Goal: Information Seeking & Learning: Check status

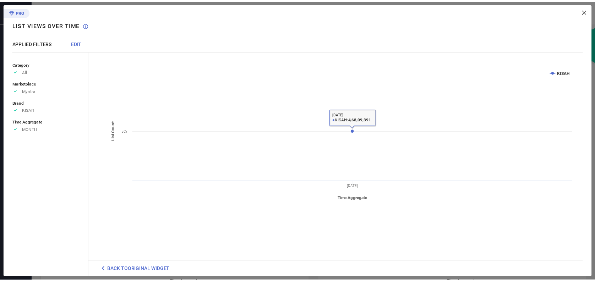
scroll to position [29, 0]
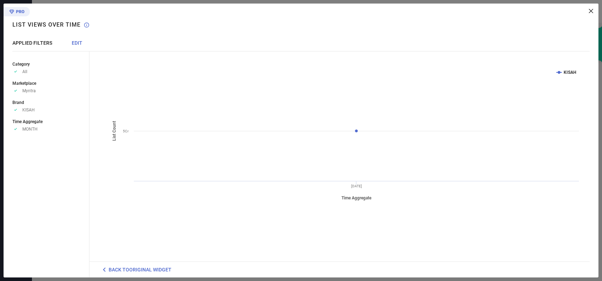
click at [591, 10] on icon at bounding box center [591, 11] width 4 height 4
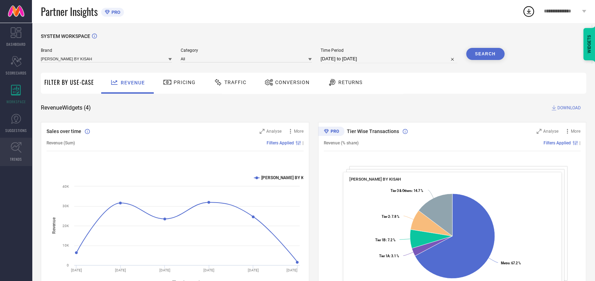
click at [16, 144] on icon at bounding box center [16, 147] width 11 height 11
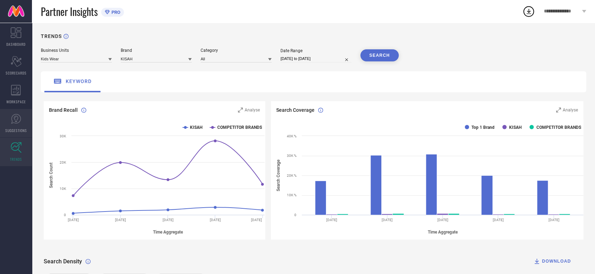
click at [14, 121] on icon at bounding box center [16, 119] width 11 height 11
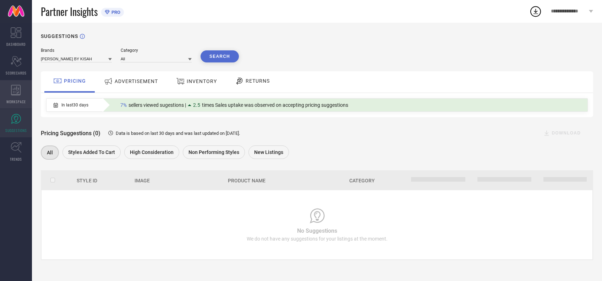
click at [16, 105] on div "WORKSPACE" at bounding box center [16, 94] width 32 height 28
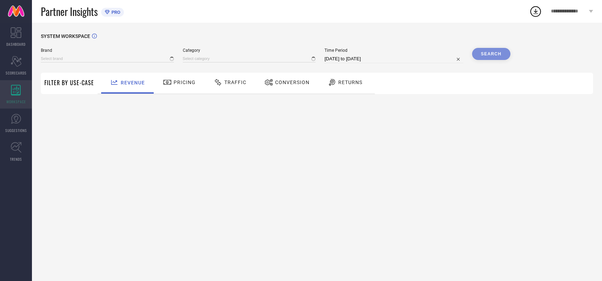
type input "[PERSON_NAME] BY KISAH"
type input "All"
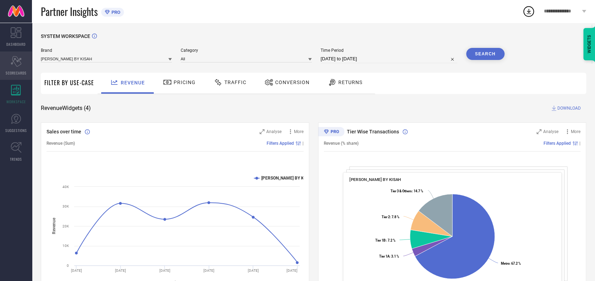
click at [13, 63] on icon "Scorecard" at bounding box center [16, 61] width 11 height 11
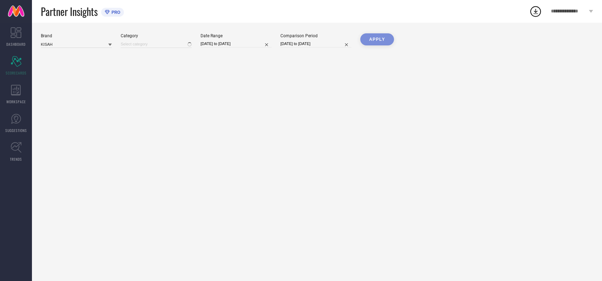
type input "Men-Dhotis"
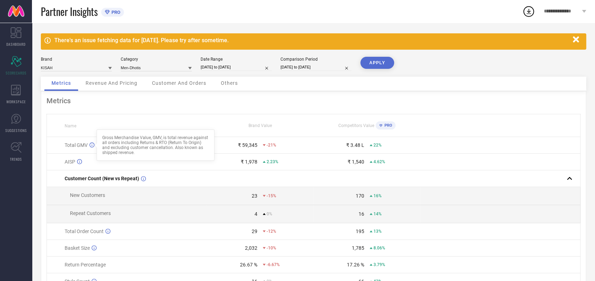
scroll to position [5, 0]
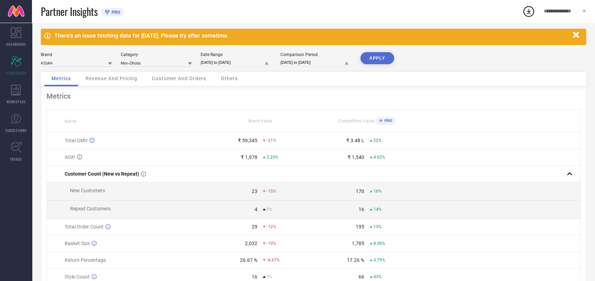
click at [182, 78] on span "Customer And Orders" at bounding box center [179, 79] width 54 height 6
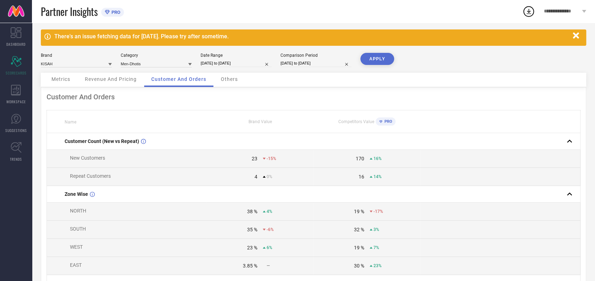
scroll to position [0, 0]
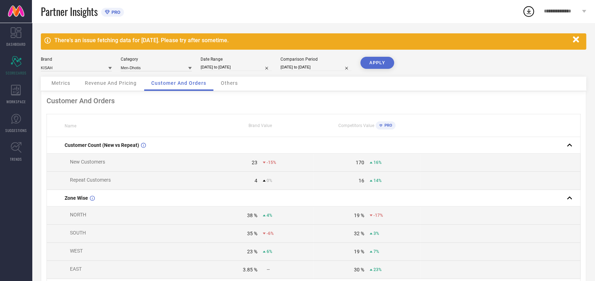
click at [228, 86] on div "Others" at bounding box center [229, 84] width 31 height 14
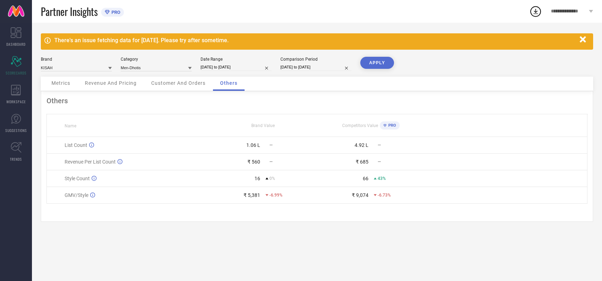
click at [62, 80] on div "Metrics" at bounding box center [60, 84] width 33 height 14
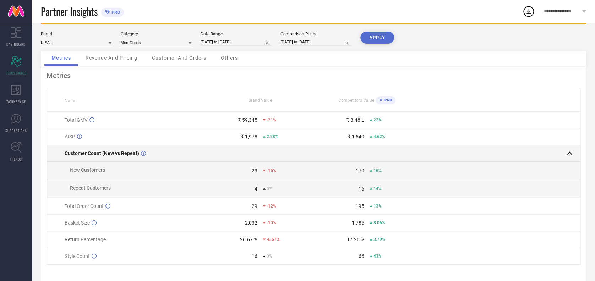
scroll to position [40, 0]
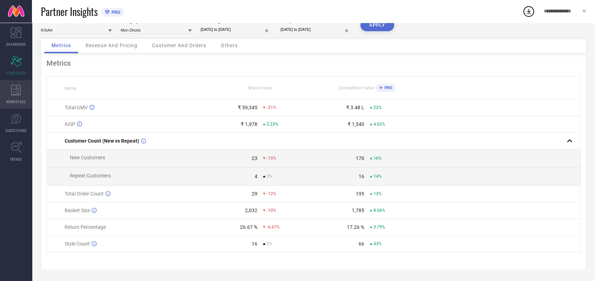
click at [7, 98] on div "WORKSPACE" at bounding box center [16, 94] width 32 height 28
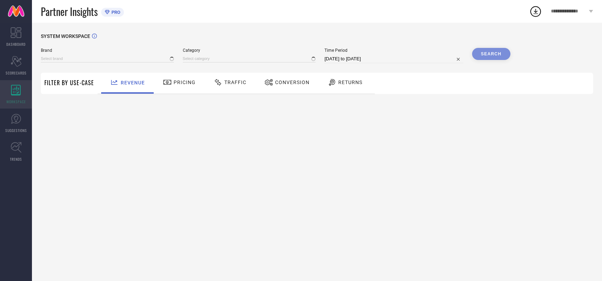
type input "[PERSON_NAME] BY KISAH"
type input "All"
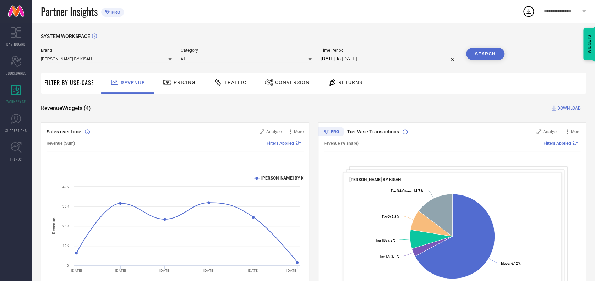
click at [187, 84] on span "Pricing" at bounding box center [185, 83] width 22 height 6
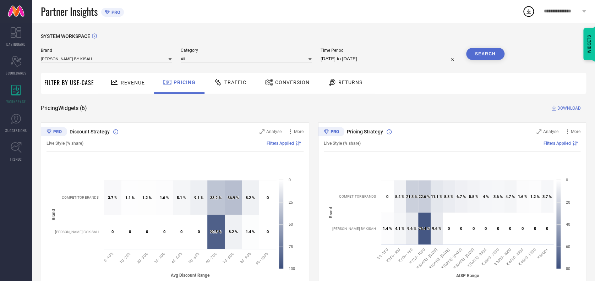
click at [238, 87] on div "Traffic" at bounding box center [230, 82] width 36 height 12
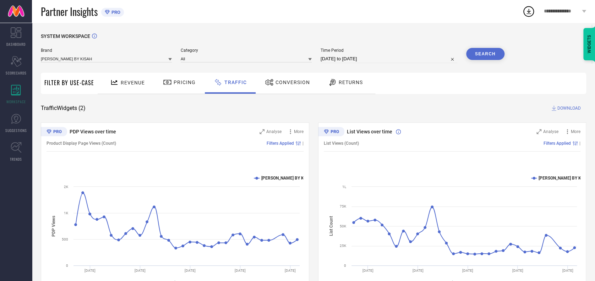
click at [290, 82] on span "Conversion" at bounding box center [292, 83] width 34 height 6
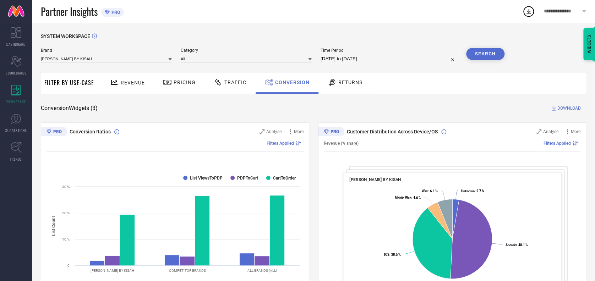
click at [346, 78] on div "Returns" at bounding box center [345, 82] width 38 height 12
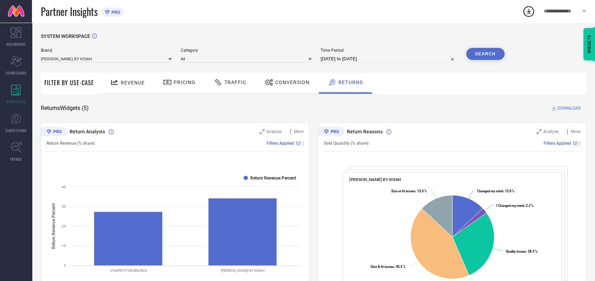
click at [121, 55] on div "[PERSON_NAME] BY KISAH" at bounding box center [106, 58] width 131 height 7
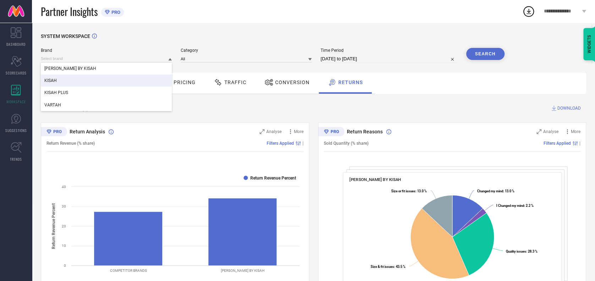
click at [62, 82] on div "KISAH" at bounding box center [106, 81] width 131 height 12
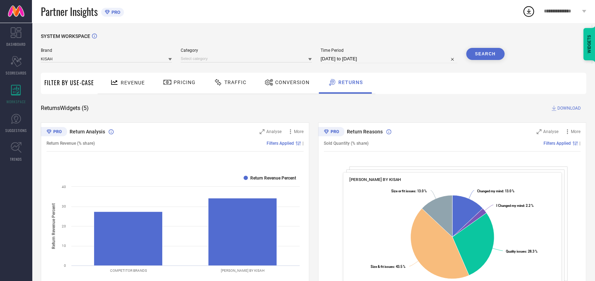
select select "7"
select select "2025"
select select "8"
select select "2025"
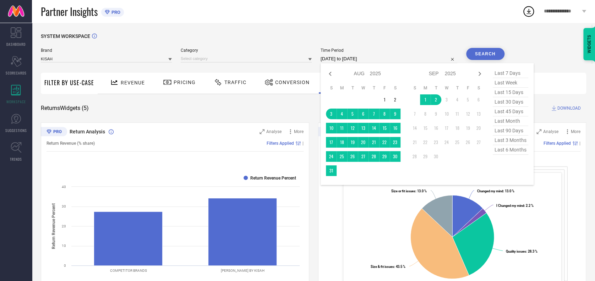
click at [379, 59] on input "[DATE] to [DATE]" at bounding box center [389, 59] width 137 height 9
click at [327, 74] on icon at bounding box center [330, 74] width 9 height 9
select select "6"
select select "2025"
select select "7"
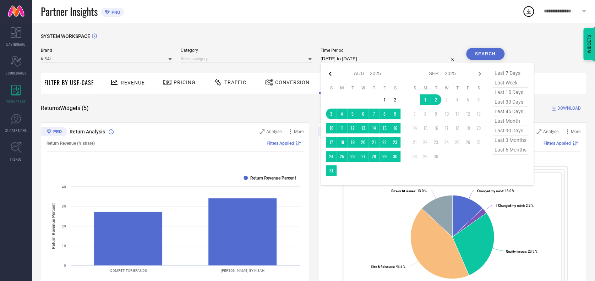
select select "2025"
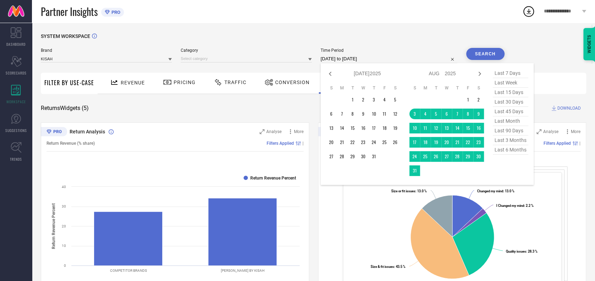
click at [327, 74] on icon at bounding box center [330, 74] width 9 height 9
select select "5"
select select "2025"
select select "6"
select select "2025"
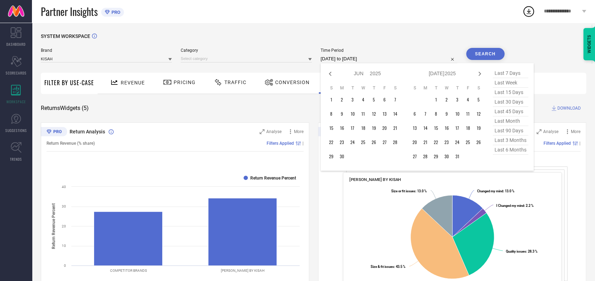
click at [327, 74] on icon at bounding box center [330, 74] width 9 height 9
select select "4"
select select "2025"
select select "5"
select select "2025"
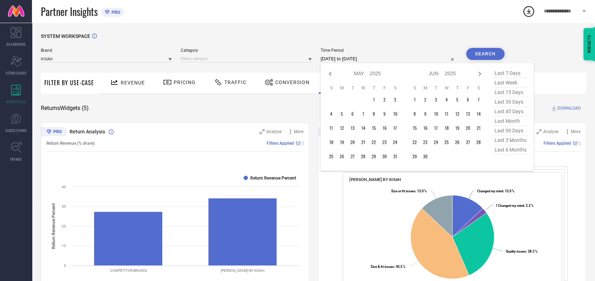
click at [327, 74] on icon at bounding box center [330, 74] width 9 height 9
select select "3"
select select "2025"
select select "4"
select select "2025"
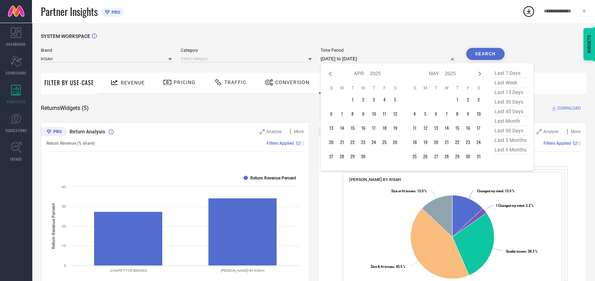
click at [510, 152] on span "last 6 months" at bounding box center [510, 150] width 35 height 10
type input "[DATE] to [DATE]"
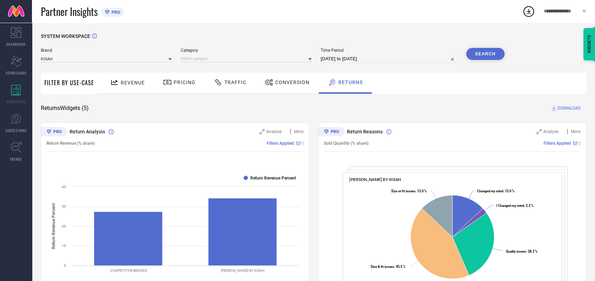
click at [488, 56] on button "Search" at bounding box center [485, 54] width 38 height 12
click at [489, 54] on div "Search" at bounding box center [485, 54] width 38 height 12
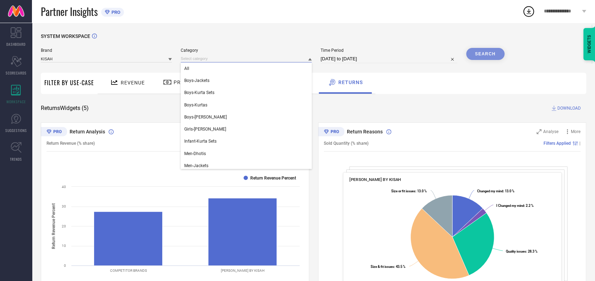
click at [225, 57] on input at bounding box center [246, 58] width 131 height 7
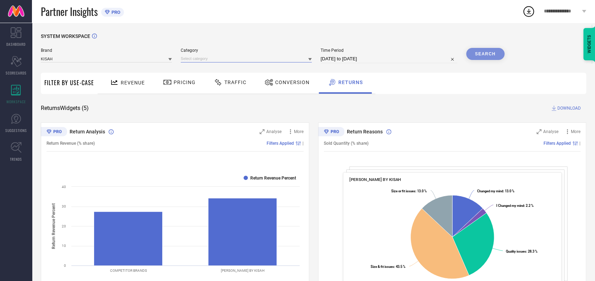
click at [197, 58] on input at bounding box center [246, 58] width 131 height 7
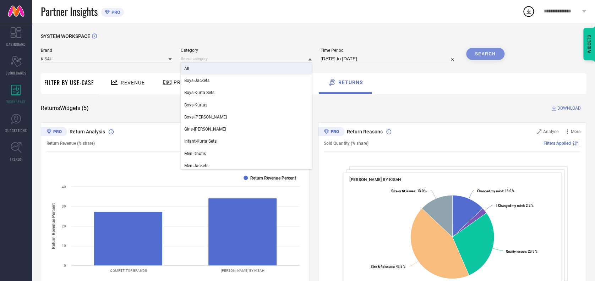
click at [196, 69] on div "All" at bounding box center [246, 68] width 131 height 12
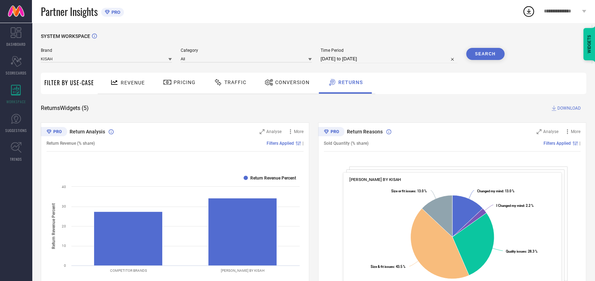
click at [489, 52] on button "Search" at bounding box center [485, 54] width 38 height 12
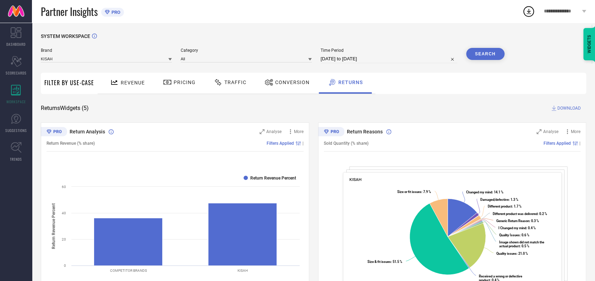
select select "2"
select select "2025"
select select "3"
select select "2025"
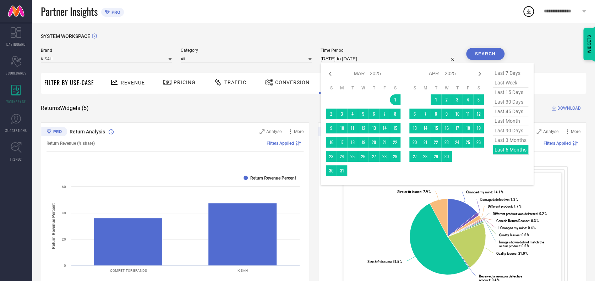
click at [392, 61] on input "[DATE] to [DATE]" at bounding box center [389, 59] width 137 height 9
click at [329, 74] on icon at bounding box center [330, 74] width 9 height 9
select select "1"
select select "2025"
select select "2"
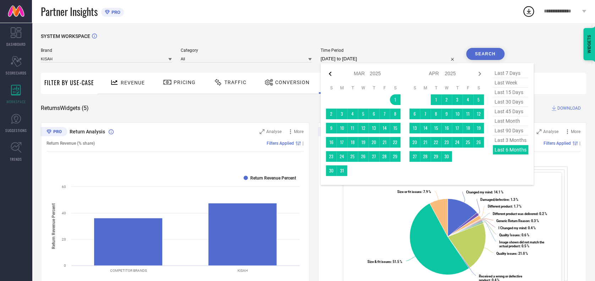
select select "2025"
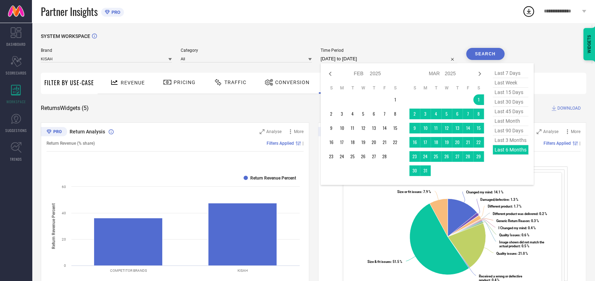
click at [329, 74] on icon at bounding box center [330, 74] width 9 height 9
select select "2025"
select select "1"
select select "2025"
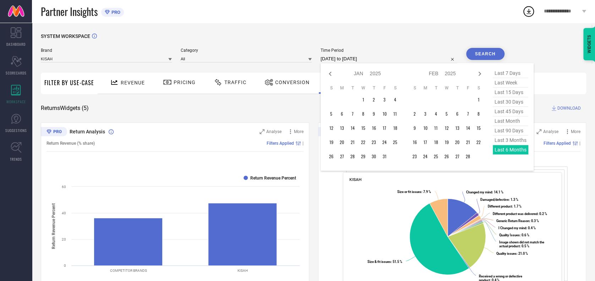
click at [329, 74] on icon at bounding box center [330, 74] width 9 height 9
select select "11"
select select "2024"
select select "2025"
click at [329, 74] on icon at bounding box center [330, 74] width 9 height 9
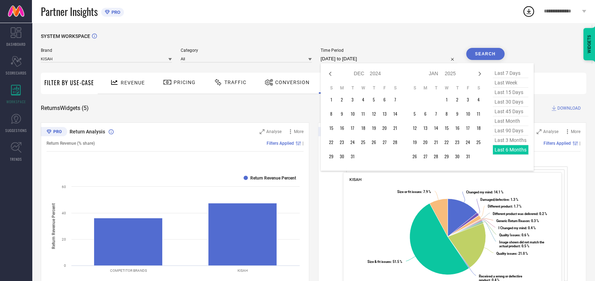
select select "10"
select select "2024"
select select "11"
select select "2024"
click at [476, 76] on icon at bounding box center [479, 74] width 9 height 9
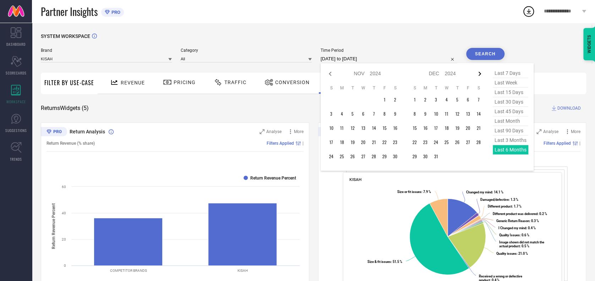
select select "11"
select select "2024"
select select "2025"
type input "After [DATE]"
click at [444, 101] on td "1" at bounding box center [446, 99] width 11 height 11
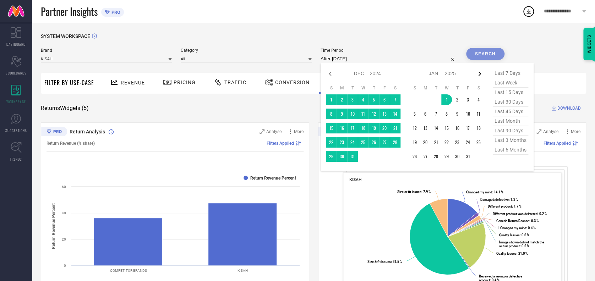
click at [478, 78] on icon at bounding box center [479, 74] width 9 height 9
select select "2025"
select select "1"
select select "2025"
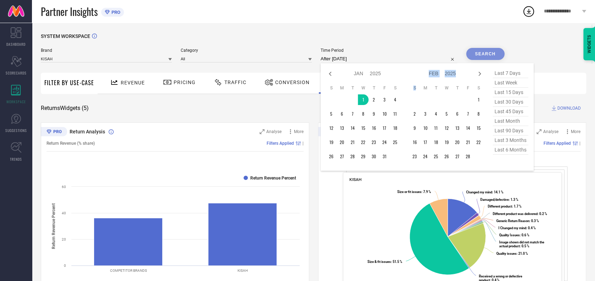
click at [478, 78] on icon at bounding box center [479, 74] width 9 height 9
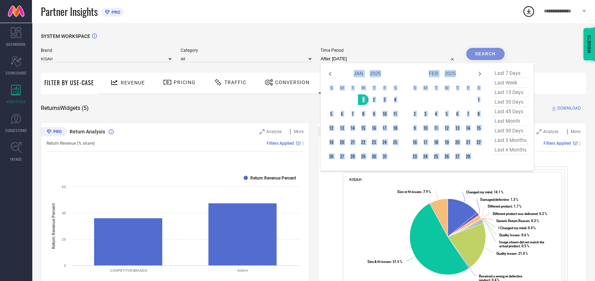
select select "1"
select select "2025"
select select "2"
select select "2025"
click at [478, 78] on icon at bounding box center [479, 74] width 9 height 9
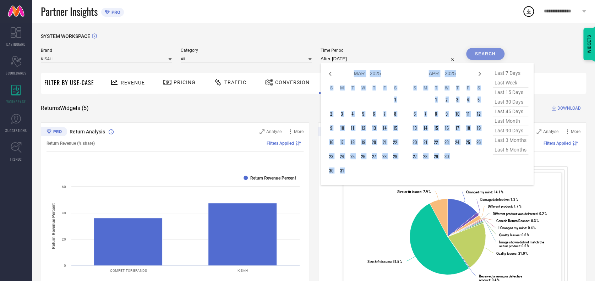
click at [478, 78] on icon at bounding box center [479, 74] width 9 height 9
select select "4"
select select "2025"
select select "5"
select select "2025"
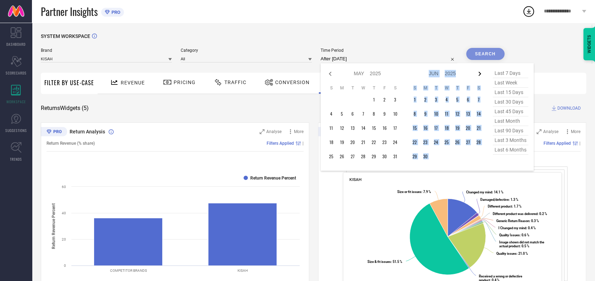
click at [478, 78] on icon at bounding box center [479, 74] width 9 height 9
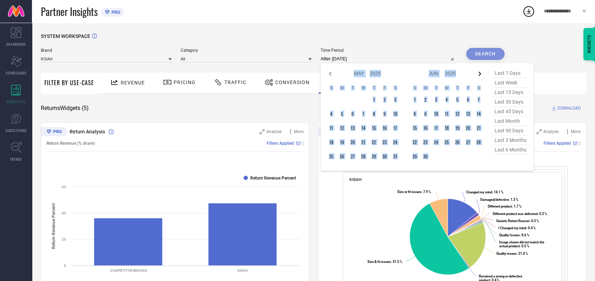
select select "5"
select select "2025"
select select "6"
select select "2025"
click at [478, 78] on icon at bounding box center [479, 74] width 9 height 9
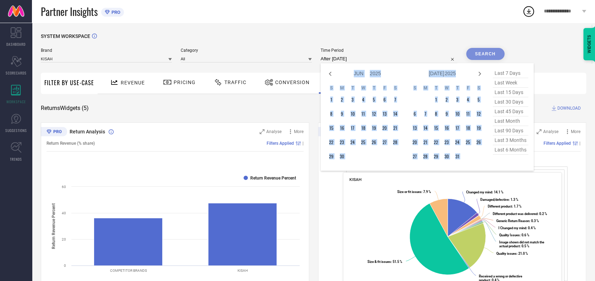
select select "6"
select select "2025"
select select "7"
select select "2025"
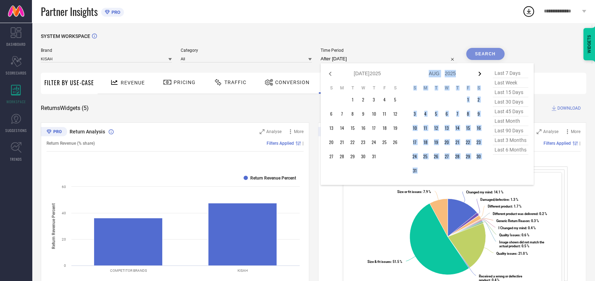
click at [478, 78] on icon at bounding box center [479, 74] width 9 height 9
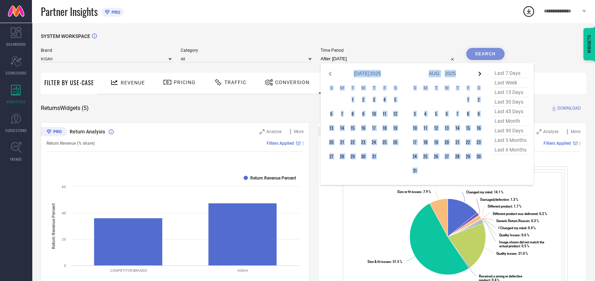
select select "7"
select select "2025"
select select "8"
select select "2025"
click at [478, 78] on icon at bounding box center [479, 74] width 9 height 9
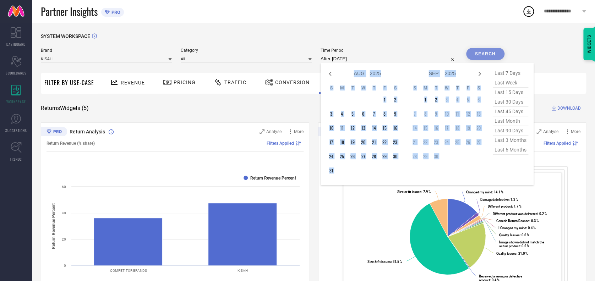
select select "8"
select select "2025"
select select "9"
select select "2025"
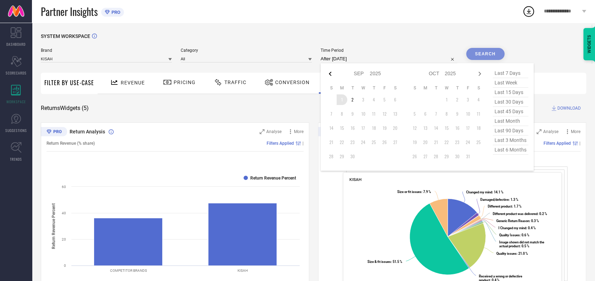
click at [330, 76] on icon at bounding box center [330, 74] width 9 height 9
select select "7"
select select "2025"
select select "8"
select select "2025"
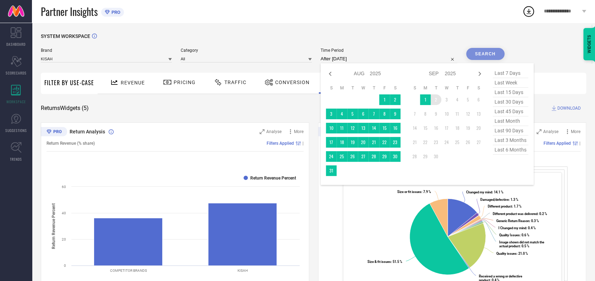
type input "[DATE] to [DATE]"
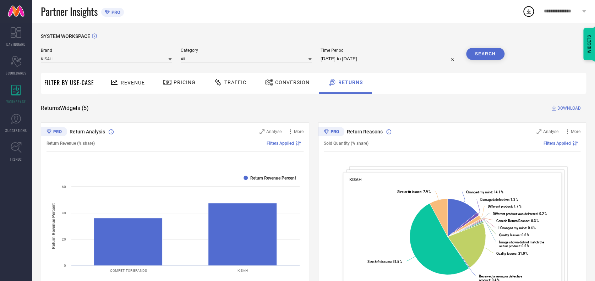
click at [480, 55] on button "Search" at bounding box center [485, 54] width 38 height 12
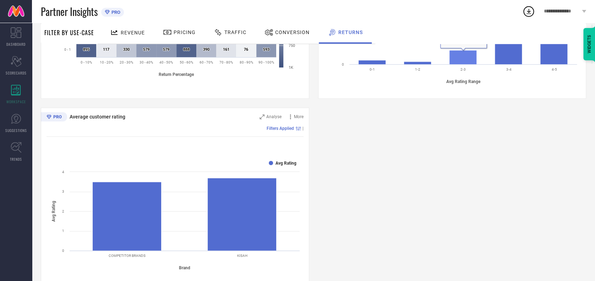
scroll to position [389, 0]
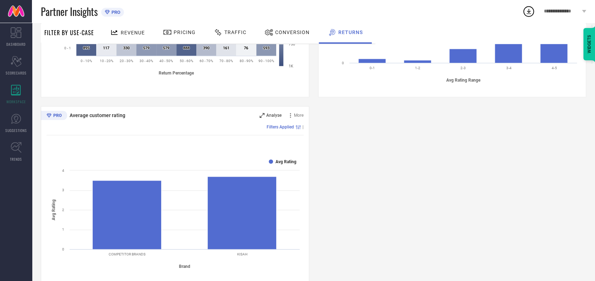
click at [264, 116] on div "Analyse" at bounding box center [270, 115] width 22 height 7
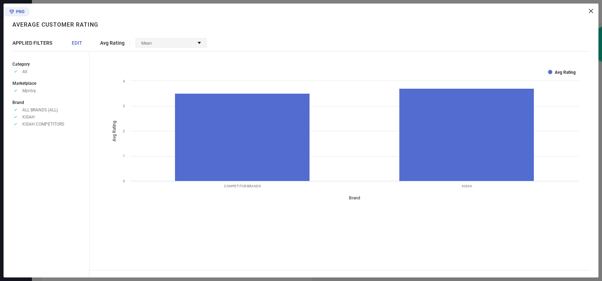
click at [148, 44] on span "Mean" at bounding box center [146, 43] width 11 height 5
click at [233, 40] on div "Avg Rating Mean No options available" at bounding box center [343, 42] width 509 height 9
click at [76, 44] on span "EDIT" at bounding box center [77, 43] width 11 height 6
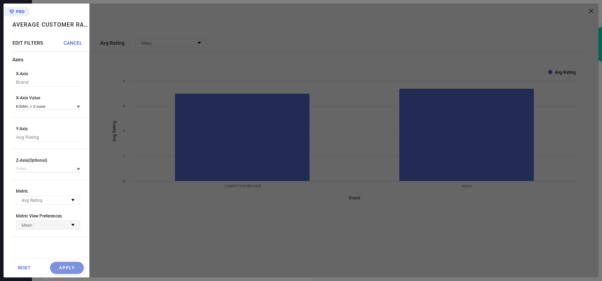
click at [36, 226] on div "Mean" at bounding box center [48, 225] width 64 height 9
click at [38, 226] on div "Mean" at bounding box center [48, 225] width 64 height 9
click at [45, 201] on div "Avg Rating" at bounding box center [34, 200] width 24 height 7
click at [76, 41] on span "CANCEL" at bounding box center [73, 43] width 19 height 6
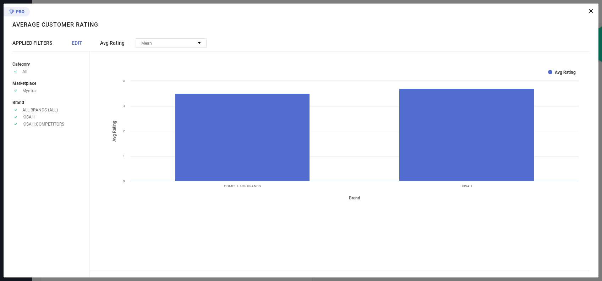
click at [592, 12] on icon at bounding box center [591, 11] width 4 height 4
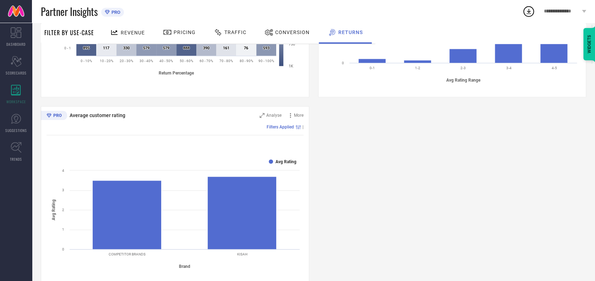
scroll to position [0, 0]
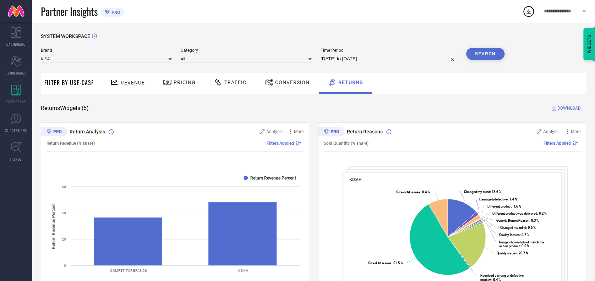
select select "2025"
select select "1"
select select "2025"
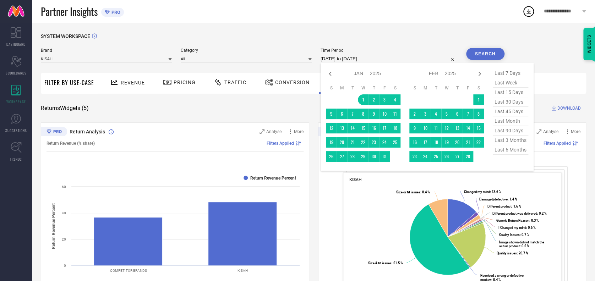
click at [394, 61] on input "[DATE] to [DATE]" at bounding box center [389, 59] width 137 height 9
click at [329, 73] on icon at bounding box center [330, 74] width 2 height 4
select select "11"
select select "2024"
select select "2025"
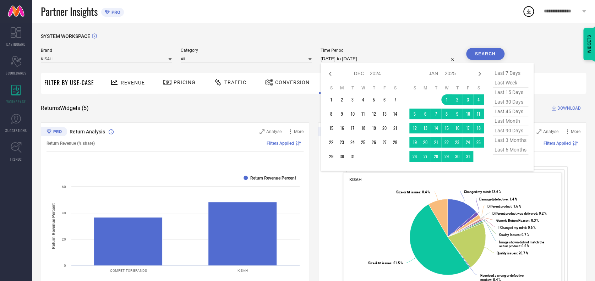
click at [329, 73] on icon at bounding box center [330, 74] width 2 height 4
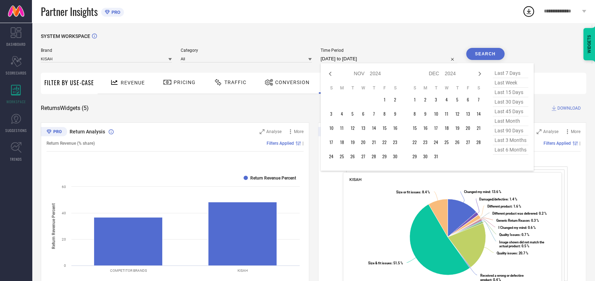
click at [329, 73] on icon at bounding box center [330, 74] width 2 height 4
select select "8"
select select "2024"
select select "9"
select select "2024"
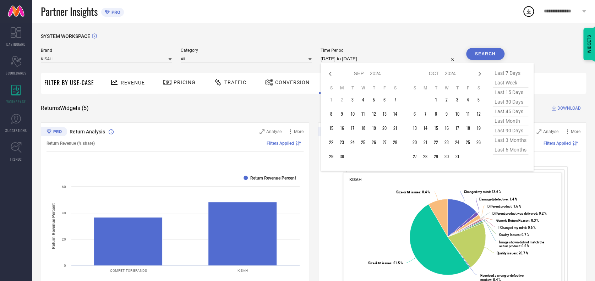
click at [329, 73] on icon at bounding box center [330, 74] width 2 height 4
select select "7"
select select "2024"
select select "8"
select select "2024"
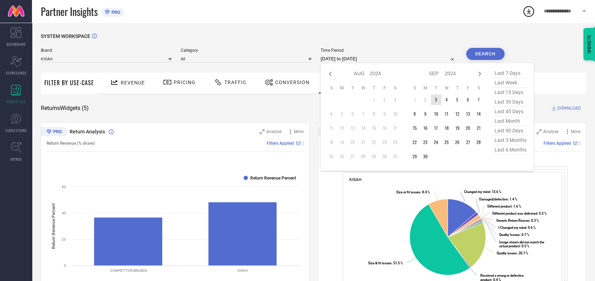
type input "After [DATE]"
click at [433, 99] on td "3" at bounding box center [436, 99] width 11 height 11
click at [480, 75] on icon at bounding box center [479, 74] width 9 height 9
select select "8"
select select "2024"
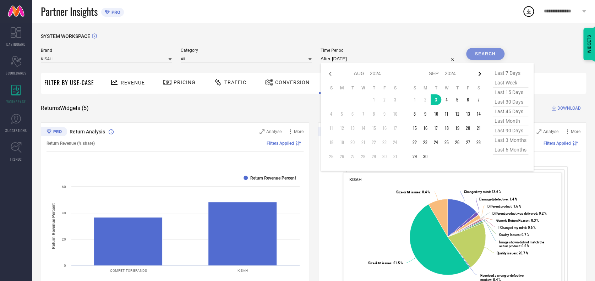
select select "9"
select select "2024"
click at [480, 75] on icon at bounding box center [479, 74] width 9 height 9
select select "9"
select select "2024"
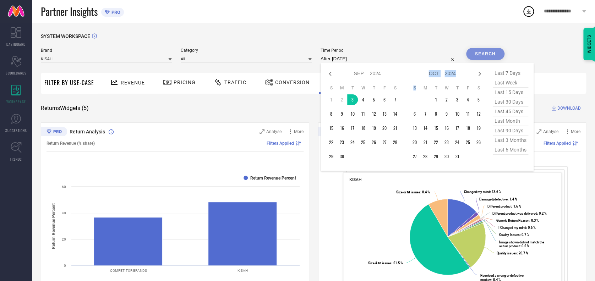
select select "10"
select select "2024"
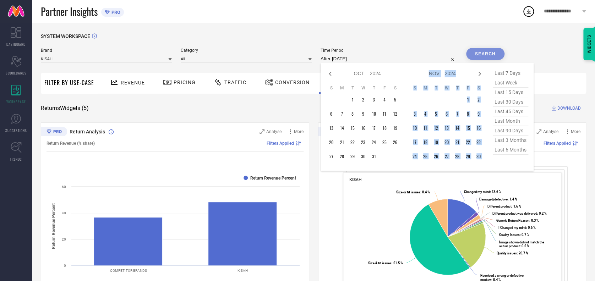
click at [480, 75] on icon at bounding box center [479, 74] width 9 height 9
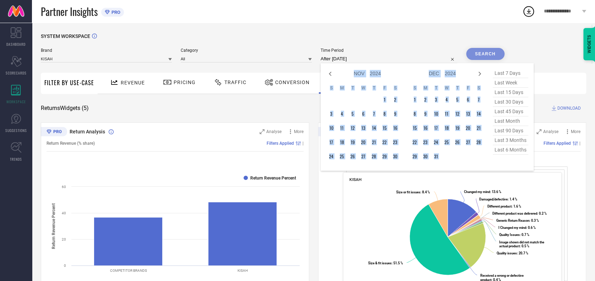
click at [480, 75] on icon at bounding box center [479, 74] width 9 height 9
select select "2025"
select select "1"
select select "2025"
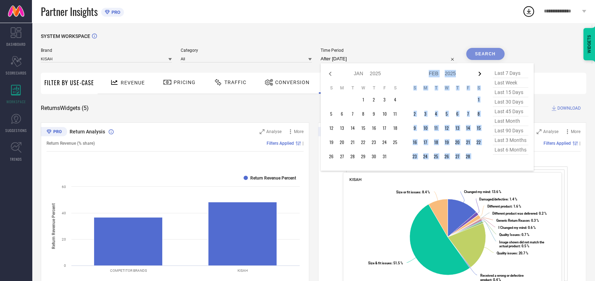
click at [480, 75] on icon at bounding box center [479, 74] width 9 height 9
select select "1"
select select "2025"
select select "2"
select select "2025"
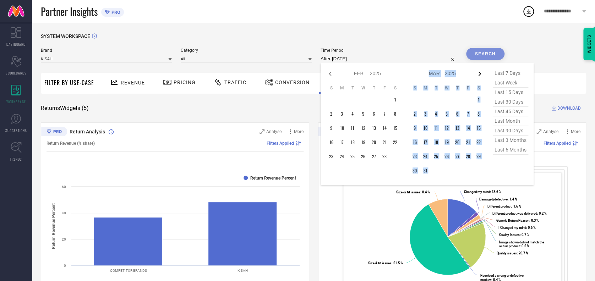
click at [480, 75] on icon at bounding box center [479, 74] width 9 height 9
select select "2"
select select "2025"
select select "3"
select select "2025"
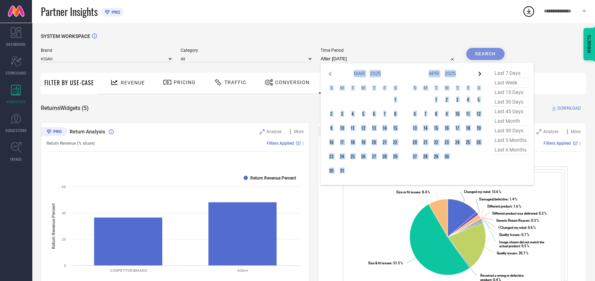
click at [480, 75] on icon at bounding box center [479, 74] width 9 height 9
select select "4"
select select "2025"
select select "5"
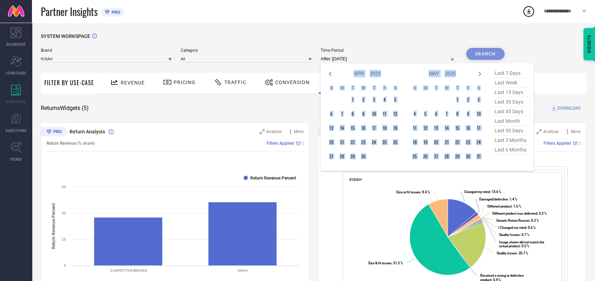
select select "2025"
click at [480, 75] on icon at bounding box center [479, 74] width 9 height 9
select select "5"
select select "2025"
select select "6"
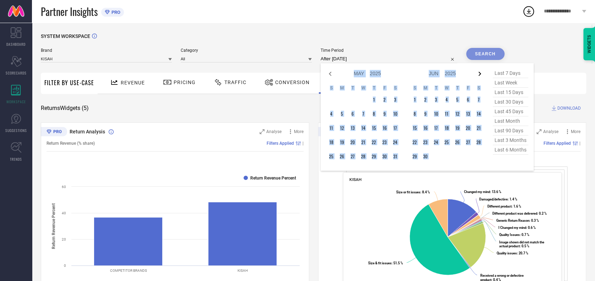
select select "2025"
click at [480, 75] on icon at bounding box center [479, 74] width 9 height 9
select select "6"
select select "2025"
select select "7"
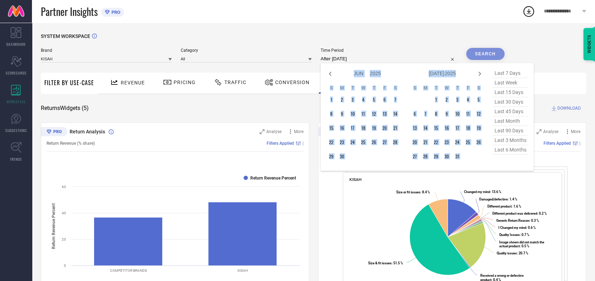
select select "2025"
click at [480, 75] on icon at bounding box center [479, 74] width 9 height 9
select select "7"
select select "2025"
select select "8"
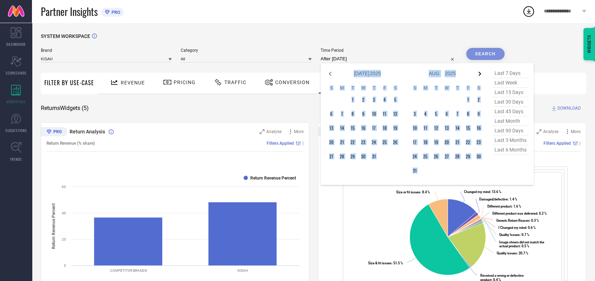
select select "2025"
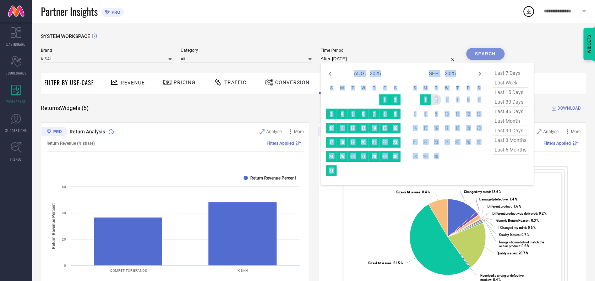
type input "[DATE] to [DATE]"
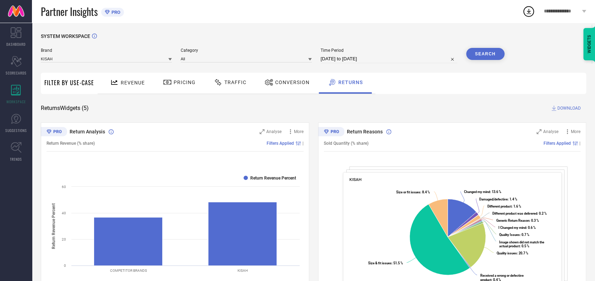
click at [473, 59] on button "Search" at bounding box center [485, 54] width 38 height 12
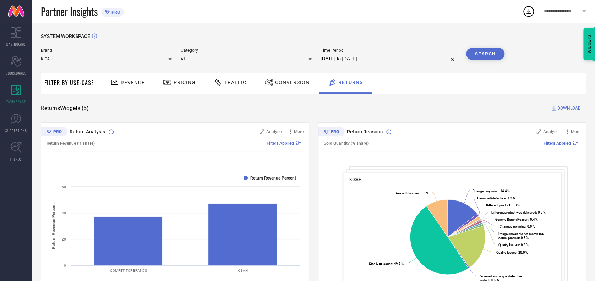
click at [388, 59] on input "[DATE] to [DATE]" at bounding box center [389, 59] width 137 height 9
select select "8"
select select "2024"
select select "9"
select select "2024"
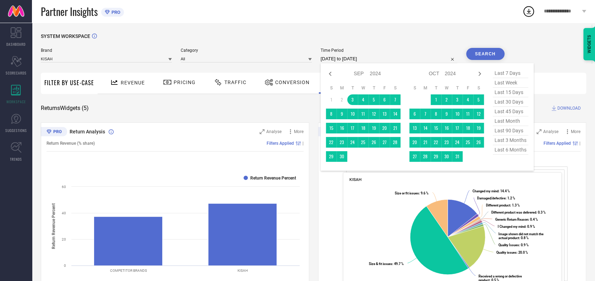
click at [502, 141] on span "last 3 months" at bounding box center [510, 141] width 35 height 10
type input "[DATE] to [DATE]"
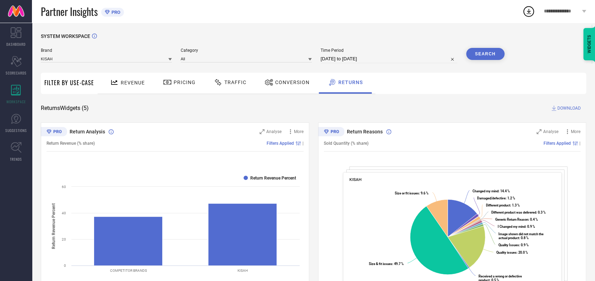
click at [479, 48] on button "Search" at bounding box center [485, 54] width 38 height 12
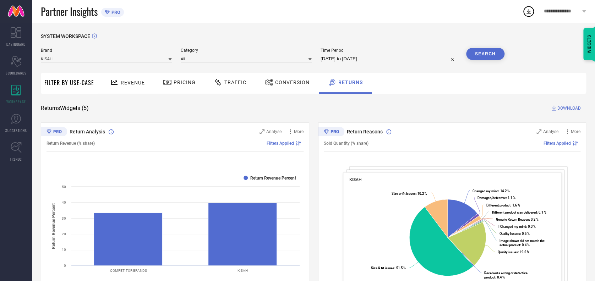
select select "5"
select select "2025"
select select "6"
select select "2025"
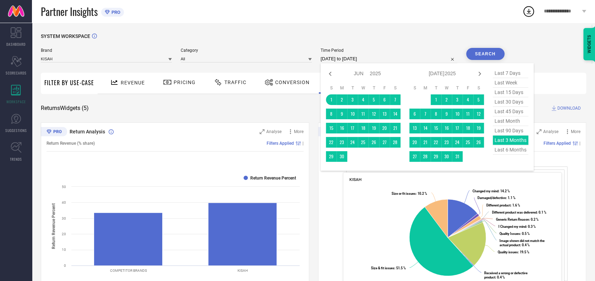
click at [390, 59] on input "[DATE] to [DATE]" at bounding box center [389, 59] width 137 height 9
click at [500, 134] on span "last 90 days" at bounding box center [510, 131] width 35 height 10
type input "[DATE] to [DATE]"
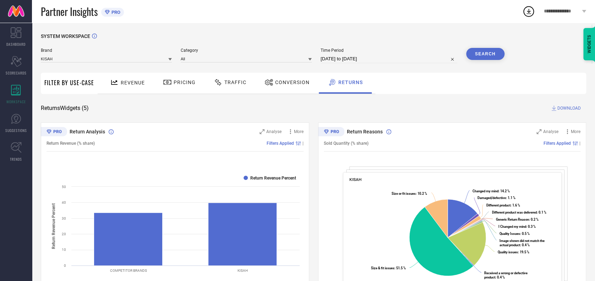
click at [490, 51] on button "Search" at bounding box center [485, 54] width 38 height 12
select select "5"
select select "2025"
select select "6"
select select "2025"
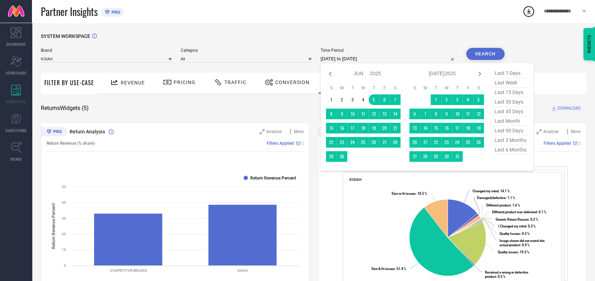
click at [376, 56] on input "[DATE] to [DATE]" at bounding box center [389, 59] width 137 height 9
click at [505, 120] on span "last month" at bounding box center [510, 121] width 35 height 10
type input "[DATE] to [DATE]"
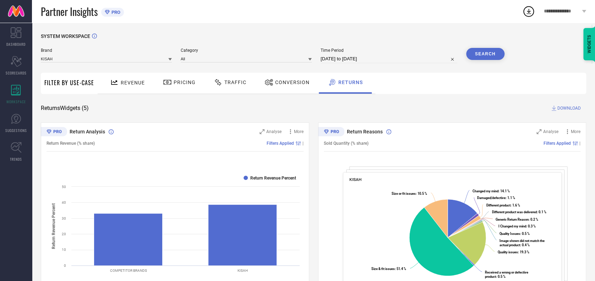
click at [494, 48] on button "Search" at bounding box center [485, 54] width 38 height 12
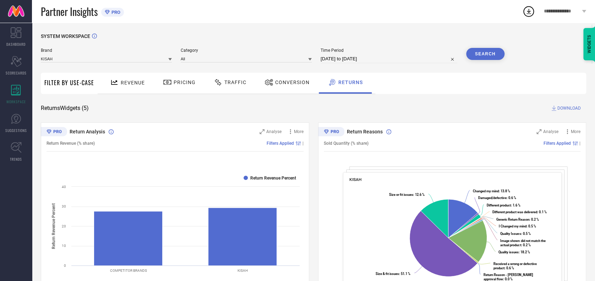
select select "7"
select select "2025"
select select "8"
select select "2025"
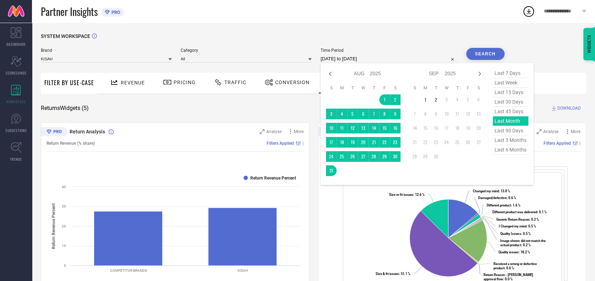
click at [382, 61] on input "[DATE] to [DATE]" at bounding box center [389, 59] width 137 height 9
click at [500, 115] on span "last 45 days" at bounding box center [510, 112] width 35 height 10
type input "[DATE] to [DATE]"
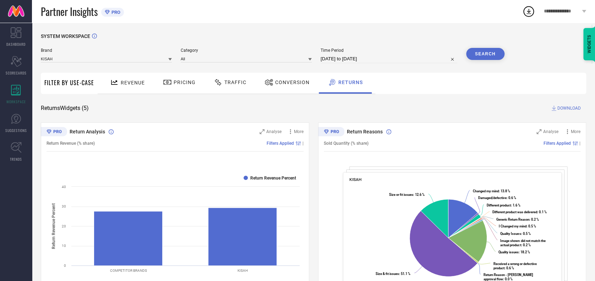
click at [478, 55] on button "Search" at bounding box center [485, 54] width 38 height 12
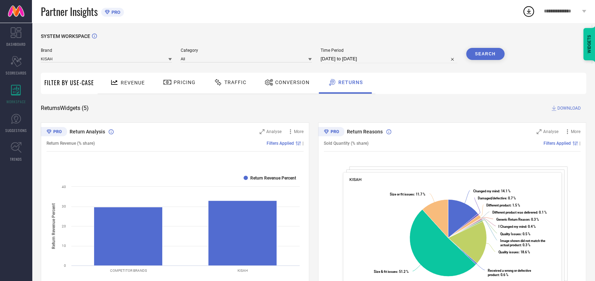
select select "6"
select select "2025"
select select "7"
select select "2025"
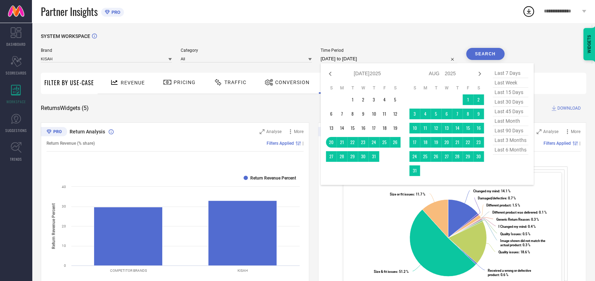
click at [381, 58] on input "[DATE] to [DATE]" at bounding box center [389, 59] width 137 height 9
click at [329, 75] on icon at bounding box center [330, 74] width 9 height 9
select select "5"
select select "2025"
select select "6"
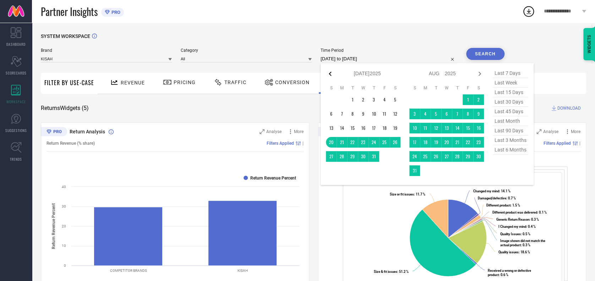
select select "2025"
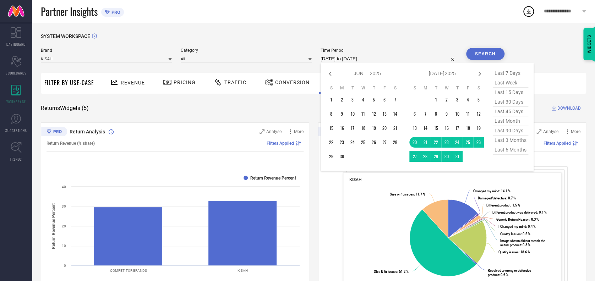
click at [329, 75] on icon at bounding box center [330, 74] width 9 height 9
select select "4"
select select "2025"
select select "5"
select select "2025"
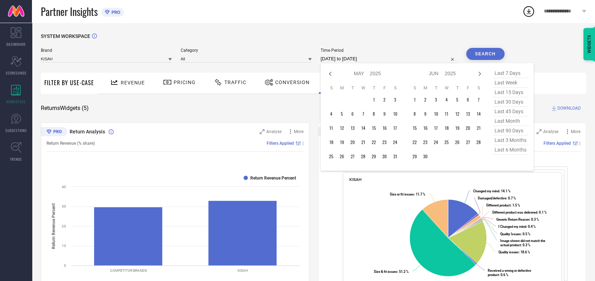
click at [329, 75] on icon at bounding box center [330, 74] width 9 height 9
select select "3"
select select "2025"
select select "4"
select select "2025"
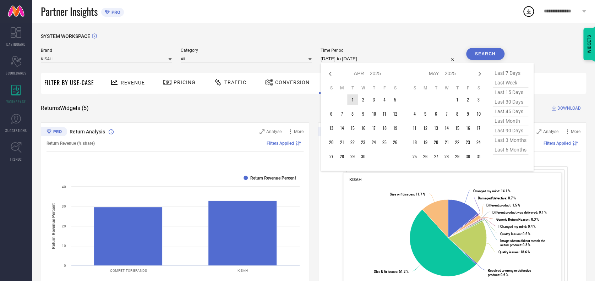
type input "After [DATE]"
click at [354, 102] on td "1" at bounding box center [352, 99] width 11 height 11
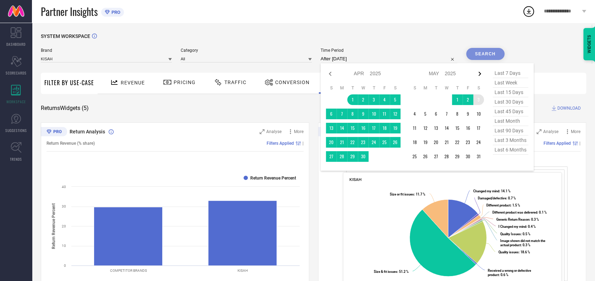
click at [480, 73] on icon at bounding box center [479, 74] width 9 height 9
select select "4"
select select "2025"
select select "5"
select select "2025"
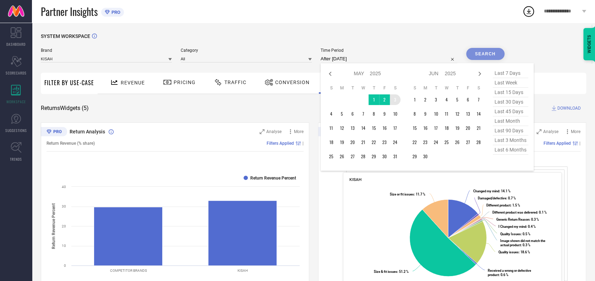
click at [480, 73] on icon at bounding box center [479, 74] width 9 height 9
select select "5"
select select "2025"
select select "6"
select select "2025"
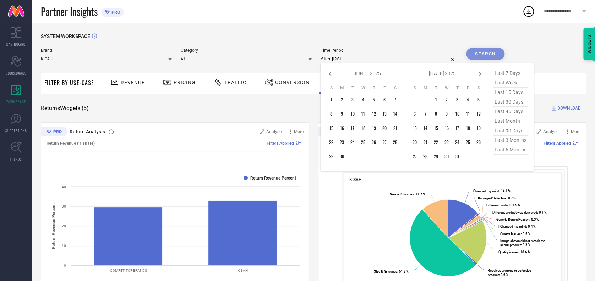
click at [480, 73] on icon at bounding box center [479, 74] width 9 height 9
select select "6"
select select "2025"
select select "7"
select select "2025"
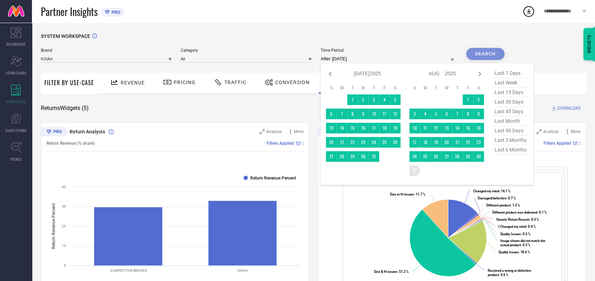
type input "[DATE] to [DATE]"
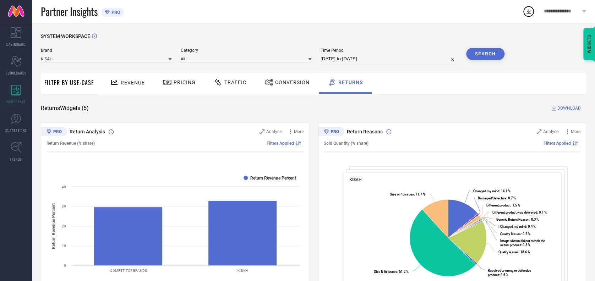
click at [480, 50] on button "Search" at bounding box center [485, 54] width 38 height 12
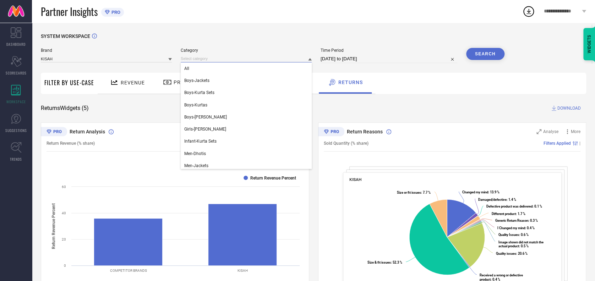
click at [212, 57] on input at bounding box center [246, 58] width 131 height 7
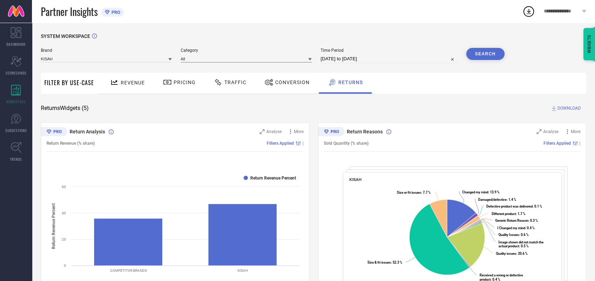
click at [221, 57] on input at bounding box center [246, 58] width 131 height 7
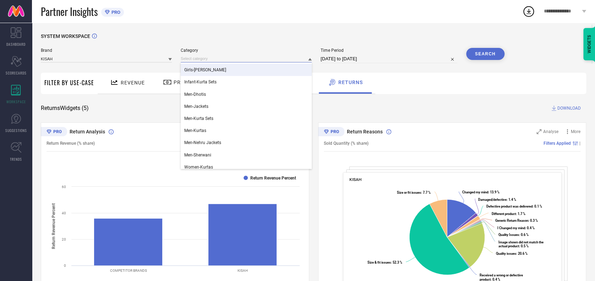
scroll to position [60, 0]
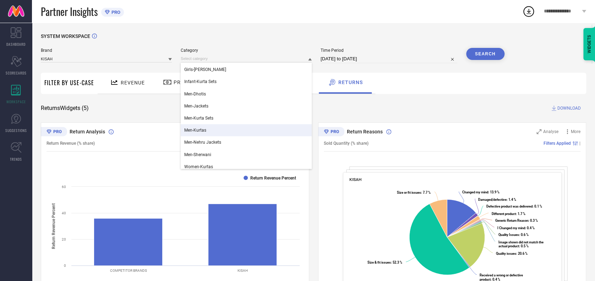
click at [199, 125] on div "Men-Kurtas" at bounding box center [246, 130] width 131 height 12
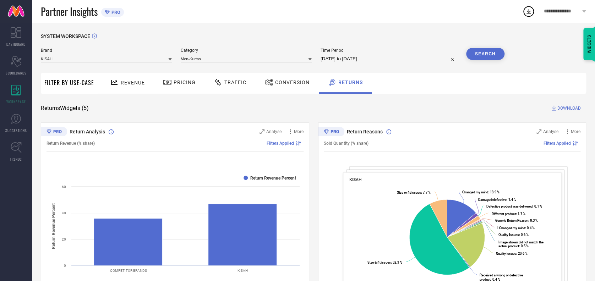
click at [478, 51] on button "Search" at bounding box center [485, 54] width 38 height 12
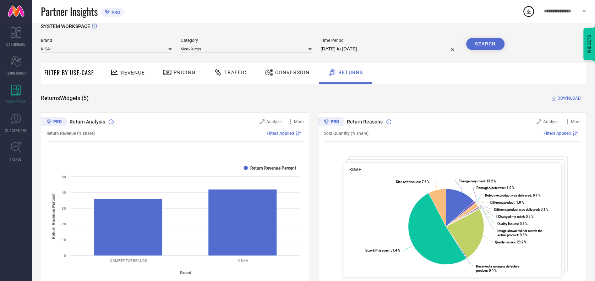
scroll to position [0, 0]
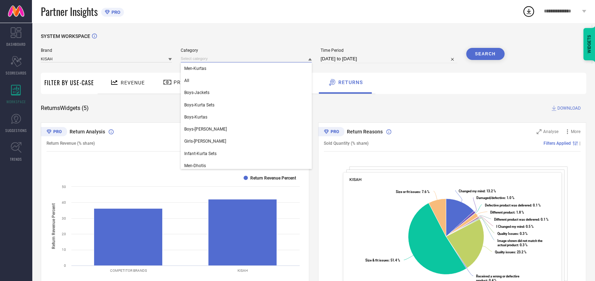
click at [262, 62] on input at bounding box center [246, 58] width 131 height 7
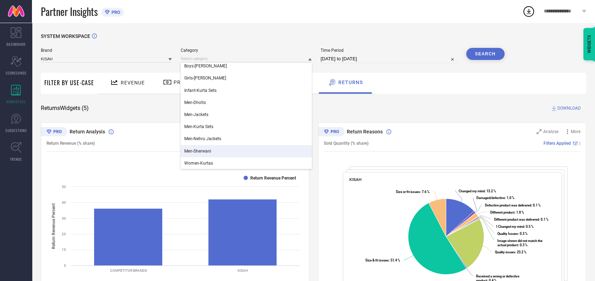
click at [202, 153] on span "Men-Sherwani" at bounding box center [197, 151] width 27 height 5
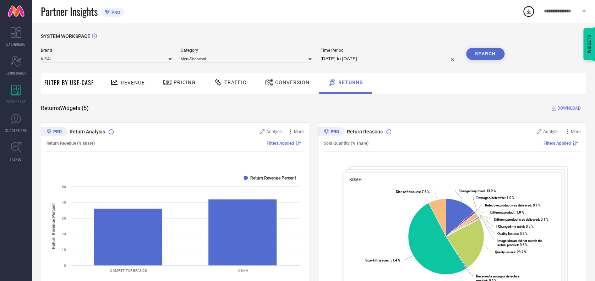
click at [478, 53] on button "Search" at bounding box center [485, 54] width 38 height 12
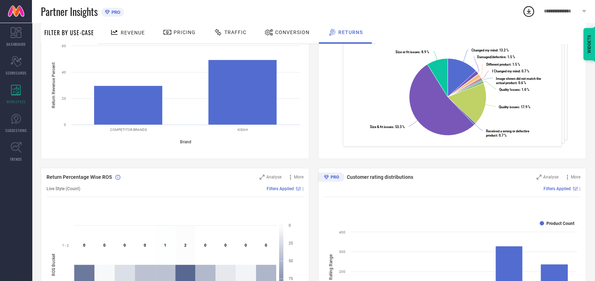
scroll to position [0, 0]
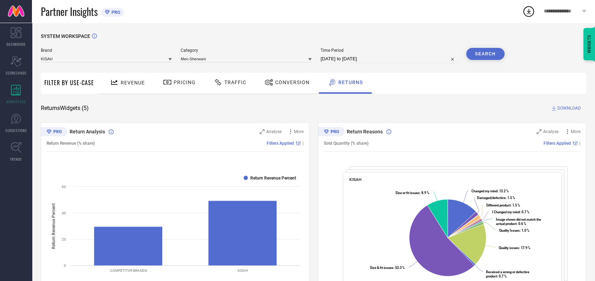
select select "3"
select select "2025"
select select "4"
select select "2025"
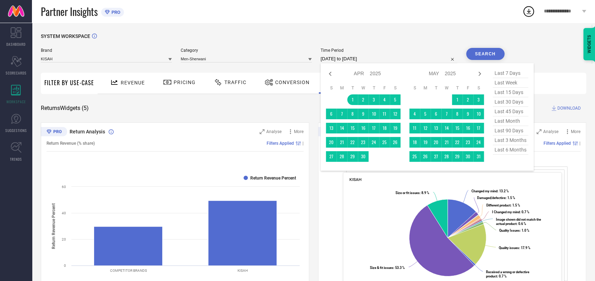
click at [378, 57] on input "[DATE] to [DATE]" at bounding box center [389, 59] width 137 height 9
click at [500, 140] on span "last 3 months" at bounding box center [510, 141] width 35 height 10
type input "[DATE] to [DATE]"
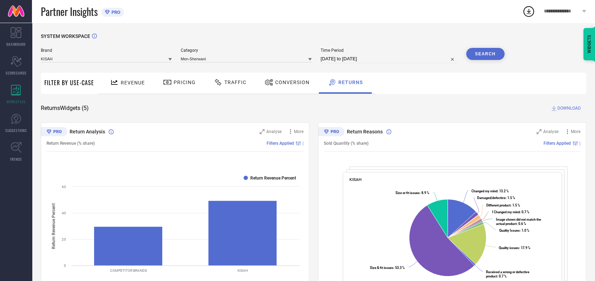
click at [492, 57] on button "Search" at bounding box center [485, 54] width 38 height 12
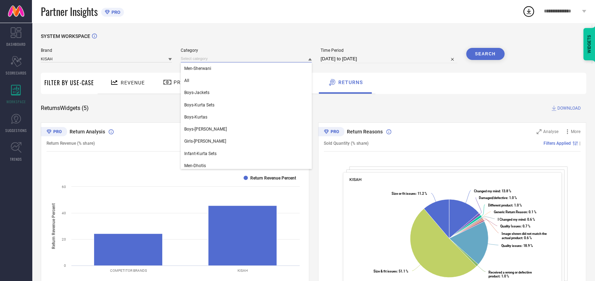
click at [228, 56] on input at bounding box center [246, 58] width 131 height 7
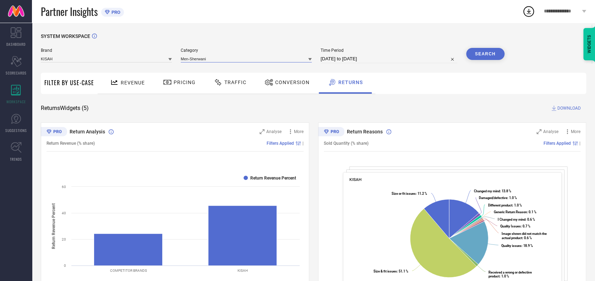
click at [216, 55] on input at bounding box center [246, 58] width 131 height 7
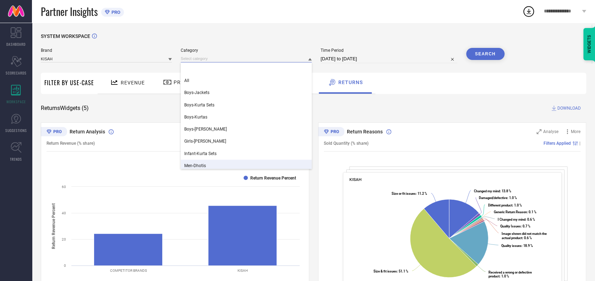
scroll to position [63, 0]
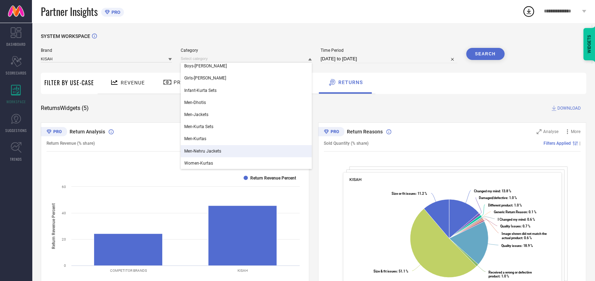
click at [206, 151] on span "Men-Nehru Jackets" at bounding box center [202, 151] width 37 height 5
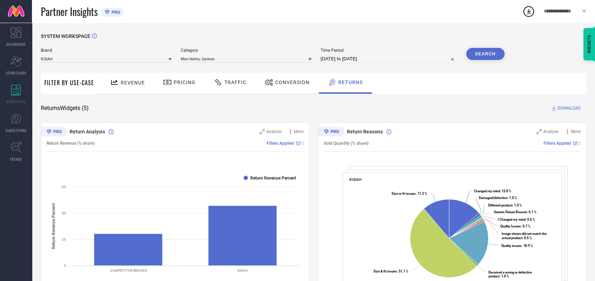
click at [475, 52] on button "Search" at bounding box center [485, 54] width 38 height 12
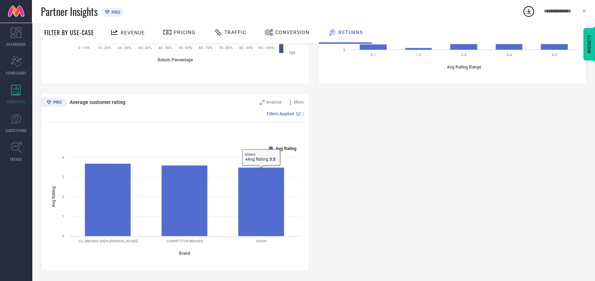
scroll to position [0, 0]
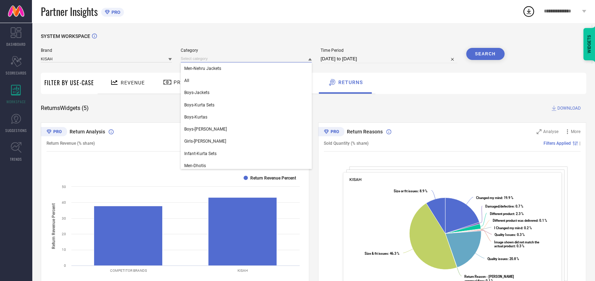
click at [221, 56] on input at bounding box center [246, 58] width 131 height 7
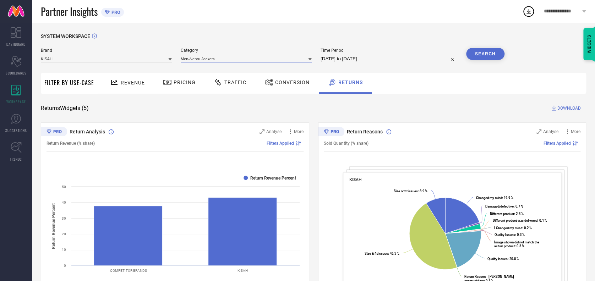
click at [226, 55] on input at bounding box center [246, 58] width 131 height 7
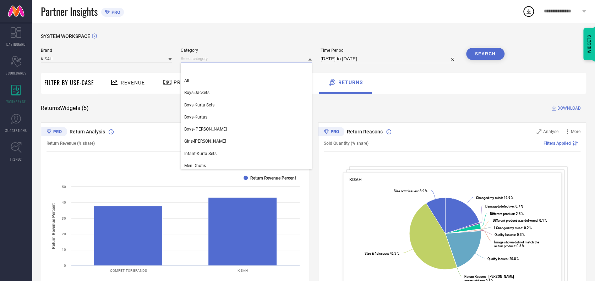
scroll to position [63, 0]
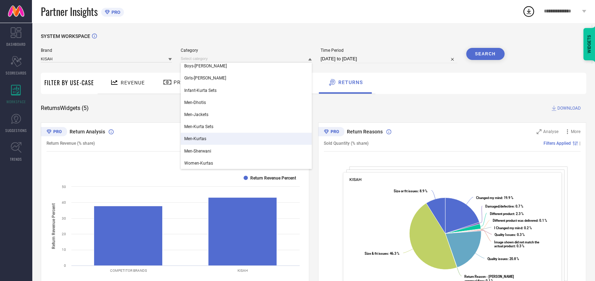
click at [204, 142] on div "Men-Kurtas" at bounding box center [246, 139] width 131 height 12
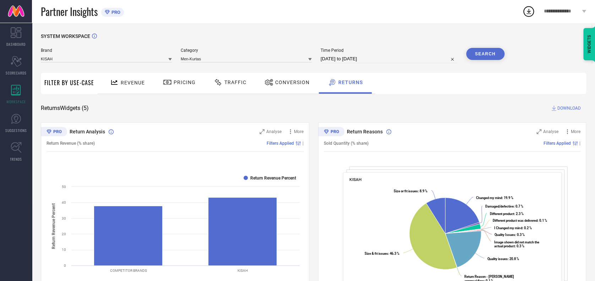
click at [502, 54] on button "Search" at bounding box center [485, 54] width 38 height 12
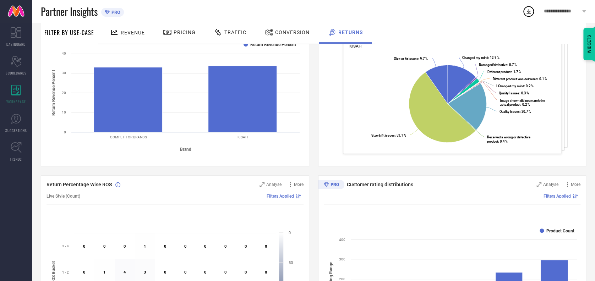
scroll to position [0, 0]
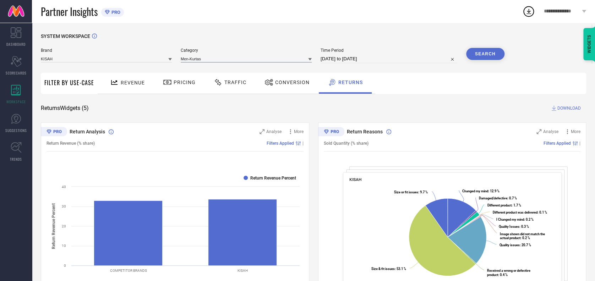
click at [240, 59] on input at bounding box center [246, 58] width 131 height 7
click at [248, 58] on input at bounding box center [246, 58] width 131 height 7
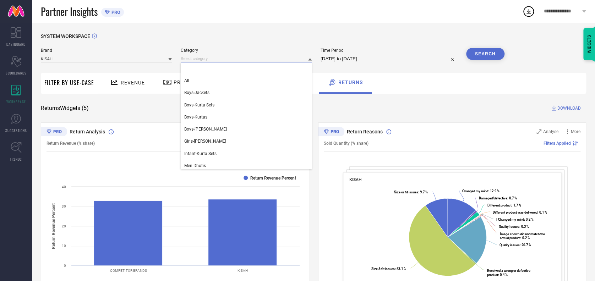
scroll to position [63, 0]
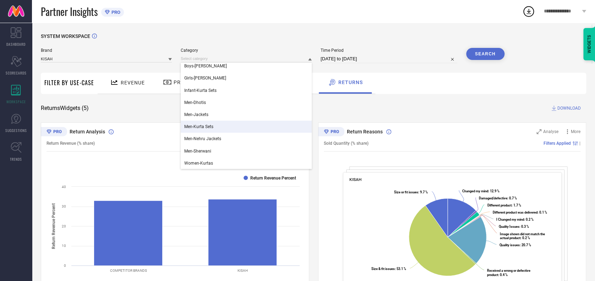
click at [203, 129] on span "Men-Kurta Sets" at bounding box center [198, 126] width 29 height 5
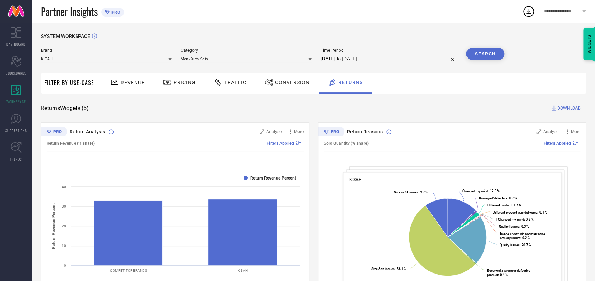
click at [483, 57] on button "Search" at bounding box center [485, 54] width 38 height 12
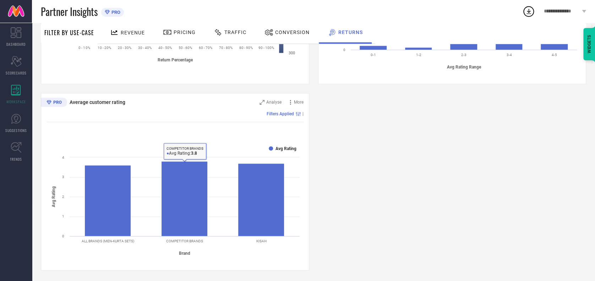
scroll to position [0, 0]
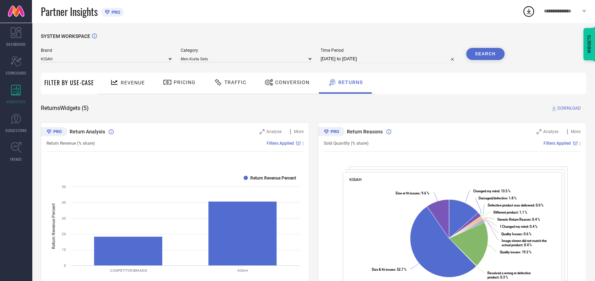
select select "5"
select select "2025"
select select "6"
select select "2025"
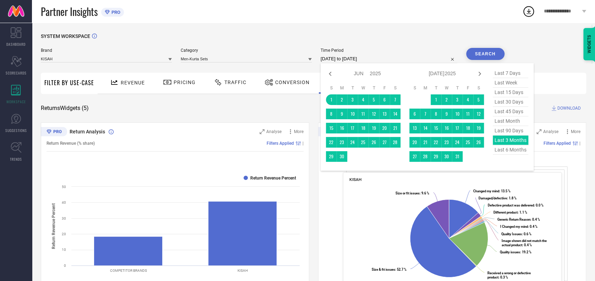
click at [407, 57] on input "[DATE] to [DATE]" at bounding box center [389, 59] width 137 height 9
click at [502, 152] on span "last 6 months" at bounding box center [510, 150] width 35 height 10
type input "[DATE] to [DATE]"
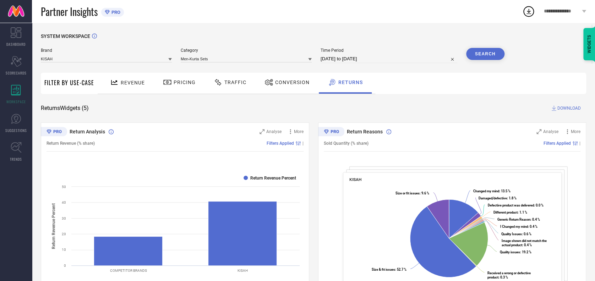
click at [491, 51] on button "Search" at bounding box center [485, 54] width 38 height 12
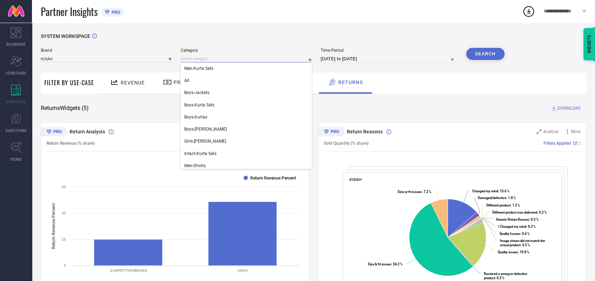
click at [215, 59] on input at bounding box center [246, 58] width 131 height 7
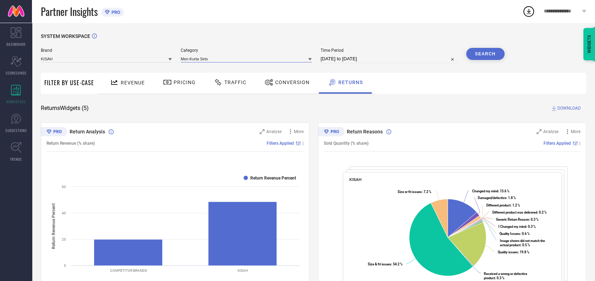
click at [215, 57] on input at bounding box center [246, 58] width 131 height 7
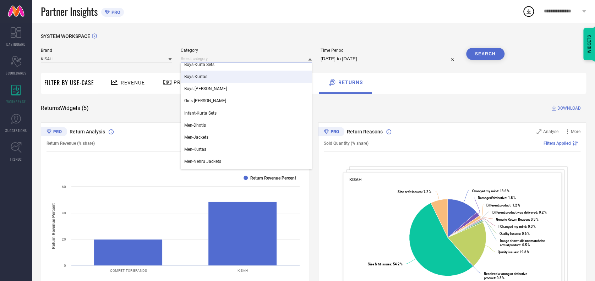
scroll to position [40, 0]
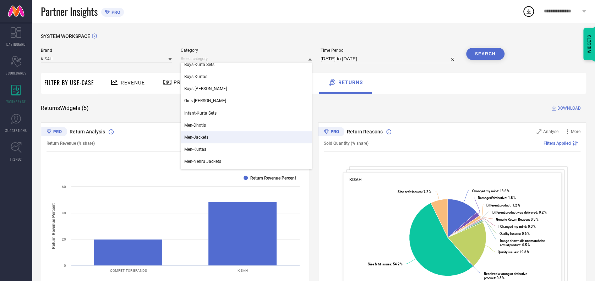
click at [207, 139] on span "Men-Jackets" at bounding box center [196, 137] width 24 height 5
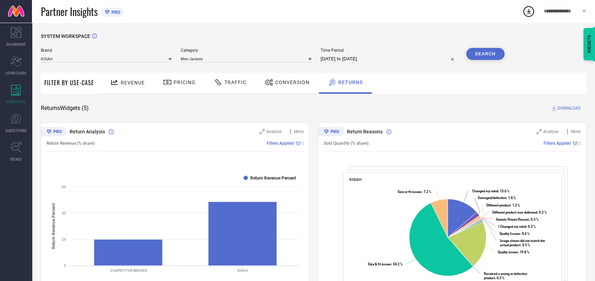
click at [477, 50] on button "Search" at bounding box center [485, 54] width 38 height 12
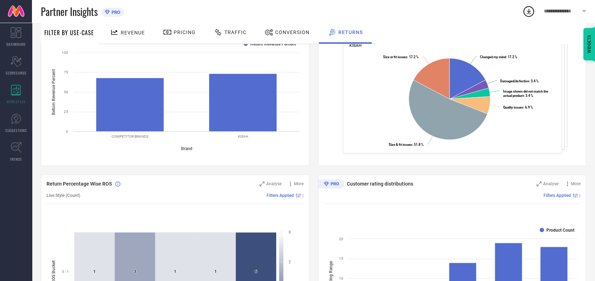
scroll to position [0, 0]
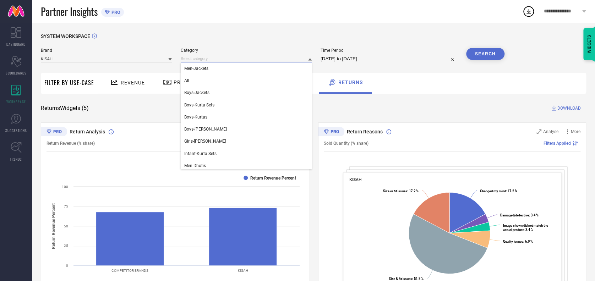
click at [214, 59] on input at bounding box center [246, 58] width 131 height 7
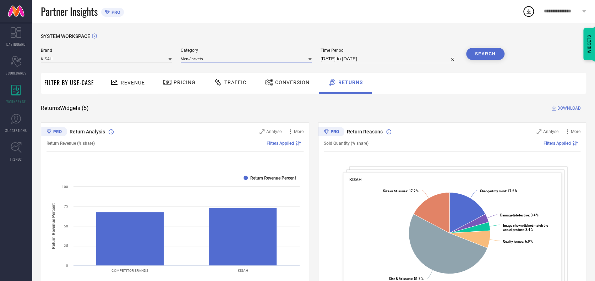
click at [215, 60] on input at bounding box center [246, 58] width 131 height 7
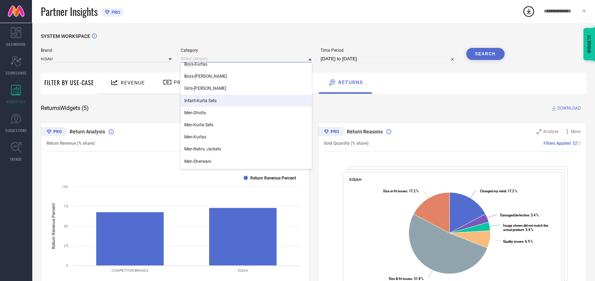
scroll to position [61, 0]
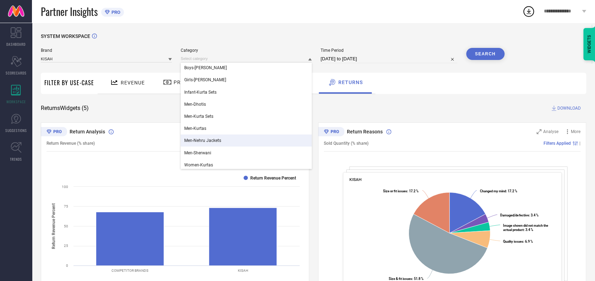
click at [201, 146] on div "Men-Nehru Jackets" at bounding box center [246, 141] width 131 height 12
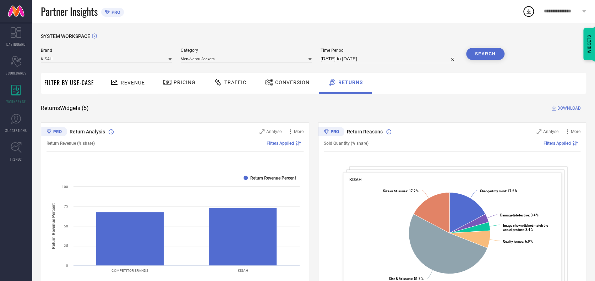
click at [491, 60] on button "Search" at bounding box center [485, 54] width 38 height 12
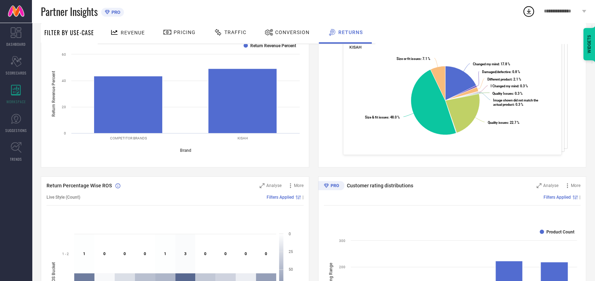
scroll to position [0, 0]
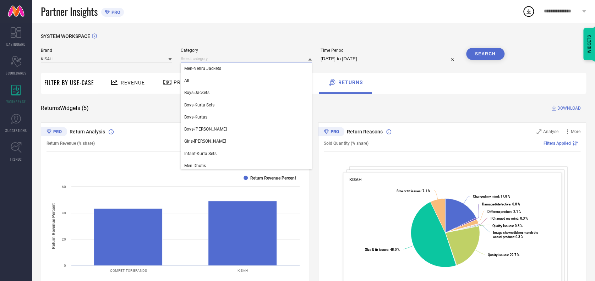
click at [240, 58] on input at bounding box center [246, 58] width 131 height 7
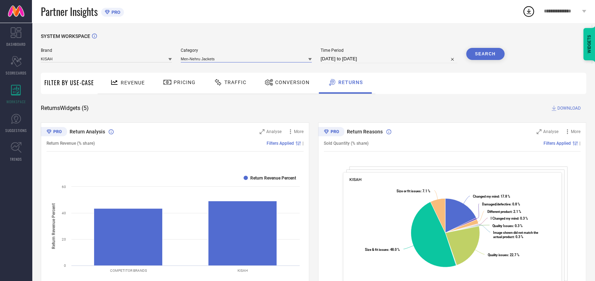
click at [245, 56] on input at bounding box center [246, 58] width 131 height 7
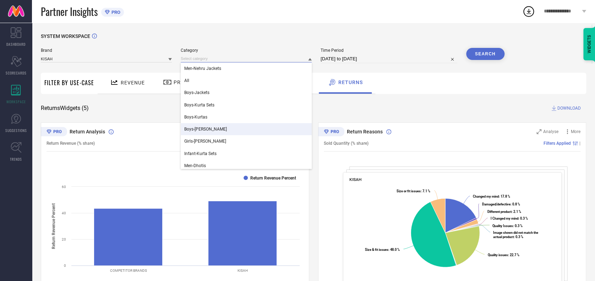
scroll to position [63, 0]
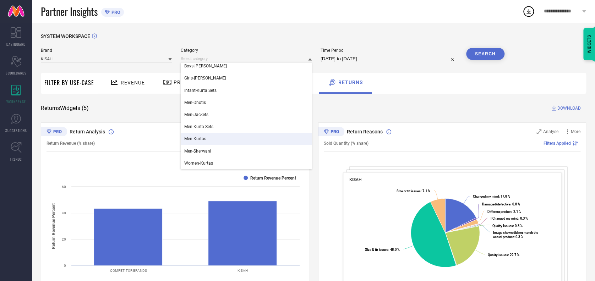
click at [206, 139] on div "Men-Kurtas" at bounding box center [246, 139] width 131 height 12
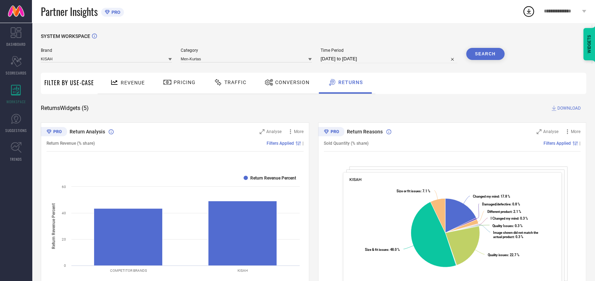
click at [483, 53] on button "Search" at bounding box center [485, 54] width 38 height 12
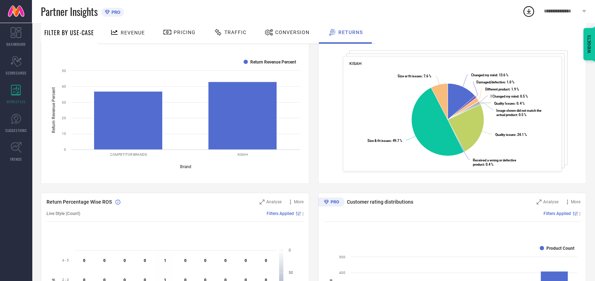
scroll to position [0, 0]
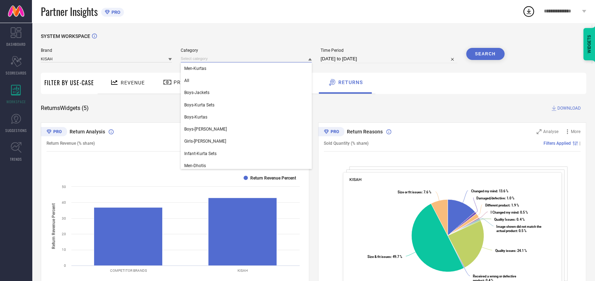
click at [227, 59] on input at bounding box center [246, 58] width 131 height 7
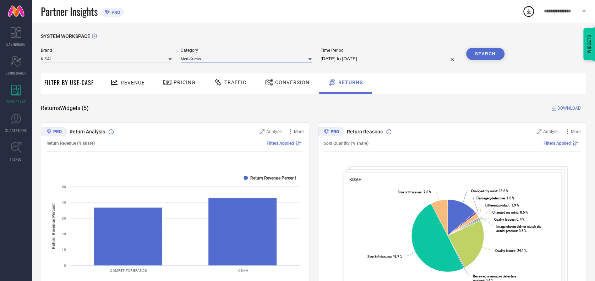
click at [230, 58] on input at bounding box center [246, 58] width 131 height 7
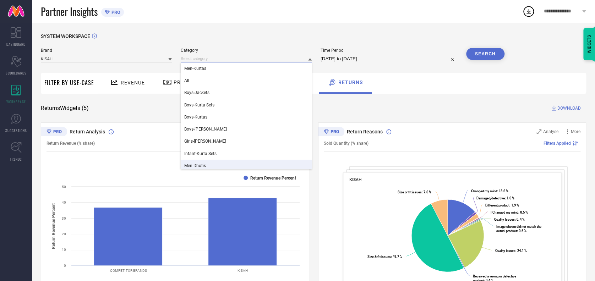
scroll to position [63, 0]
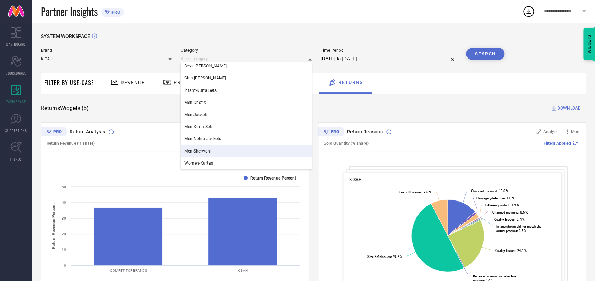
click at [203, 154] on span "Men-Sherwani" at bounding box center [197, 151] width 27 height 5
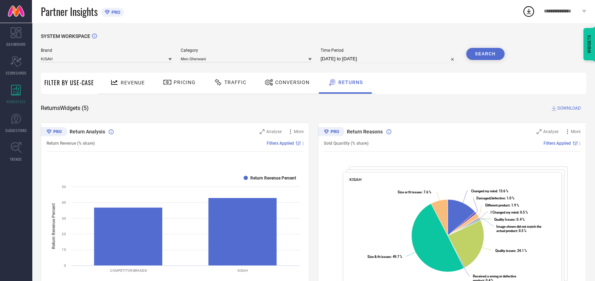
click at [483, 56] on button "Search" at bounding box center [485, 54] width 38 height 12
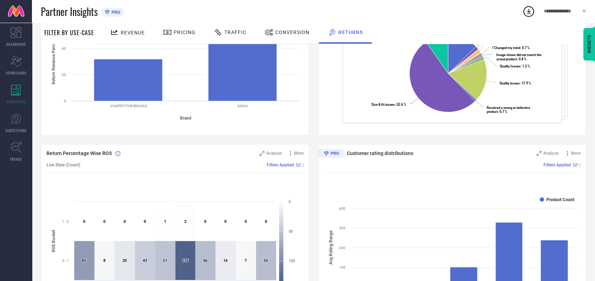
scroll to position [0, 0]
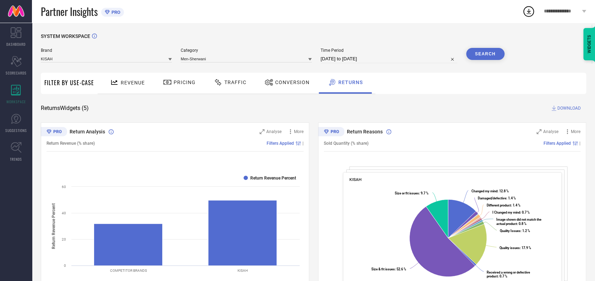
click at [381, 56] on input "[DATE] to [DATE]" at bounding box center [389, 59] width 137 height 9
select select "2"
select select "2025"
select select "3"
select select "2025"
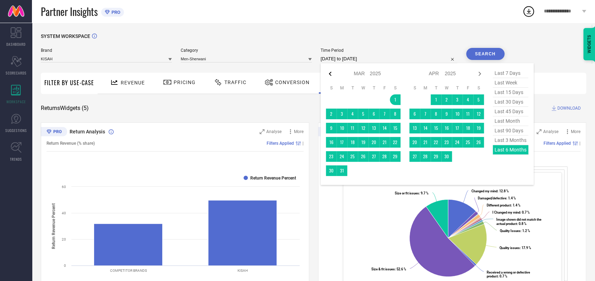
click at [327, 77] on icon at bounding box center [330, 74] width 9 height 9
select select "1"
select select "2025"
select select "2"
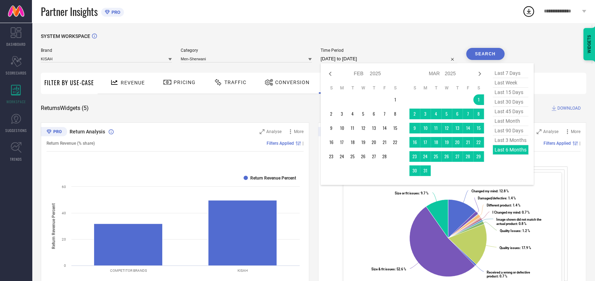
click at [327, 77] on icon at bounding box center [330, 74] width 9 height 9
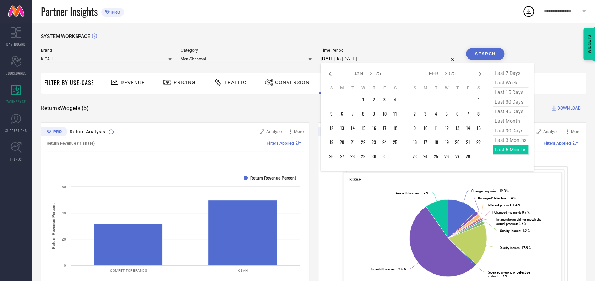
click at [327, 77] on icon at bounding box center [330, 74] width 9 height 9
click at [330, 78] on icon at bounding box center [330, 74] width 9 height 9
click at [352, 99] on td "3" at bounding box center [352, 99] width 11 height 11
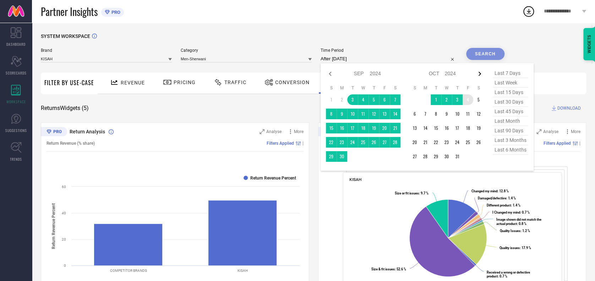
click at [476, 74] on icon at bounding box center [479, 74] width 9 height 9
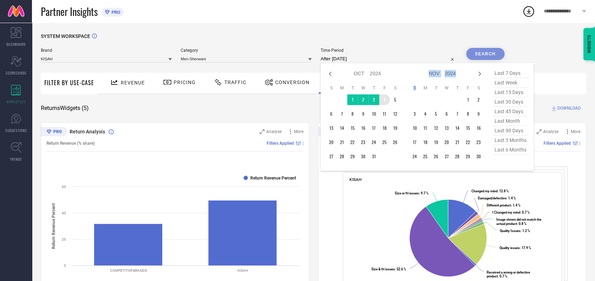
click at [476, 74] on icon at bounding box center [479, 74] width 9 height 9
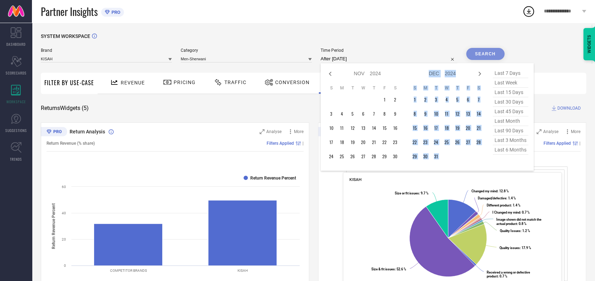
click at [476, 74] on icon at bounding box center [479, 74] width 9 height 9
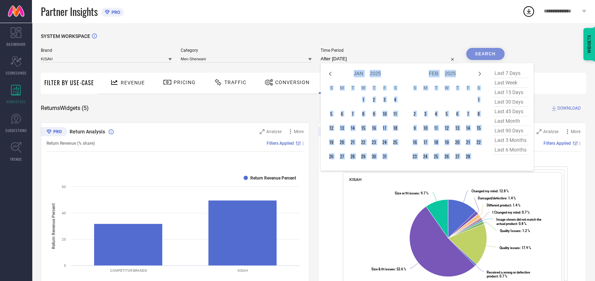
click at [476, 74] on icon at bounding box center [479, 74] width 9 height 9
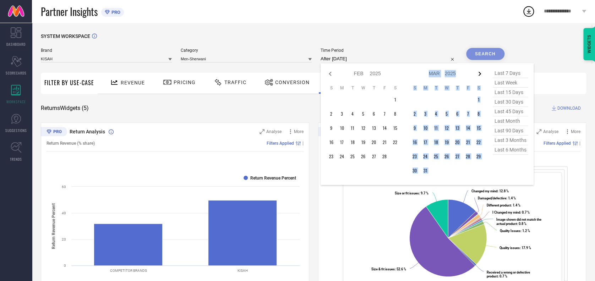
click at [476, 74] on icon at bounding box center [479, 74] width 9 height 9
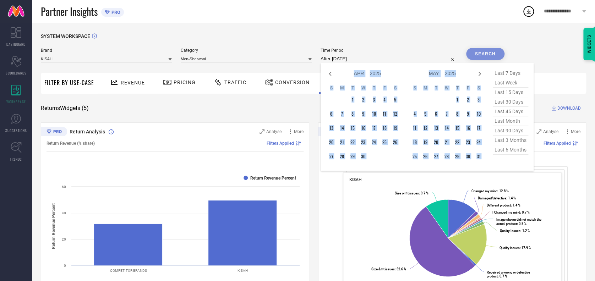
click at [476, 74] on icon at bounding box center [479, 74] width 9 height 9
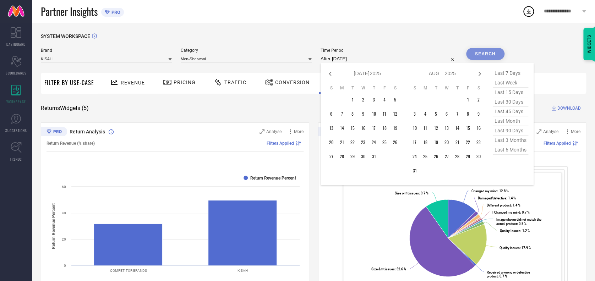
click at [476, 74] on icon at bounding box center [479, 74] width 9 height 9
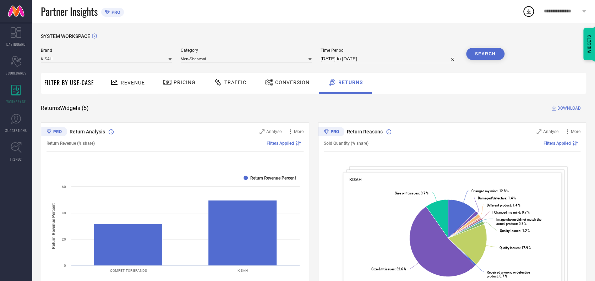
click at [492, 51] on button "Search" at bounding box center [485, 54] width 38 height 12
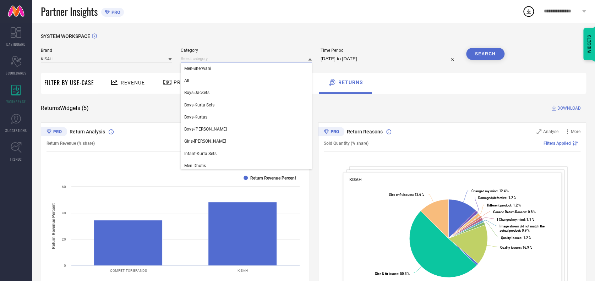
click at [230, 57] on input at bounding box center [246, 58] width 131 height 7
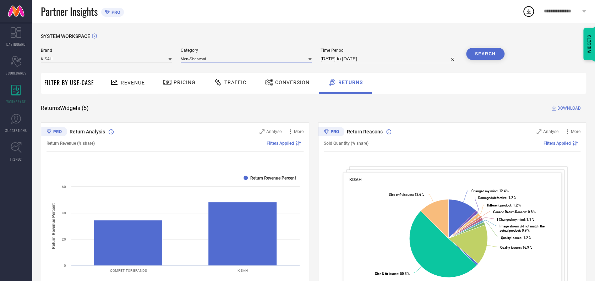
click at [236, 58] on input at bounding box center [246, 58] width 131 height 7
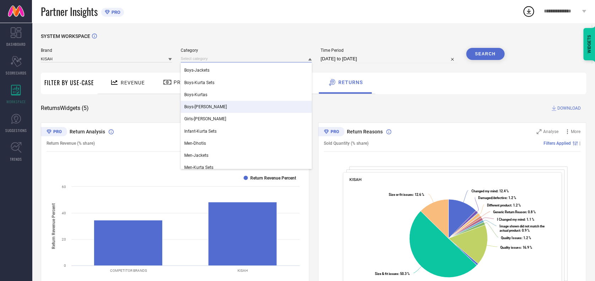
scroll to position [63, 0]
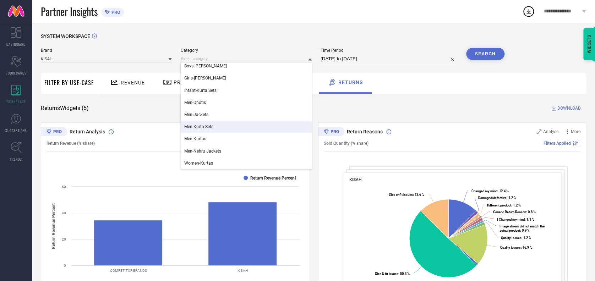
click at [195, 125] on span "Men-Kurta Sets" at bounding box center [198, 126] width 29 height 5
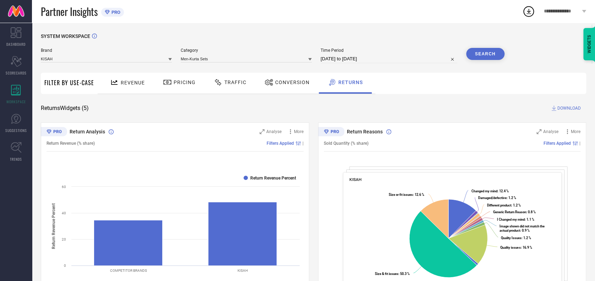
click at [486, 47] on div "SYSTEM WORKSPACE" at bounding box center [313, 40] width 545 height 15
click at [477, 53] on button "Search" at bounding box center [485, 54] width 38 height 12
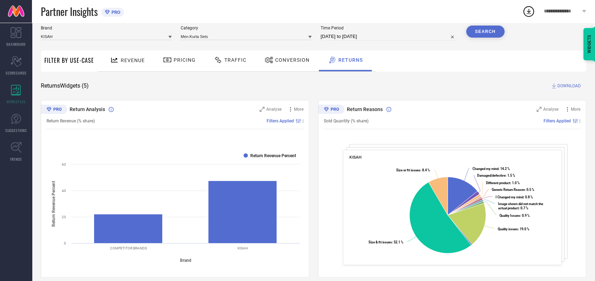
scroll to position [0, 0]
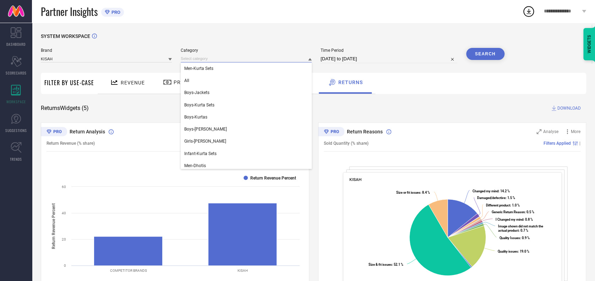
click at [229, 59] on input at bounding box center [246, 58] width 131 height 7
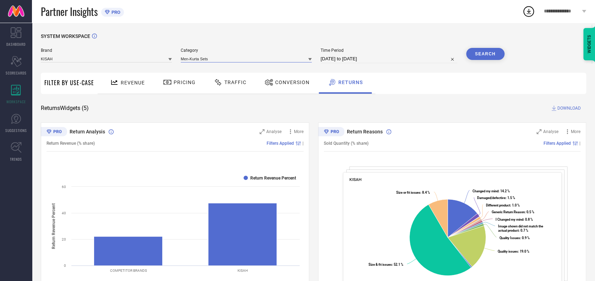
click at [238, 57] on input at bounding box center [246, 58] width 131 height 7
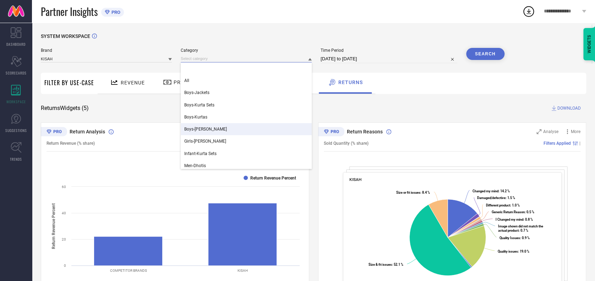
scroll to position [63, 0]
click at [198, 137] on span "Men-Nehru Jackets" at bounding box center [202, 138] width 37 height 5
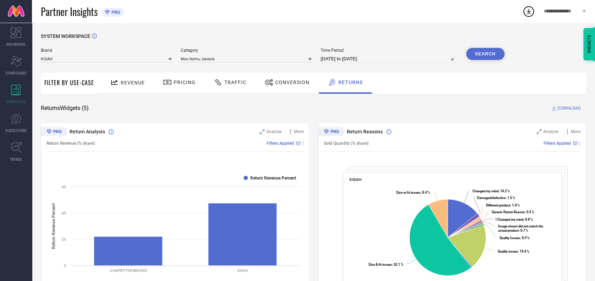
click at [467, 55] on button "Search" at bounding box center [485, 54] width 38 height 12
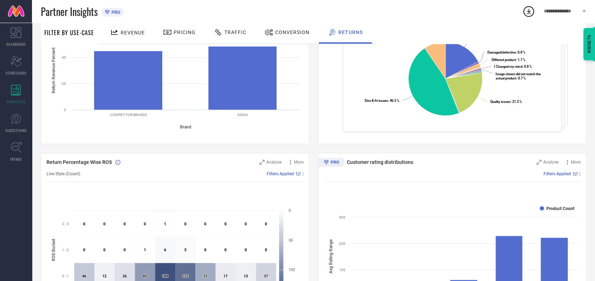
scroll to position [0, 0]
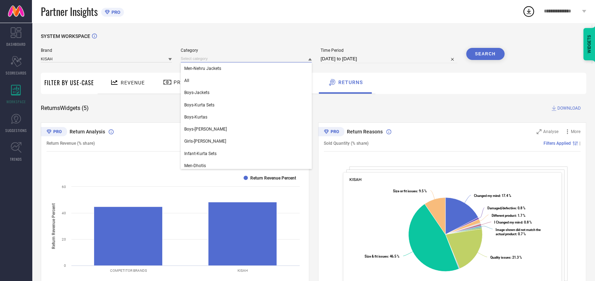
click at [241, 55] on input at bounding box center [246, 58] width 131 height 7
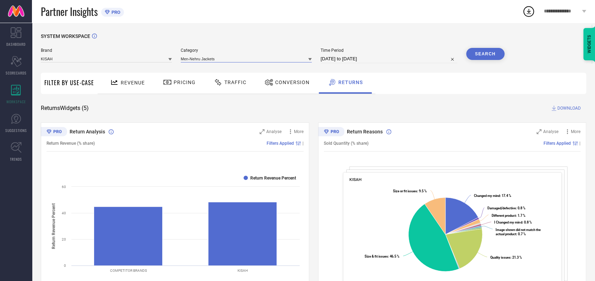
click at [240, 56] on input at bounding box center [246, 58] width 131 height 7
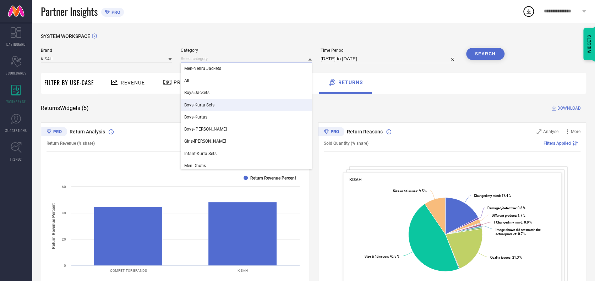
scroll to position [63, 0]
click at [202, 106] on div "Men-Dhotis" at bounding box center [246, 103] width 131 height 12
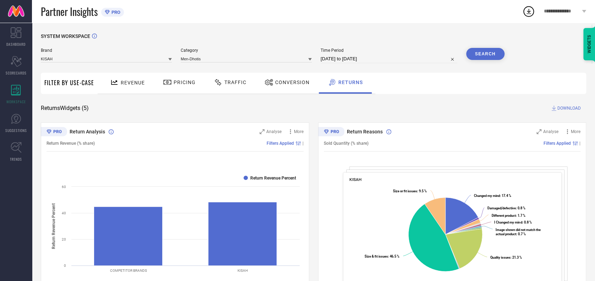
click at [492, 55] on button "Search" at bounding box center [485, 54] width 38 height 12
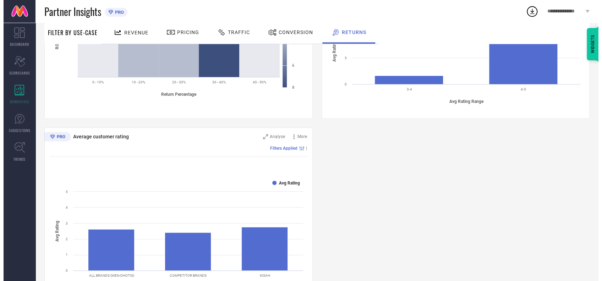
scroll to position [402, 0]
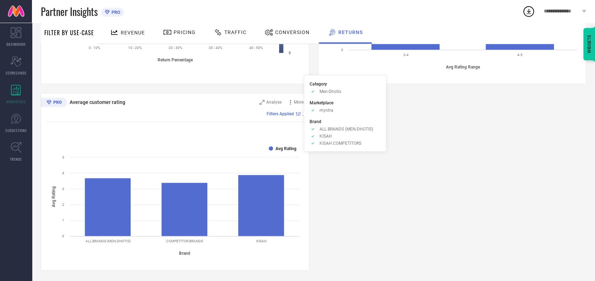
click at [313, 129] on icon "Approve /Deselected" at bounding box center [313, 128] width 6 height 5
click at [284, 113] on span "Filters Applied" at bounding box center [280, 113] width 27 height 5
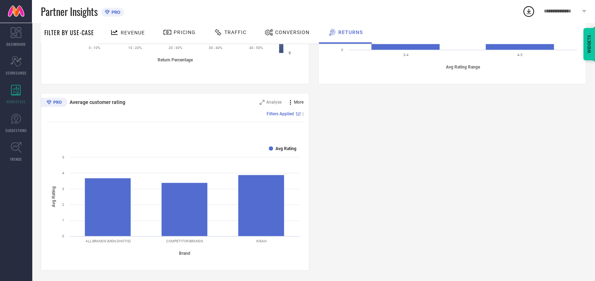
click at [292, 103] on icon at bounding box center [290, 102] width 7 height 7
click at [276, 102] on span "Analyse" at bounding box center [273, 102] width 15 height 5
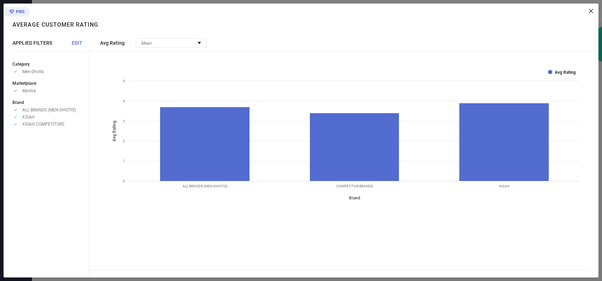
click at [78, 40] on div "Average customer rating Average customer rating APPLIED FILTERS EDIT Category A…" at bounding box center [47, 141] width 86 height 274
click at [77, 44] on span "EDIT" at bounding box center [77, 43] width 11 height 6
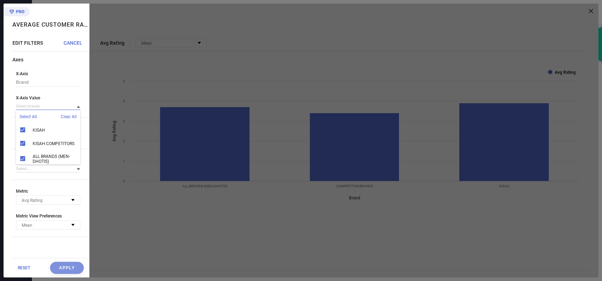
click at [52, 108] on input at bounding box center [48, 106] width 64 height 7
click at [57, 106] on input at bounding box center [48, 106] width 64 height 7
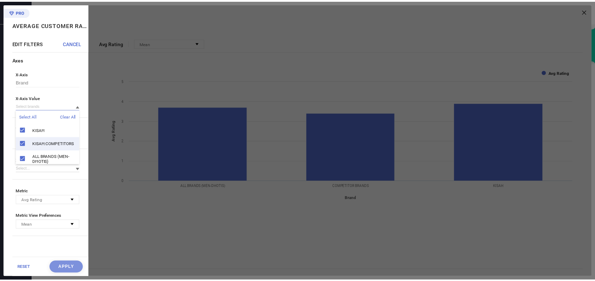
scroll to position [11, 0]
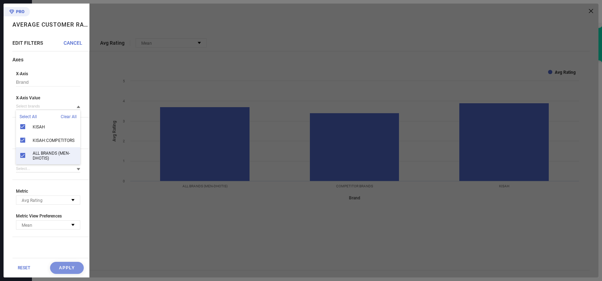
click at [22, 148] on div "ALL BRANDS (MEN-DHOTIS)" at bounding box center [48, 155] width 64 height 17
click at [56, 264] on button "Apply" at bounding box center [67, 268] width 34 height 12
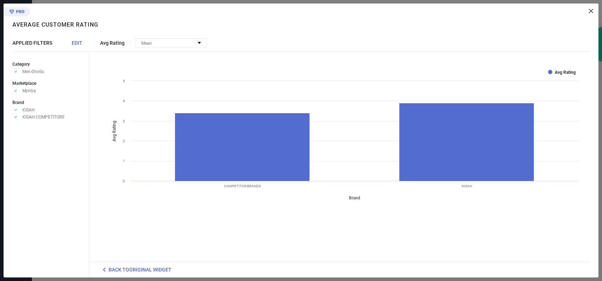
click at [588, 12] on div at bounding box center [341, 11] width 504 height 4
click at [591, 10] on icon at bounding box center [591, 11] width 4 height 4
click at [127, 272] on span "BACK TO ORIGINAL WIDGET" at bounding box center [140, 270] width 63 height 6
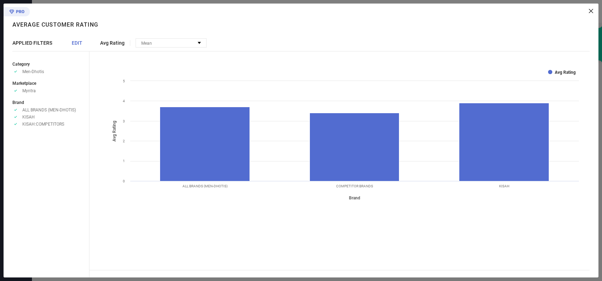
click at [591, 10] on icon at bounding box center [591, 11] width 4 height 4
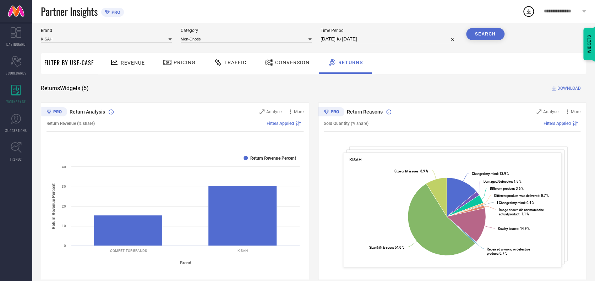
scroll to position [0, 0]
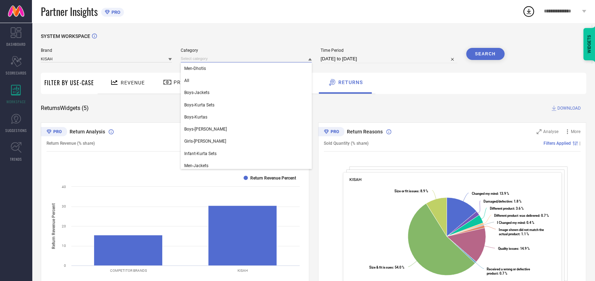
click at [210, 60] on input at bounding box center [246, 58] width 131 height 7
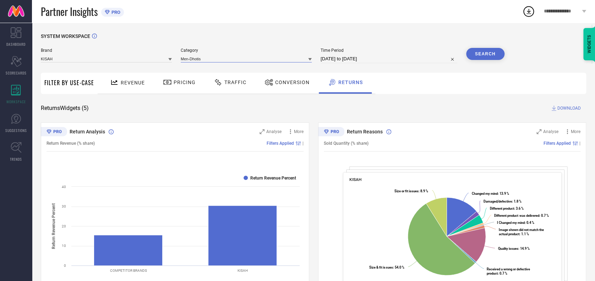
click at [214, 57] on input at bounding box center [246, 58] width 131 height 7
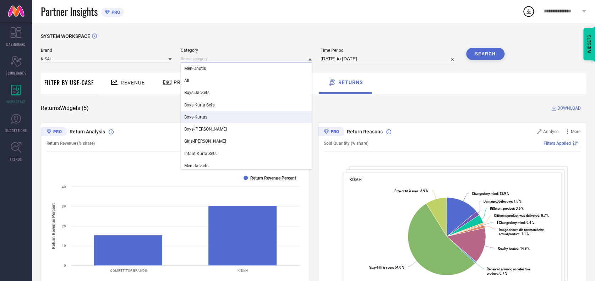
scroll to position [63, 0]
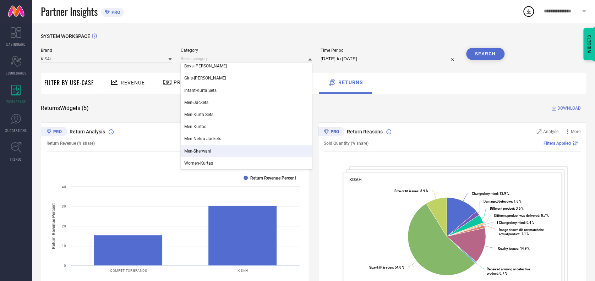
click at [193, 152] on span "Men-Sherwani" at bounding box center [197, 151] width 27 height 5
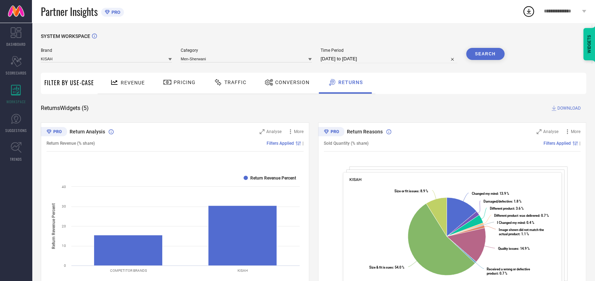
click at [487, 54] on button "Search" at bounding box center [485, 54] width 38 height 12
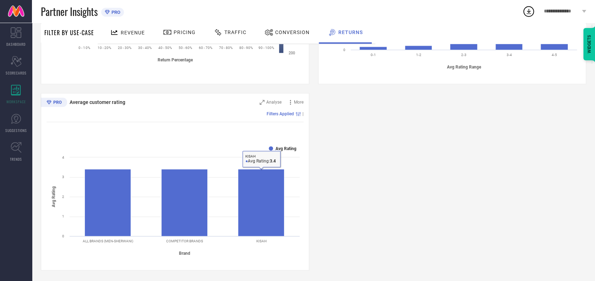
scroll to position [0, 0]
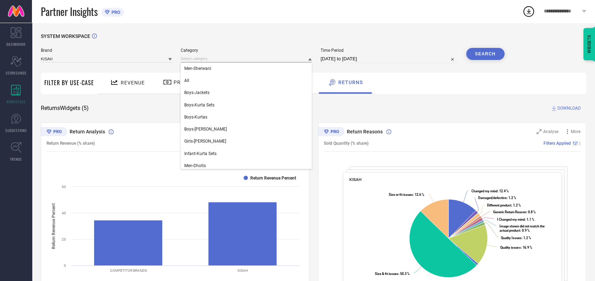
click at [230, 59] on input at bounding box center [246, 58] width 131 height 7
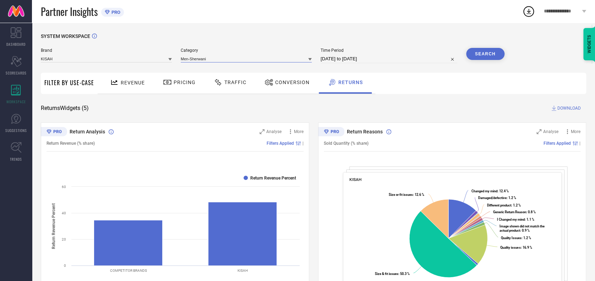
click at [226, 58] on input at bounding box center [246, 58] width 131 height 7
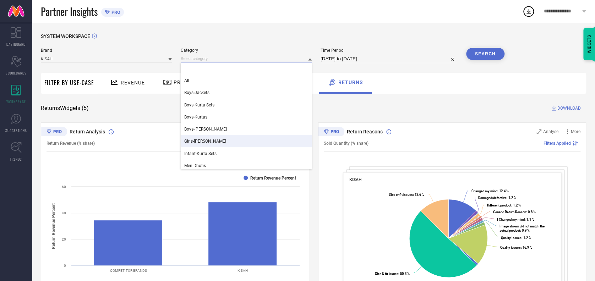
scroll to position [63, 0]
click at [196, 134] on div "Men-Kurtas" at bounding box center [246, 139] width 131 height 12
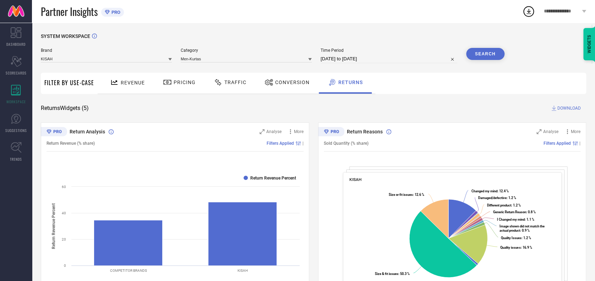
click at [474, 53] on button "Search" at bounding box center [485, 54] width 38 height 12
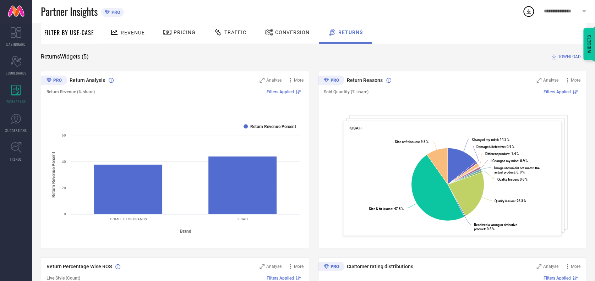
scroll to position [0, 0]
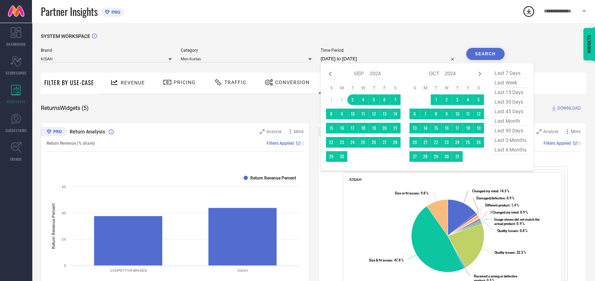
click at [383, 59] on input "[DATE] to [DATE]" at bounding box center [389, 59] width 137 height 9
click at [475, 75] on icon at bounding box center [479, 74] width 9 height 9
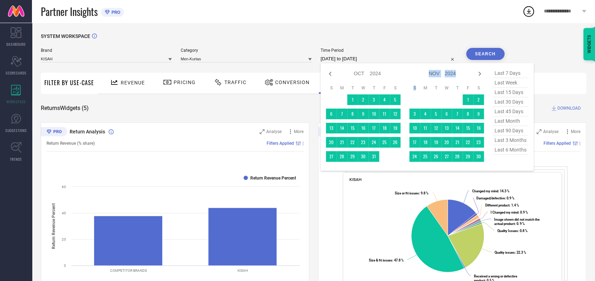
click at [475, 75] on icon at bounding box center [479, 74] width 9 height 9
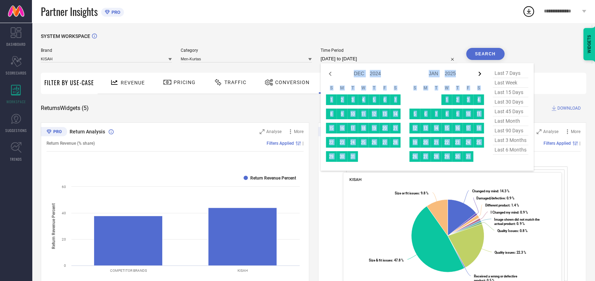
click at [474, 75] on div "Jan Feb Mar Apr May Jun [DATE] Aug Sep Oct Nov [DATE] 2016 2017 2018 2019 2020 …" at bounding box center [446, 74] width 75 height 10
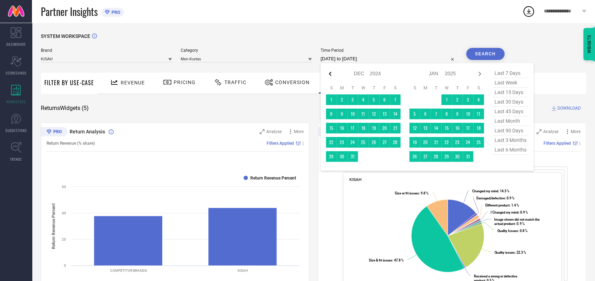
click at [332, 75] on icon at bounding box center [330, 74] width 9 height 9
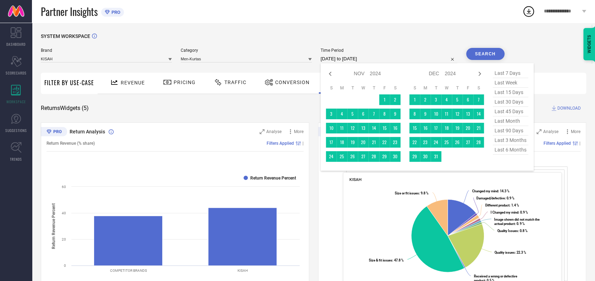
click at [332, 75] on icon at bounding box center [330, 74] width 9 height 9
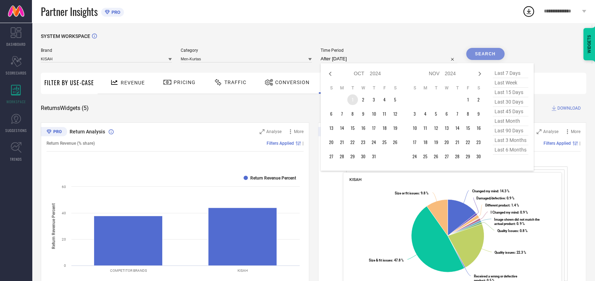
click at [353, 97] on td "1" at bounding box center [352, 99] width 11 height 11
click at [477, 73] on icon at bounding box center [479, 74] width 9 height 9
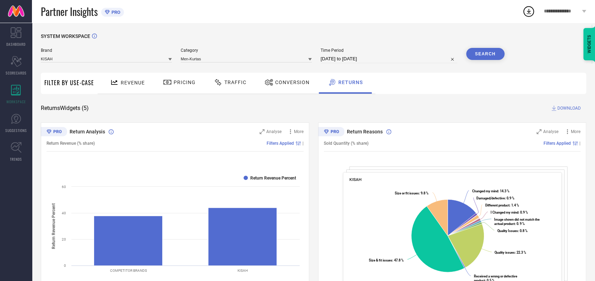
click at [495, 49] on button "Search" at bounding box center [485, 54] width 38 height 12
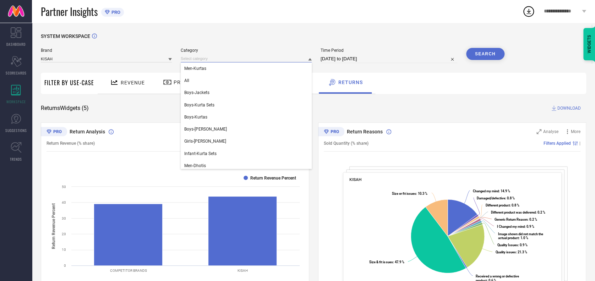
click at [224, 59] on input at bounding box center [246, 58] width 131 height 7
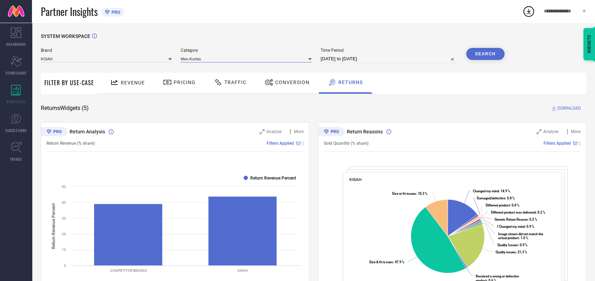
click at [222, 61] on input at bounding box center [246, 58] width 131 height 7
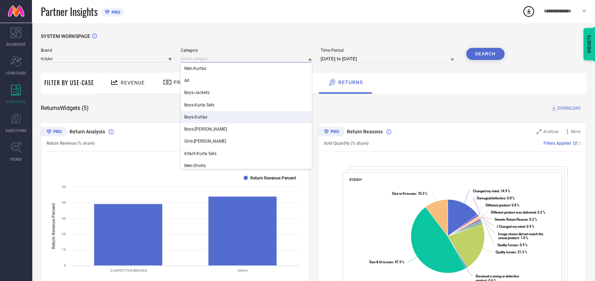
scroll to position [63, 0]
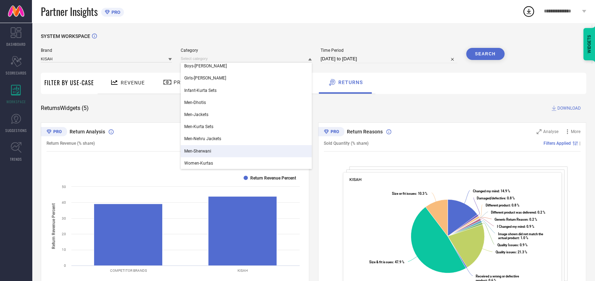
click at [209, 156] on div "Men-Sherwani" at bounding box center [246, 151] width 131 height 12
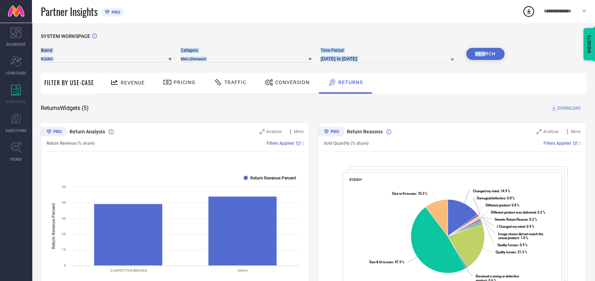
drag, startPoint x: 483, startPoint y: 48, endPoint x: 483, endPoint y: 51, distance: 3.6
click at [483, 51] on button "Search" at bounding box center [485, 54] width 38 height 12
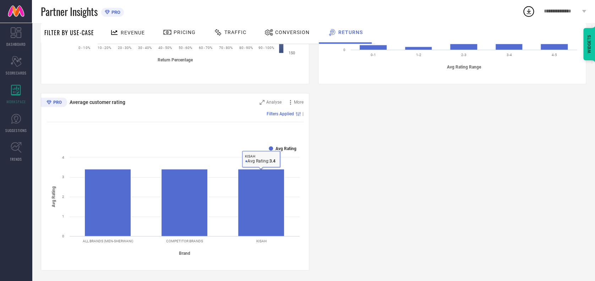
scroll to position [0, 0]
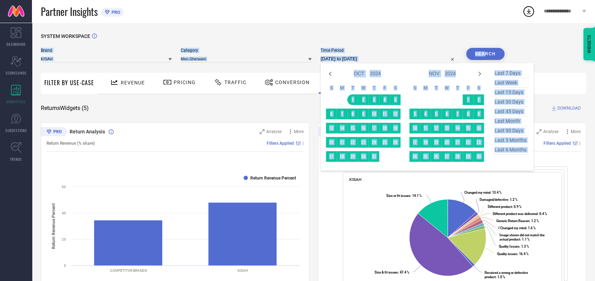
click at [388, 56] on input "[DATE] to [DATE]" at bounding box center [389, 59] width 137 height 9
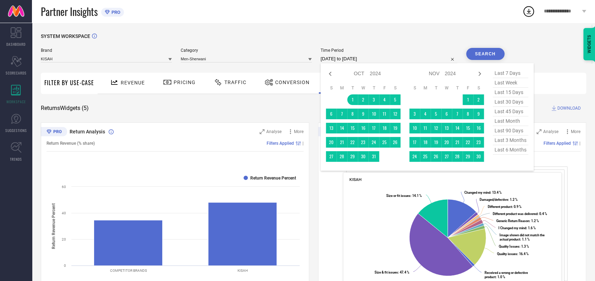
click at [380, 57] on input "[DATE] to [DATE]" at bounding box center [389, 59] width 137 height 9
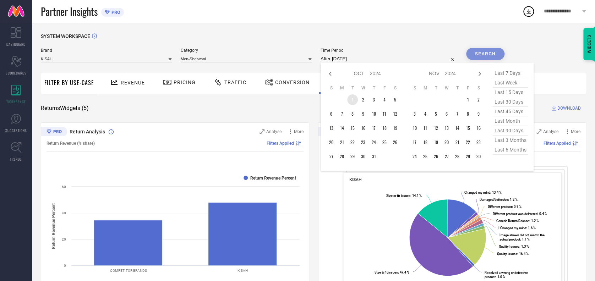
click at [349, 99] on td "1" at bounding box center [352, 99] width 11 height 11
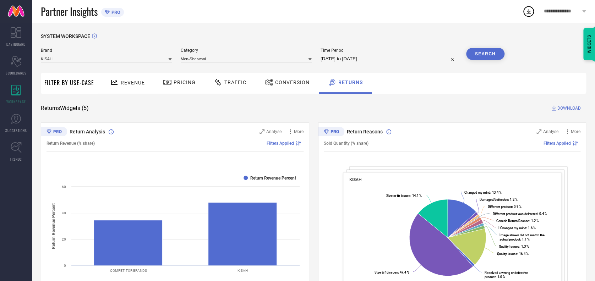
click at [476, 60] on button "Search" at bounding box center [485, 54] width 38 height 12
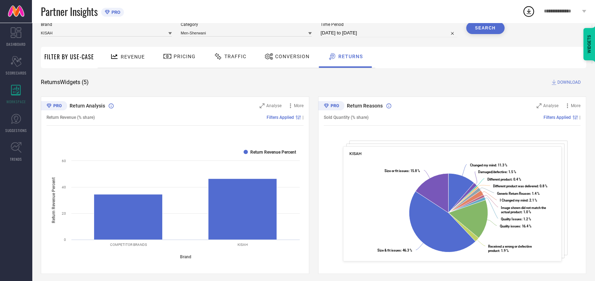
scroll to position [22, 0]
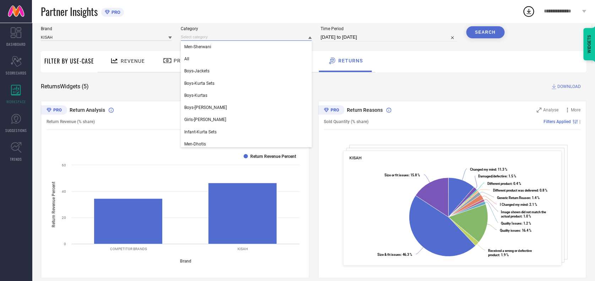
click at [232, 40] on input at bounding box center [246, 36] width 131 height 7
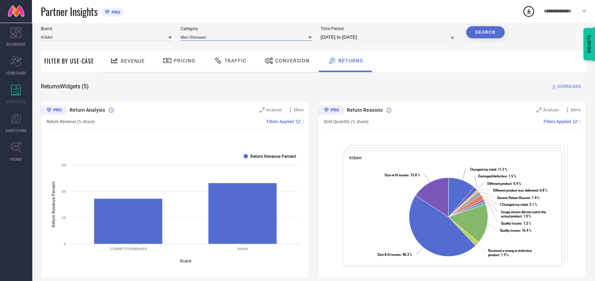
click at [228, 38] on input at bounding box center [246, 36] width 131 height 7
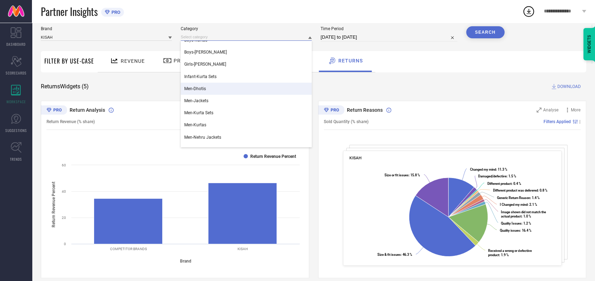
scroll to position [63, 0]
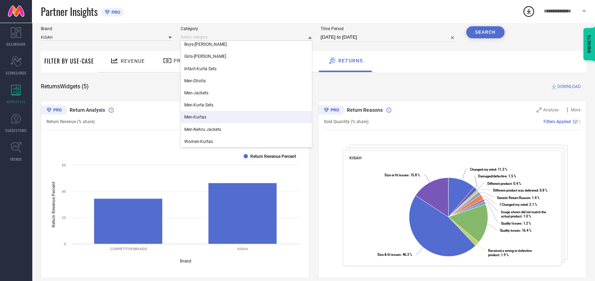
click at [196, 116] on span "Men-Kurtas" at bounding box center [195, 117] width 22 height 5
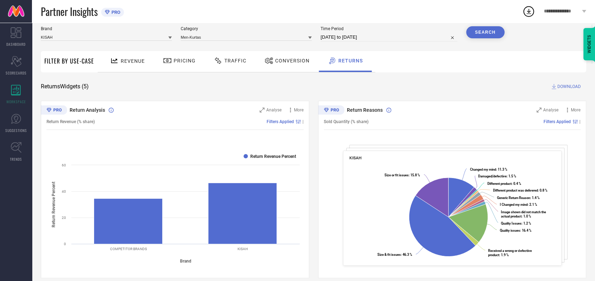
click at [486, 29] on button "Search" at bounding box center [485, 32] width 38 height 12
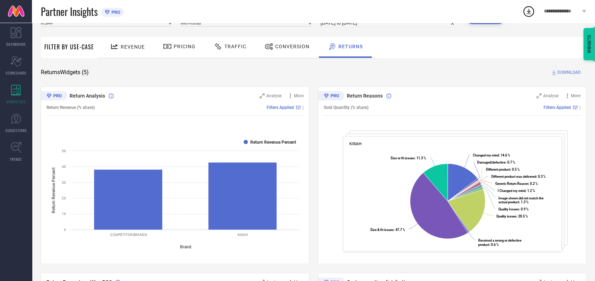
scroll to position [0, 0]
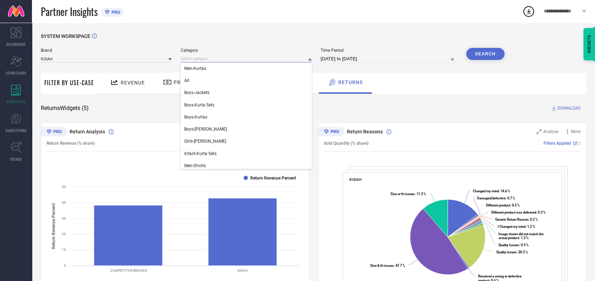
click at [238, 56] on input at bounding box center [246, 58] width 131 height 7
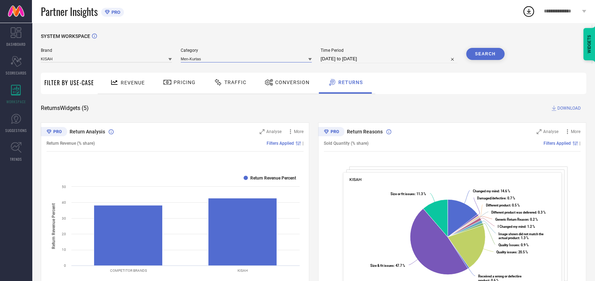
click at [245, 61] on input at bounding box center [246, 58] width 131 height 7
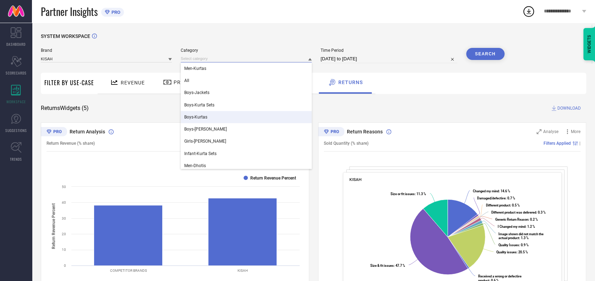
scroll to position [63, 0]
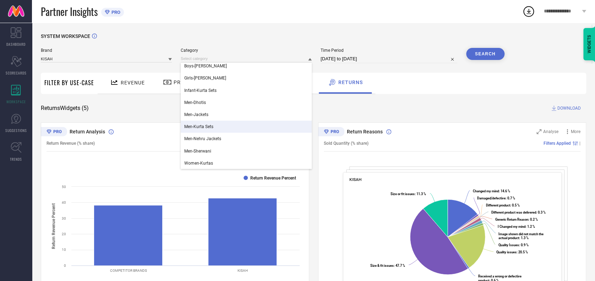
click at [205, 126] on span "Men-Kurta Sets" at bounding box center [198, 126] width 29 height 5
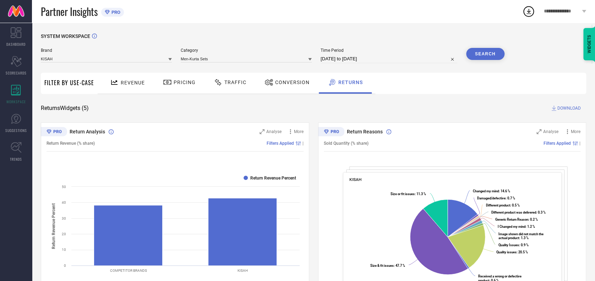
click at [484, 55] on button "Search" at bounding box center [485, 54] width 38 height 12
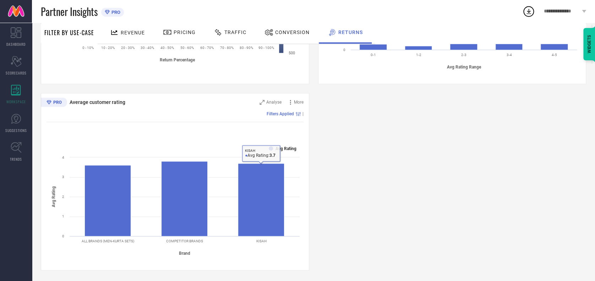
scroll to position [0, 0]
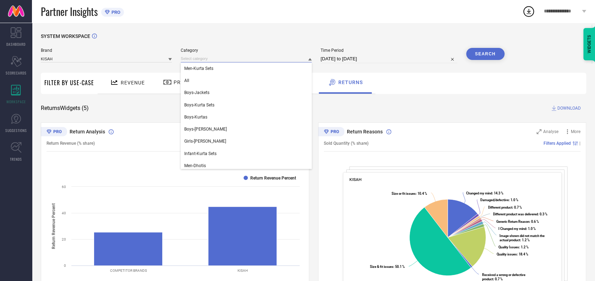
click at [229, 56] on input at bounding box center [246, 58] width 131 height 7
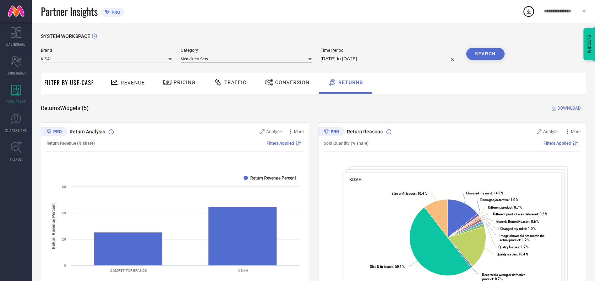
click at [228, 61] on input at bounding box center [246, 58] width 131 height 7
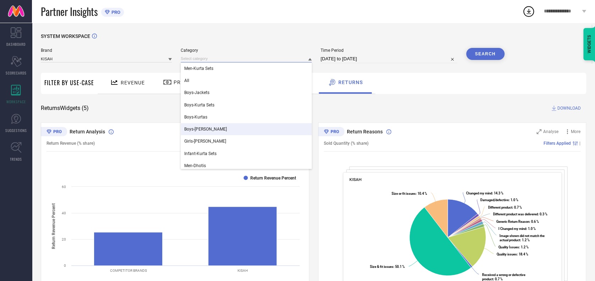
scroll to position [63, 0]
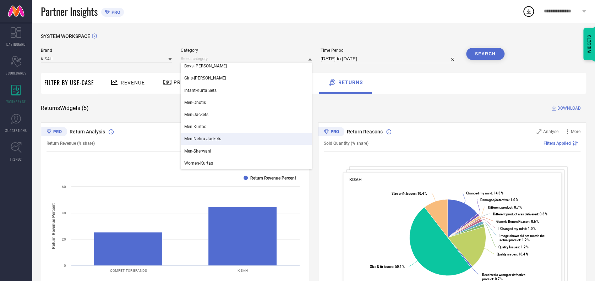
click at [211, 141] on span "Men-Nehru Jackets" at bounding box center [202, 138] width 37 height 5
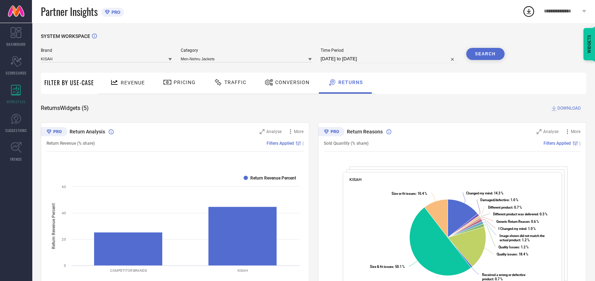
click at [488, 57] on button "Search" at bounding box center [485, 54] width 38 height 12
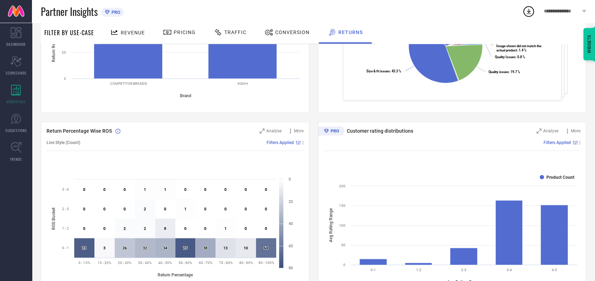
scroll to position [0, 0]
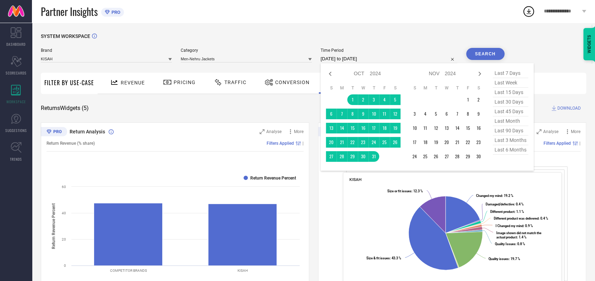
click at [380, 58] on input "[DATE] to [DATE]" at bounding box center [389, 59] width 137 height 9
click at [477, 71] on icon at bounding box center [479, 74] width 9 height 9
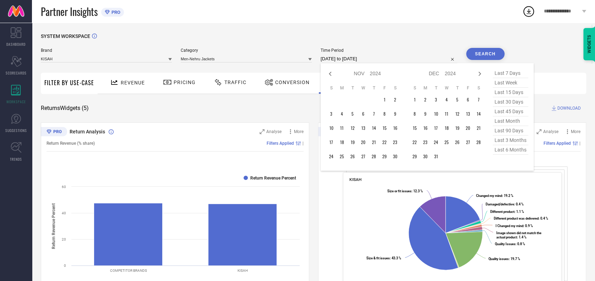
click at [477, 71] on icon at bounding box center [479, 74] width 9 height 9
click at [444, 100] on td "1" at bounding box center [446, 99] width 11 height 11
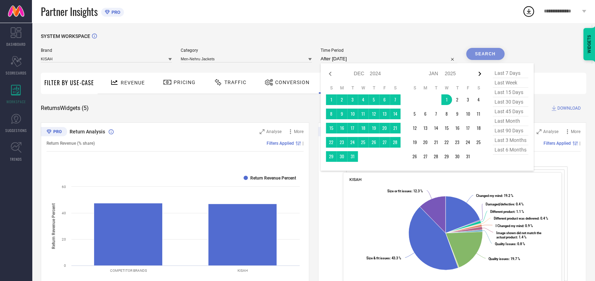
click at [477, 71] on icon at bounding box center [479, 74] width 9 height 9
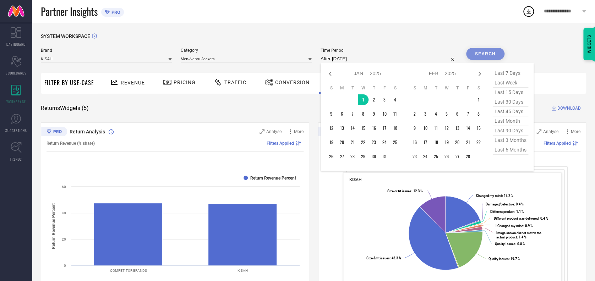
click at [477, 71] on icon at bounding box center [479, 74] width 9 height 9
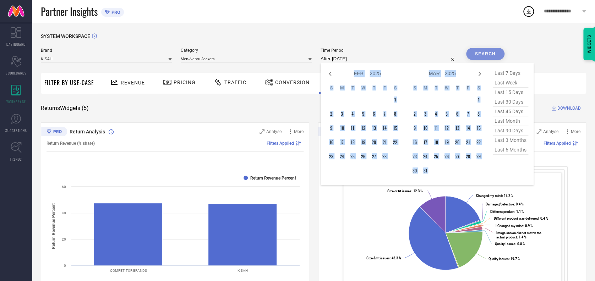
click at [477, 71] on icon at bounding box center [479, 74] width 9 height 9
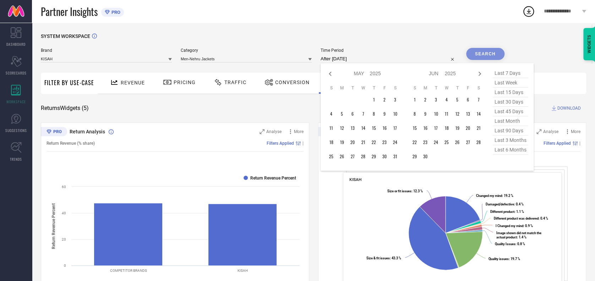
click at [477, 71] on icon at bounding box center [479, 74] width 9 height 9
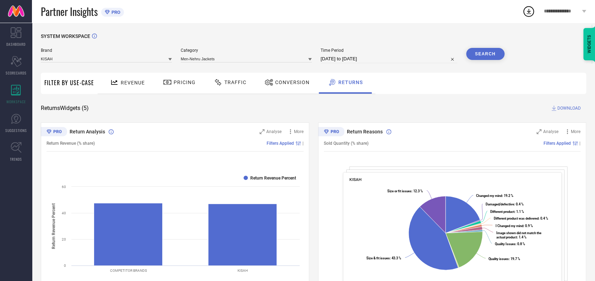
click at [484, 58] on button "Search" at bounding box center [485, 54] width 38 height 12
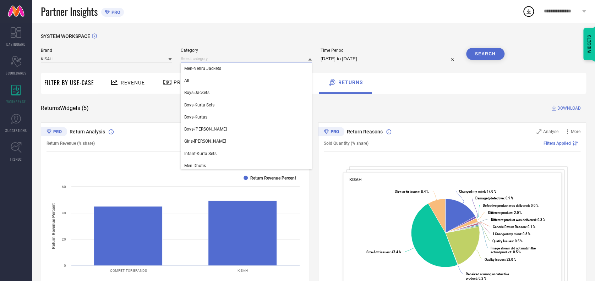
click at [228, 57] on input at bounding box center [246, 58] width 131 height 7
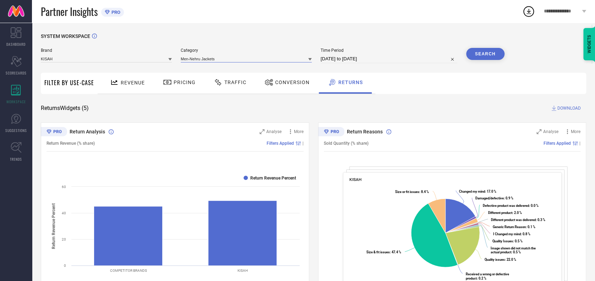
click at [236, 57] on input at bounding box center [246, 58] width 131 height 7
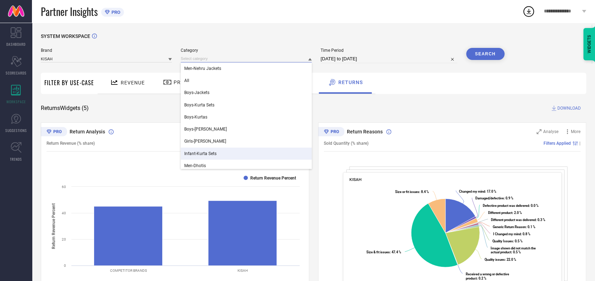
scroll to position [63, 0]
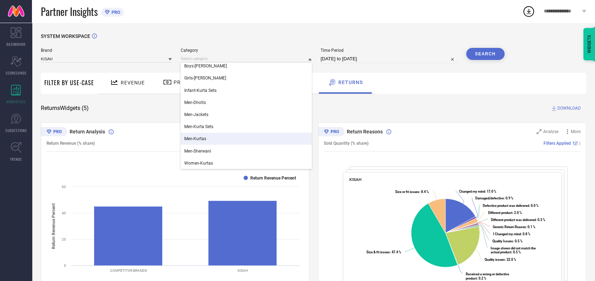
click at [210, 139] on div "Men-Kurtas" at bounding box center [246, 139] width 131 height 12
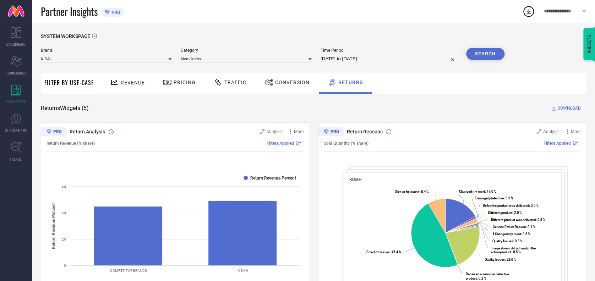
click at [488, 55] on button "Search" at bounding box center [485, 54] width 38 height 12
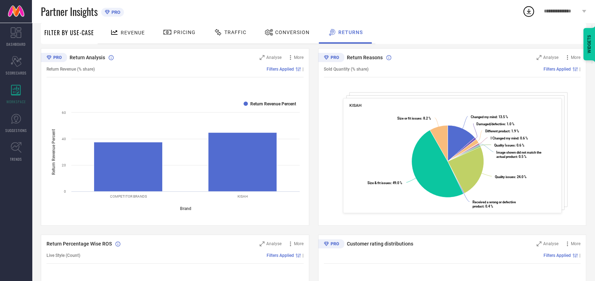
scroll to position [0, 0]
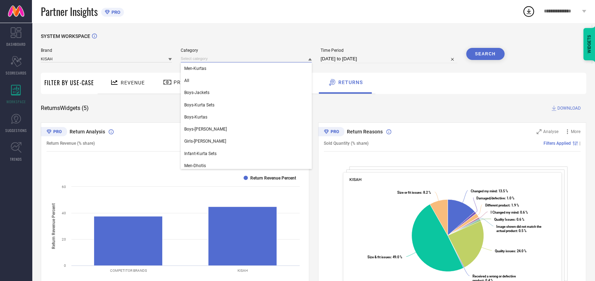
click at [237, 59] on input at bounding box center [246, 58] width 131 height 7
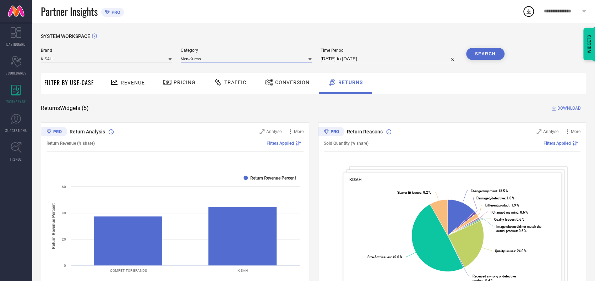
click at [236, 59] on input at bounding box center [246, 58] width 131 height 7
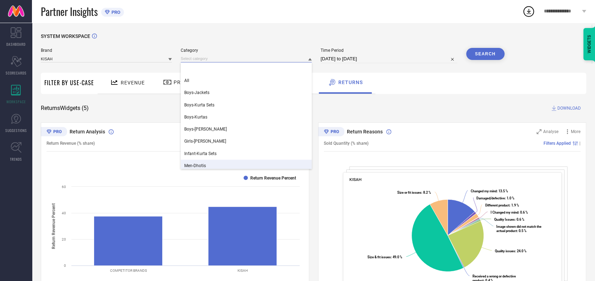
scroll to position [63, 0]
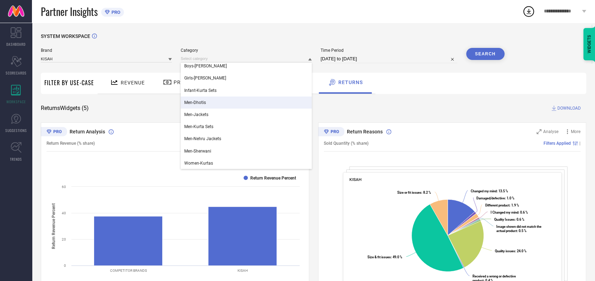
click at [206, 106] on div "Men-Dhotis" at bounding box center [246, 103] width 131 height 12
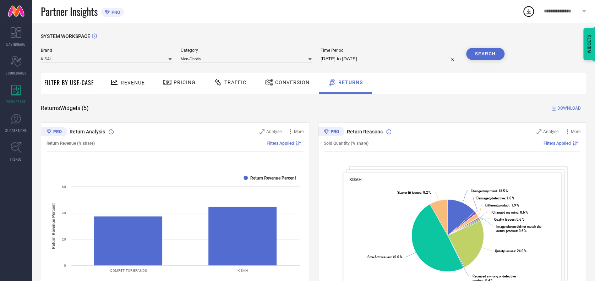
click at [475, 55] on button "Search" at bounding box center [485, 54] width 38 height 12
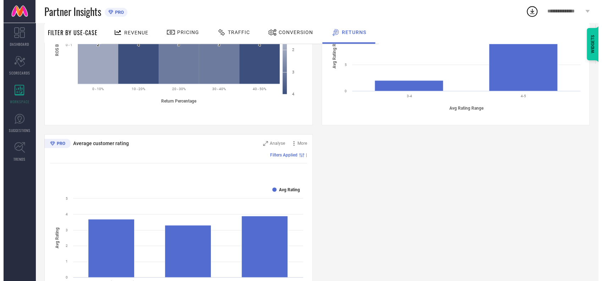
scroll to position [402, 0]
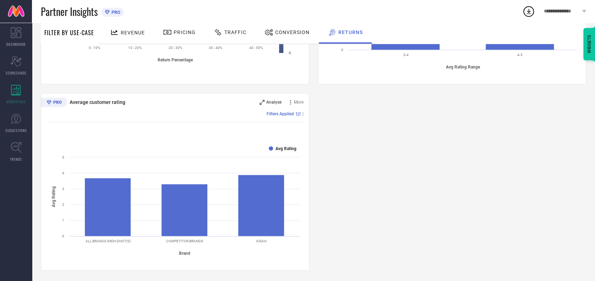
click at [275, 102] on span "Analyse" at bounding box center [273, 102] width 15 height 5
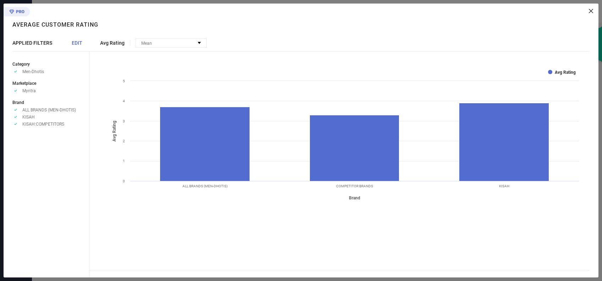
click at [78, 43] on span "EDIT" at bounding box center [77, 43] width 11 height 6
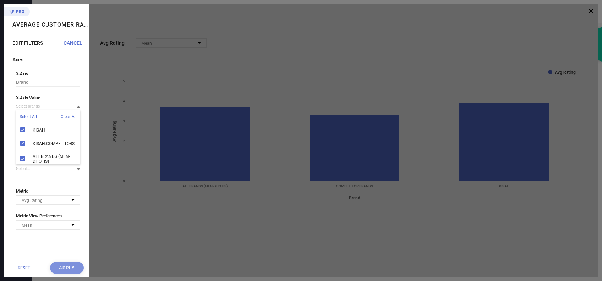
click at [48, 108] on input at bounding box center [48, 106] width 64 height 7
click at [51, 108] on input at bounding box center [48, 106] width 64 height 7
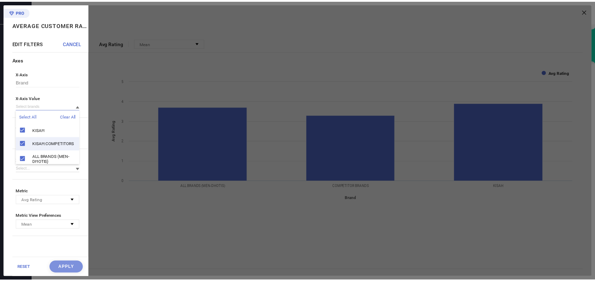
scroll to position [11, 0]
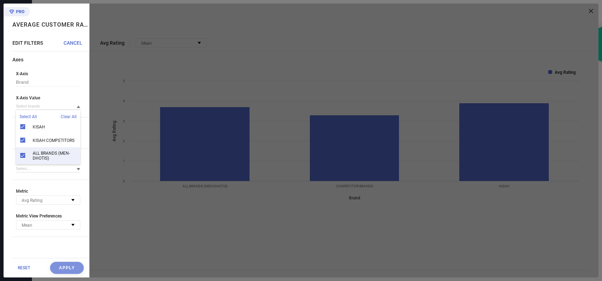
click at [24, 147] on div "ALL BRANDS (MEN-DHOTIS)" at bounding box center [48, 155] width 64 height 17
click at [68, 91] on div "X-Axis Brand X-Axis Value Select All Clear All KISAH KISAH:COMPETITORS ALL BRAN…" at bounding box center [50, 94] width 77 height 46
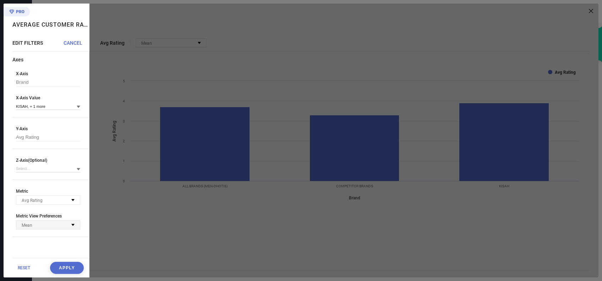
click at [35, 226] on div "Mean" at bounding box center [29, 224] width 14 height 7
click at [62, 264] on button "Apply" at bounding box center [67, 268] width 34 height 12
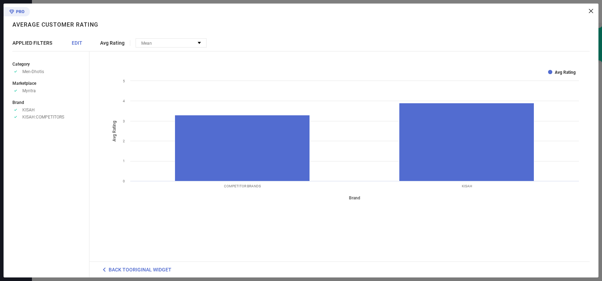
click at [591, 12] on icon at bounding box center [591, 11] width 4 height 4
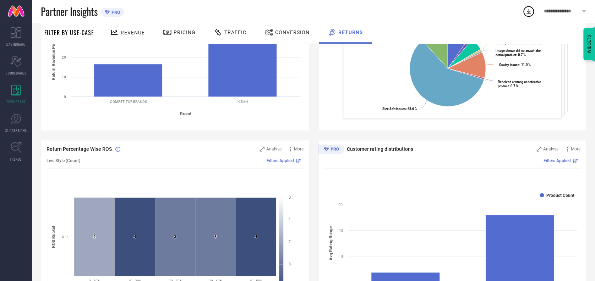
scroll to position [0, 0]
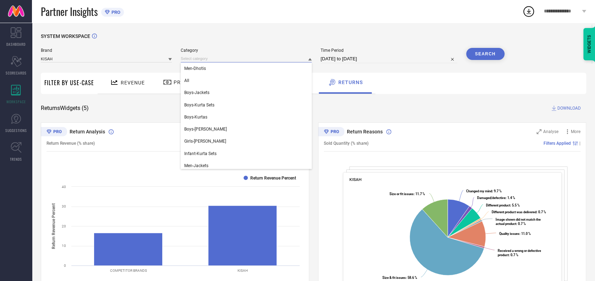
click at [212, 56] on input at bounding box center [246, 58] width 131 height 7
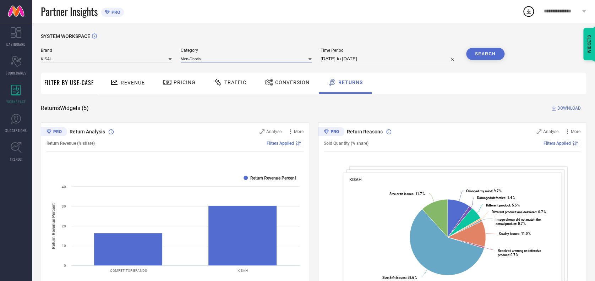
click at [218, 59] on input at bounding box center [246, 58] width 131 height 7
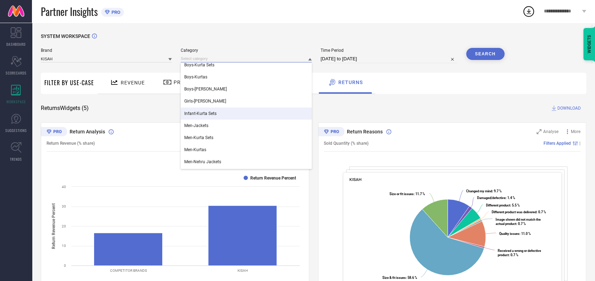
scroll to position [38, 0]
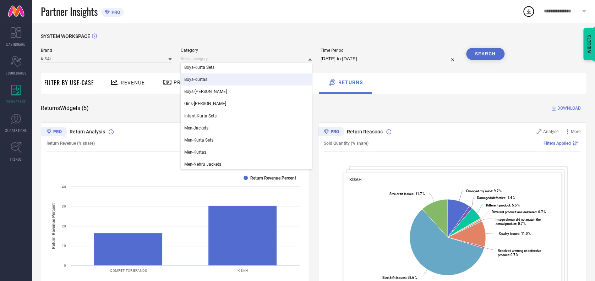
click at [201, 83] on div "Boys-Kurtas" at bounding box center [246, 79] width 131 height 12
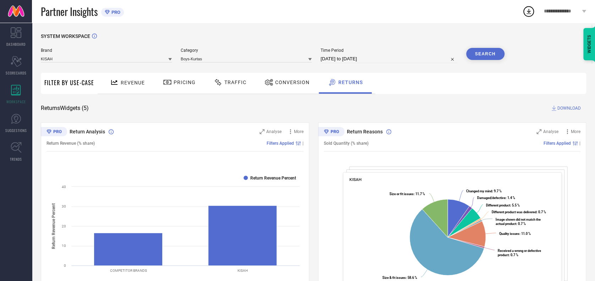
click at [486, 53] on button "Search" at bounding box center [485, 54] width 38 height 12
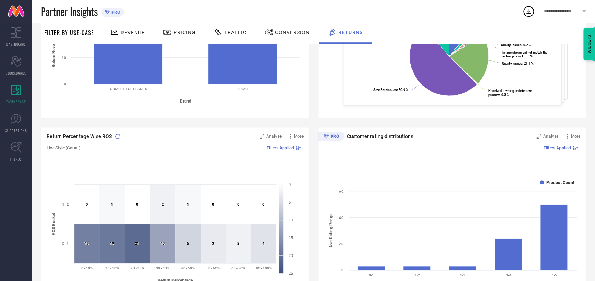
scroll to position [0, 0]
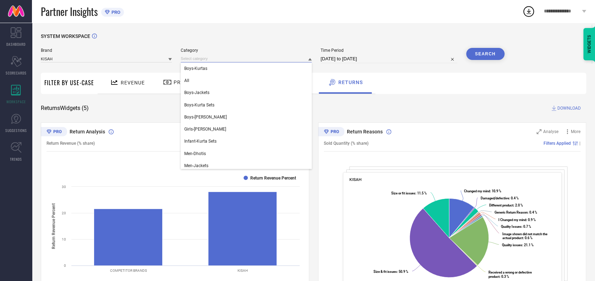
click at [226, 55] on input at bounding box center [246, 58] width 131 height 7
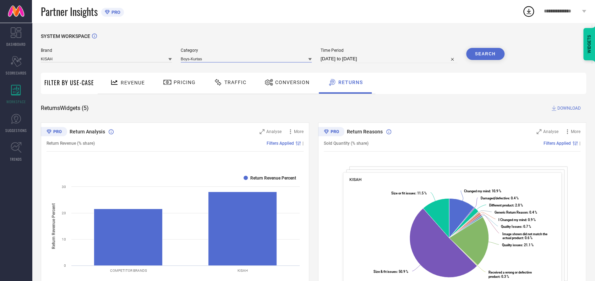
click at [226, 55] on input at bounding box center [246, 58] width 131 height 7
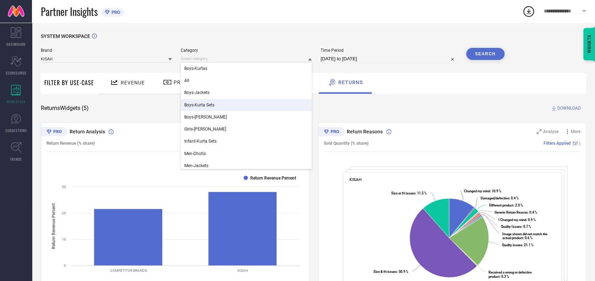
click at [212, 105] on span "Boys-Kurta Sets" at bounding box center [199, 105] width 30 height 5
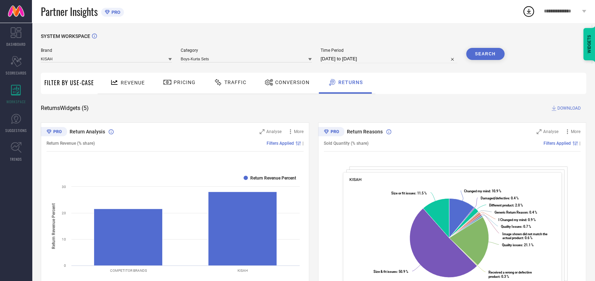
click at [497, 50] on button "Search" at bounding box center [485, 54] width 38 height 12
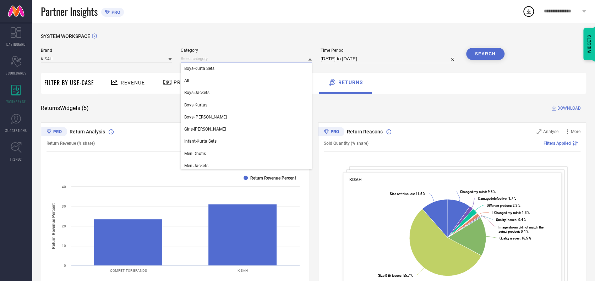
click at [220, 59] on input at bounding box center [246, 58] width 131 height 7
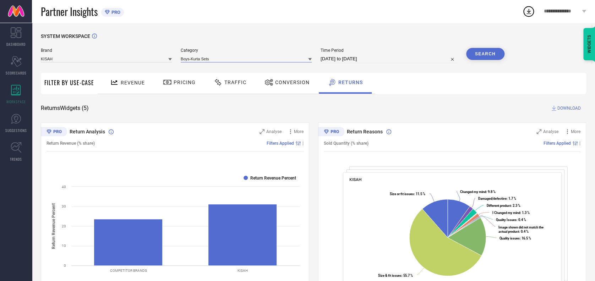
click at [220, 59] on input at bounding box center [246, 58] width 131 height 7
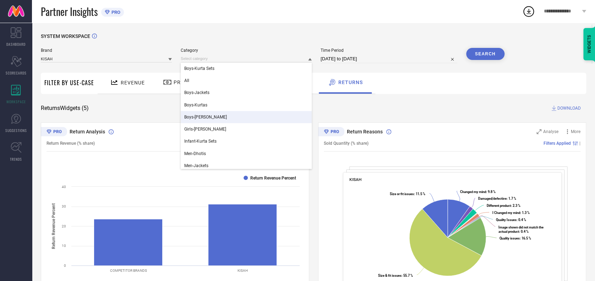
click at [196, 116] on span "Boys-[PERSON_NAME]" at bounding box center [205, 117] width 43 height 5
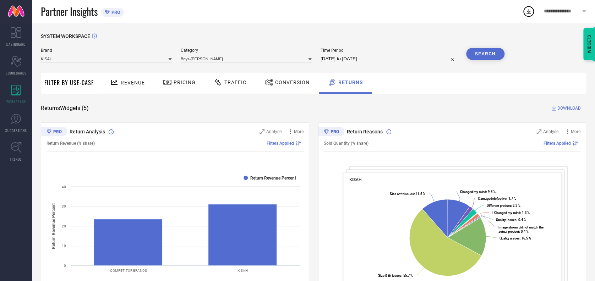
click at [482, 54] on button "Search" at bounding box center [485, 54] width 38 height 12
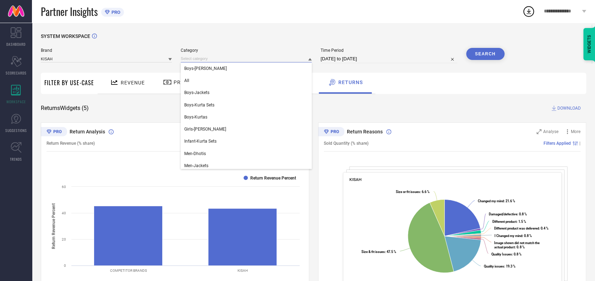
click at [224, 57] on input at bounding box center [246, 58] width 131 height 7
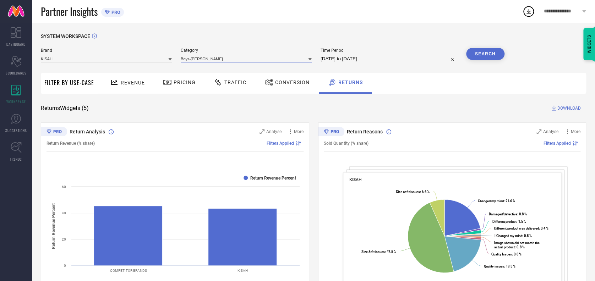
click at [224, 57] on input at bounding box center [246, 58] width 131 height 7
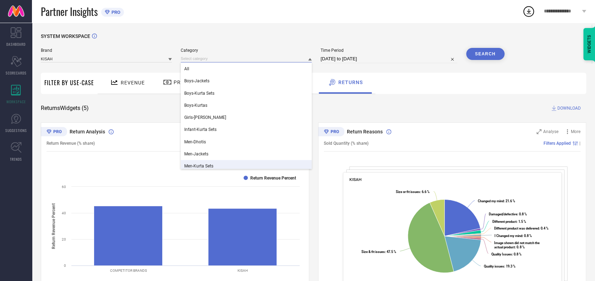
scroll to position [9, 0]
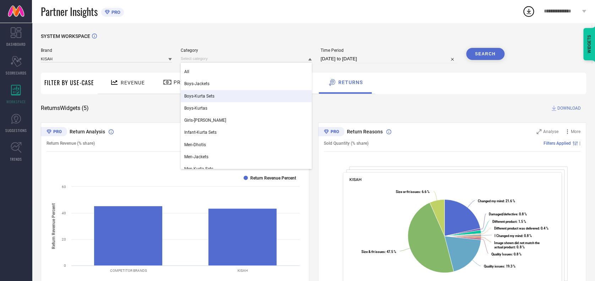
click at [207, 95] on span "Boys-Kurta Sets" at bounding box center [199, 96] width 30 height 5
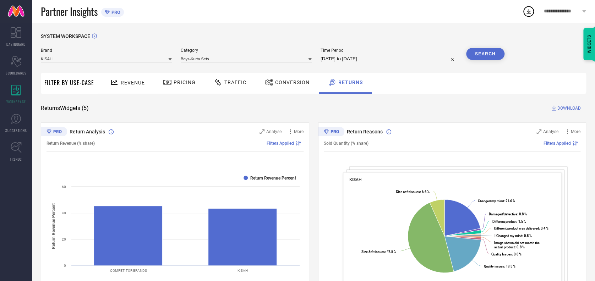
click at [483, 52] on button "Search" at bounding box center [485, 54] width 38 height 12
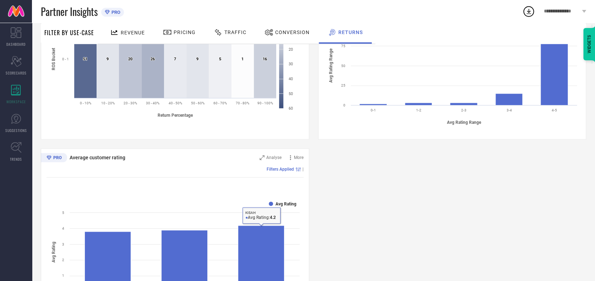
scroll to position [0, 0]
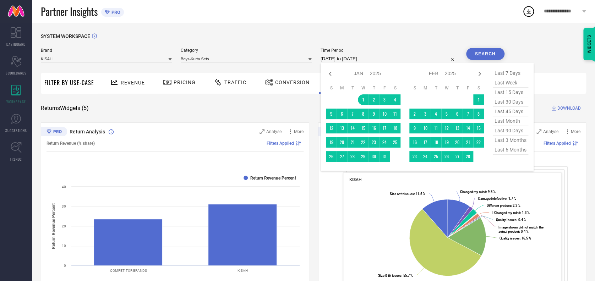
click at [388, 60] on input "[DATE] to [DATE]" at bounding box center [389, 59] width 137 height 9
click at [479, 75] on icon at bounding box center [479, 74] width 9 height 9
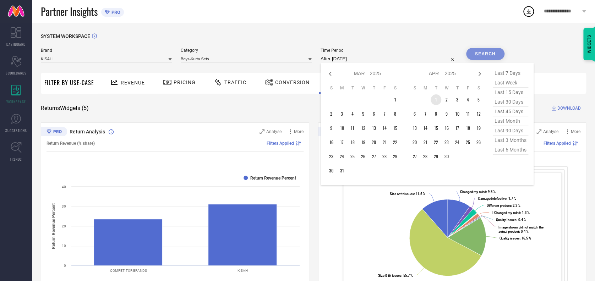
click at [433, 98] on td "1" at bounding box center [436, 99] width 11 height 11
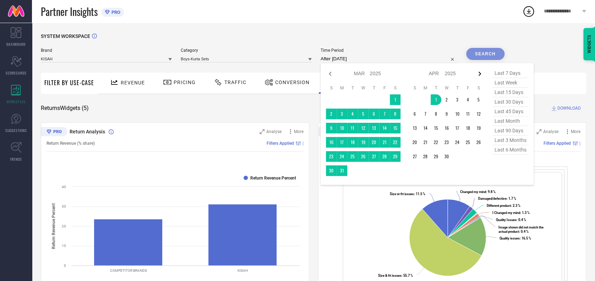
click at [480, 73] on icon at bounding box center [479, 74] width 9 height 9
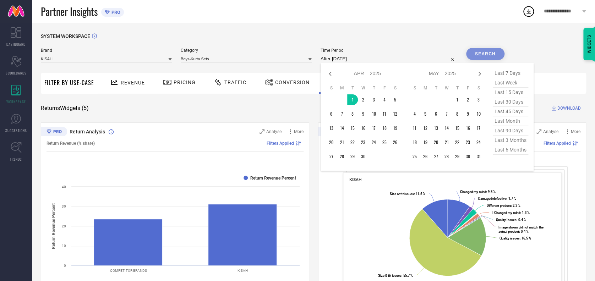
click at [480, 73] on icon at bounding box center [479, 74] width 9 height 9
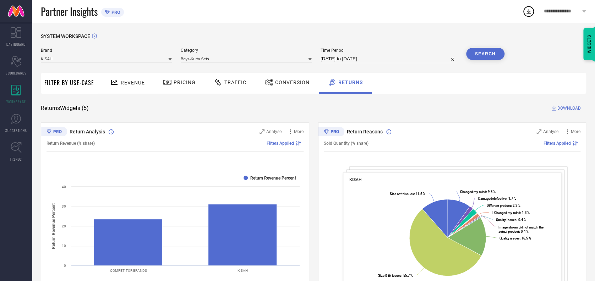
click at [490, 54] on button "Search" at bounding box center [485, 54] width 38 height 12
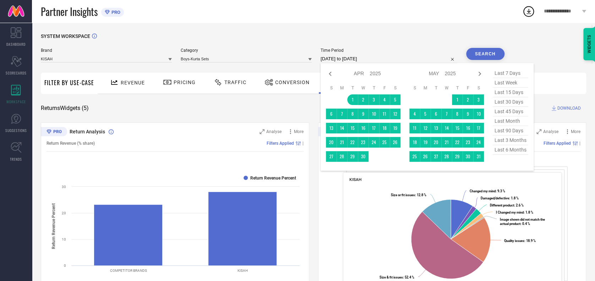
click at [401, 58] on input "[DATE] to [DATE]" at bounding box center [389, 59] width 137 height 9
click at [477, 74] on icon at bounding box center [479, 74] width 9 height 9
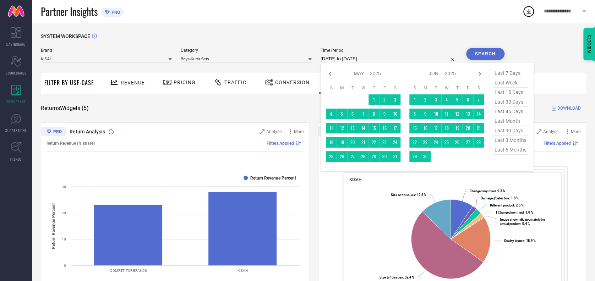
click at [477, 74] on icon at bounding box center [479, 74] width 9 height 9
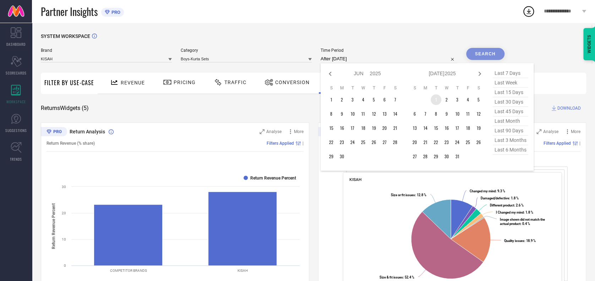
click at [432, 97] on td "1" at bounding box center [436, 99] width 11 height 11
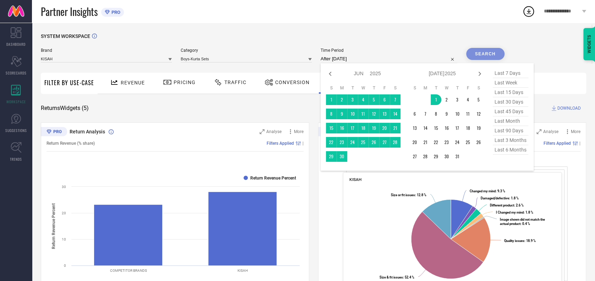
click at [514, 144] on span "last 3 months" at bounding box center [510, 141] width 35 height 10
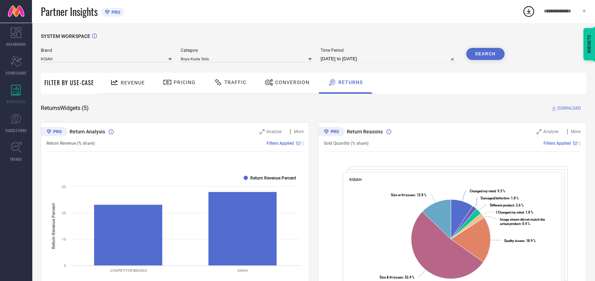
click at [481, 53] on button "Search" at bounding box center [485, 54] width 38 height 12
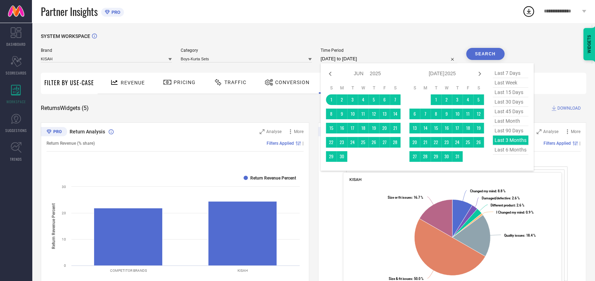
click at [380, 60] on input "[DATE] to [DATE]" at bounding box center [389, 59] width 137 height 9
click at [332, 75] on icon at bounding box center [330, 74] width 9 height 9
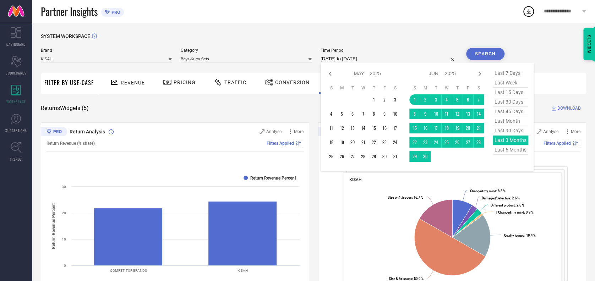
click at [332, 75] on icon at bounding box center [330, 74] width 9 height 9
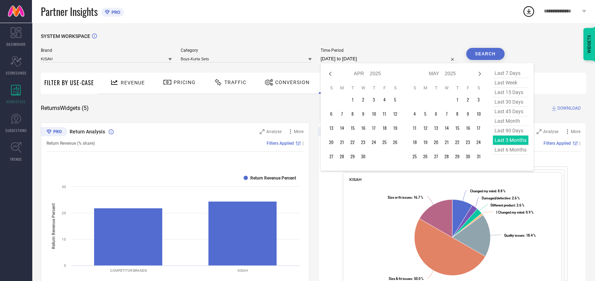
click at [332, 75] on icon at bounding box center [330, 74] width 9 height 9
click at [326, 72] on icon at bounding box center [330, 74] width 9 height 9
click at [360, 94] on td "1" at bounding box center [363, 99] width 11 height 11
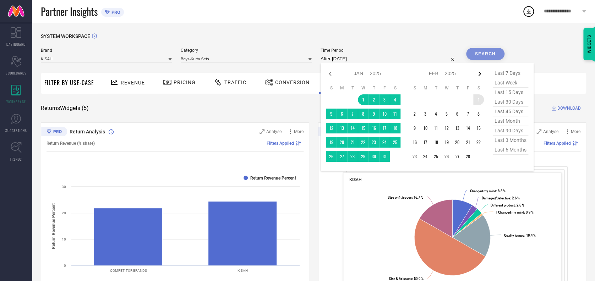
click at [476, 76] on icon at bounding box center [479, 74] width 9 height 9
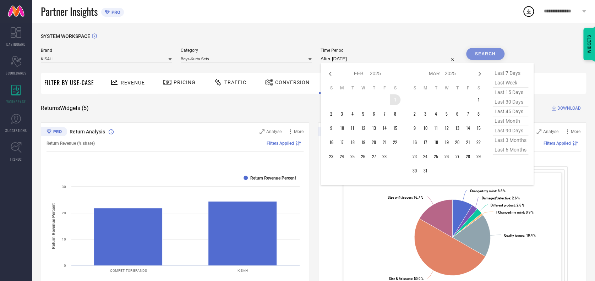
click at [476, 76] on icon at bounding box center [479, 74] width 9 height 9
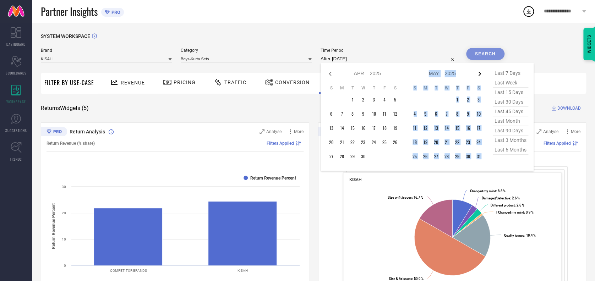
click at [476, 76] on icon at bounding box center [479, 74] width 9 height 9
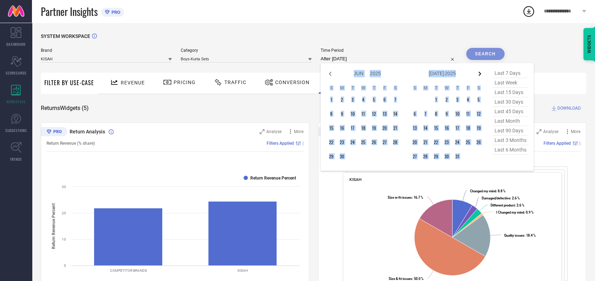
click at [476, 76] on icon at bounding box center [479, 74] width 9 height 9
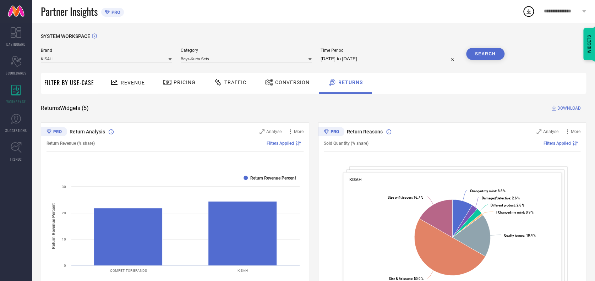
click at [485, 55] on button "Search" at bounding box center [485, 54] width 38 height 12
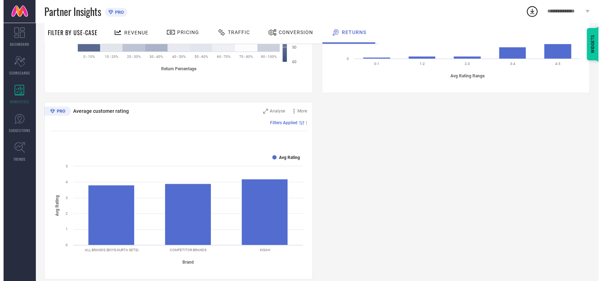
scroll to position [402, 0]
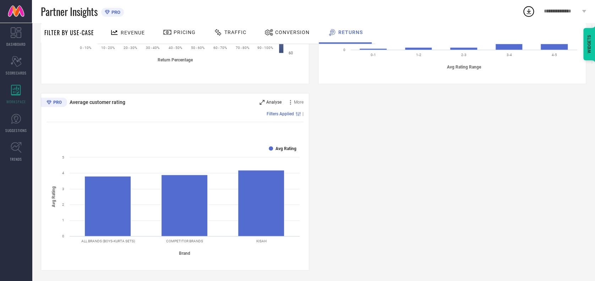
click at [278, 100] on span "Analyse" at bounding box center [273, 102] width 15 height 5
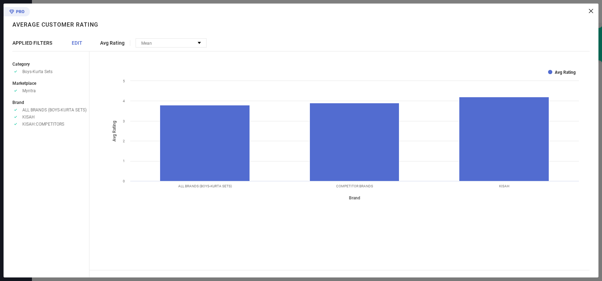
click at [76, 41] on span "EDIT" at bounding box center [77, 43] width 11 height 6
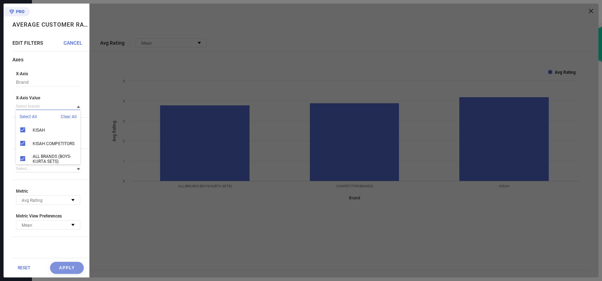
click at [39, 108] on input at bounding box center [48, 106] width 64 height 7
click at [51, 107] on input at bounding box center [48, 106] width 64 height 7
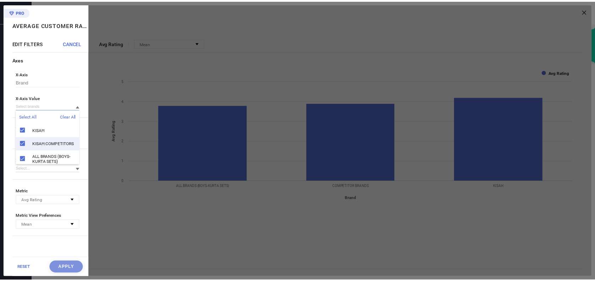
scroll to position [16, 0]
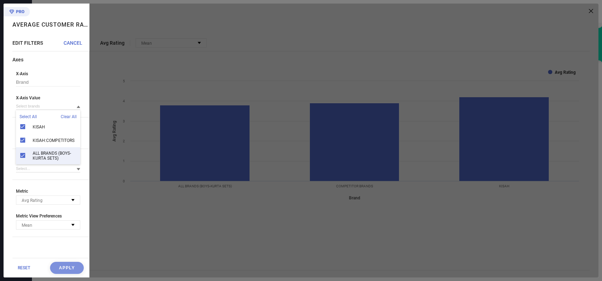
click at [23, 147] on div "ALL BRANDS (BOYS-KURTA SETS)" at bounding box center [48, 155] width 64 height 17
click at [57, 267] on button "Apply" at bounding box center [67, 268] width 34 height 12
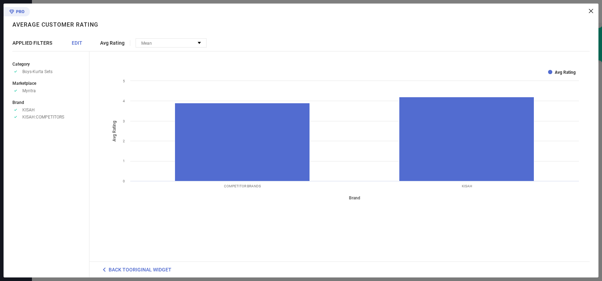
click at [590, 11] on icon at bounding box center [591, 11] width 4 height 4
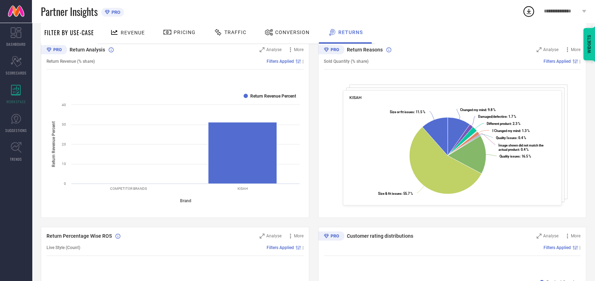
scroll to position [0, 0]
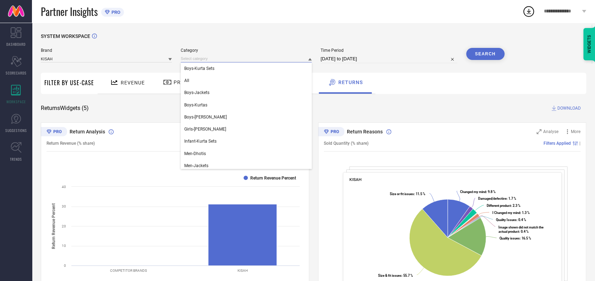
click at [233, 57] on input at bounding box center [246, 58] width 131 height 7
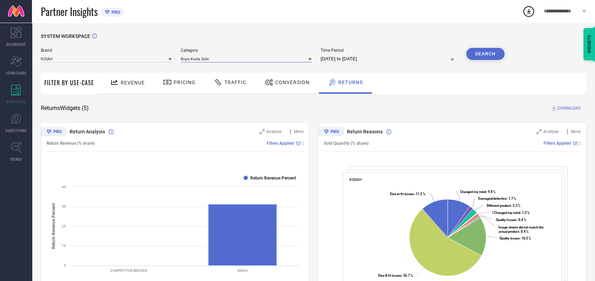
click at [242, 61] on input at bounding box center [246, 58] width 131 height 7
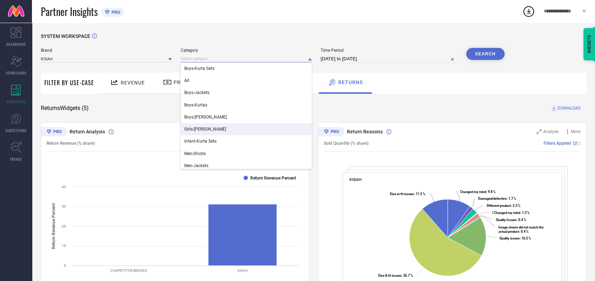
scroll to position [63, 0]
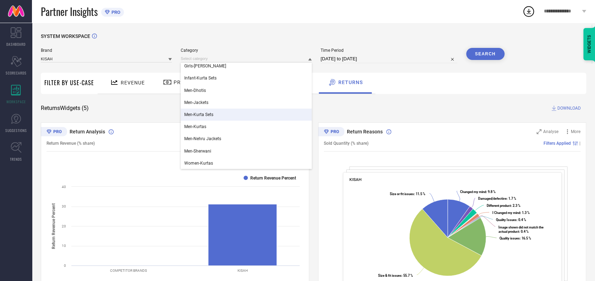
click at [216, 119] on div "Men-Kurta Sets" at bounding box center [246, 115] width 131 height 12
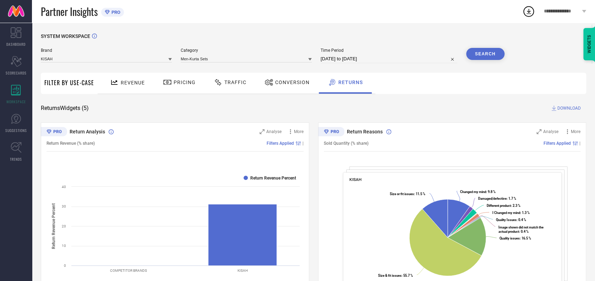
click at [488, 48] on button "Search" at bounding box center [485, 54] width 38 height 12
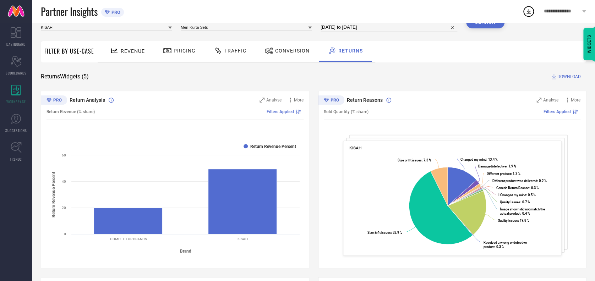
scroll to position [0, 0]
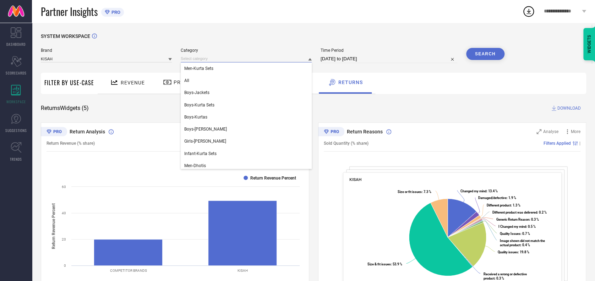
click at [220, 57] on input at bounding box center [246, 58] width 131 height 7
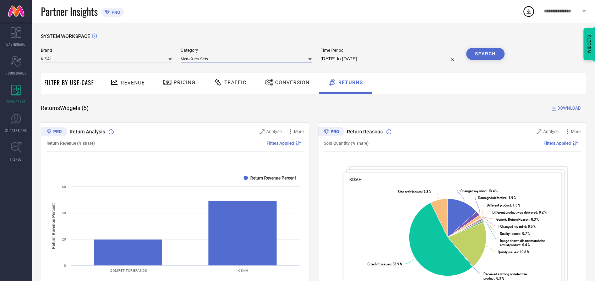
click at [232, 57] on input at bounding box center [246, 58] width 131 height 7
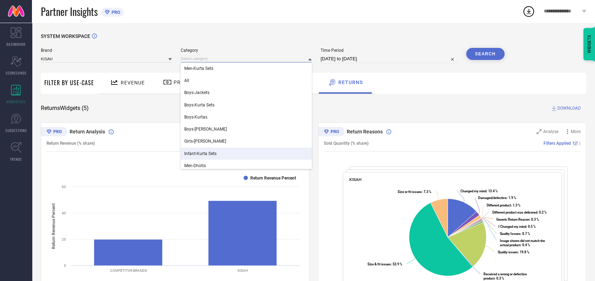
scroll to position [63, 0]
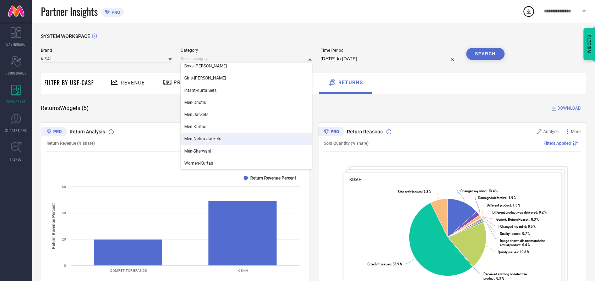
click at [209, 138] on span "Men-Nehru Jackets" at bounding box center [202, 138] width 37 height 5
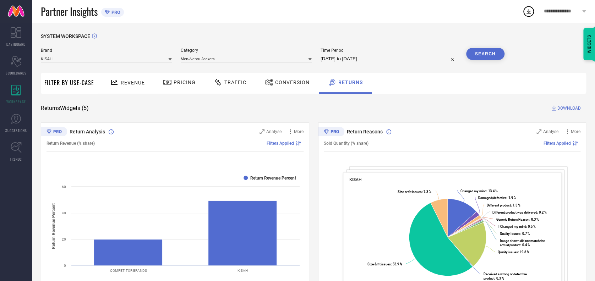
click at [484, 49] on button "Search" at bounding box center [485, 54] width 38 height 12
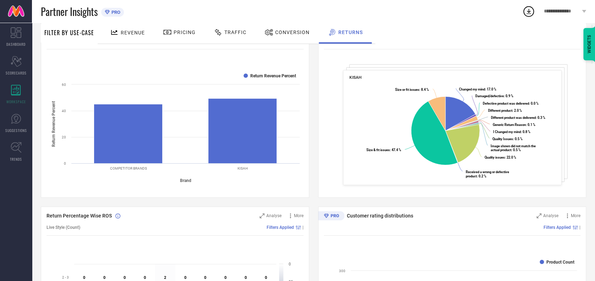
scroll to position [0, 0]
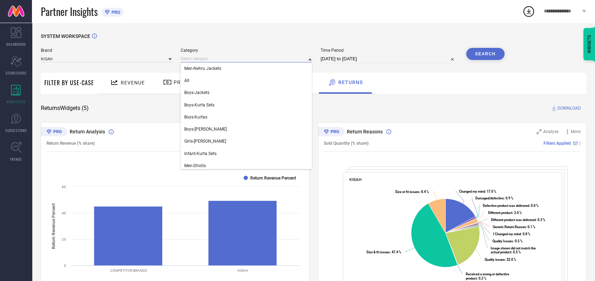
click at [235, 59] on input at bounding box center [246, 58] width 131 height 7
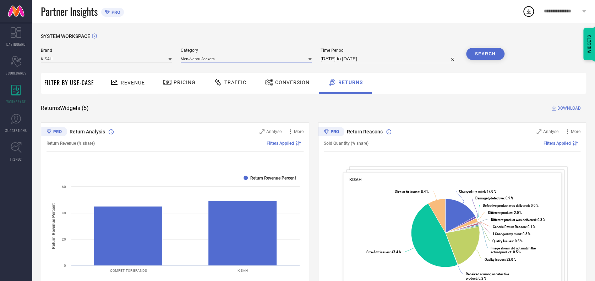
click at [235, 59] on input at bounding box center [246, 58] width 131 height 7
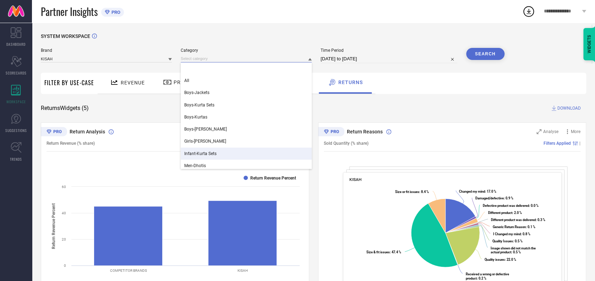
scroll to position [63, 0]
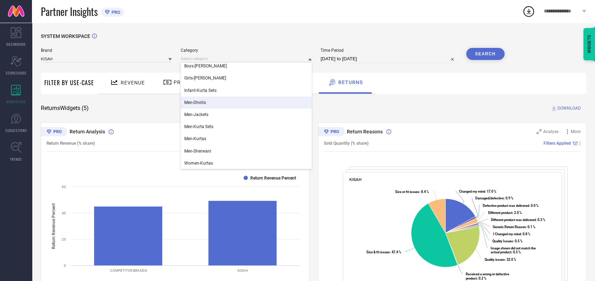
click at [204, 103] on span "Men-Dhotis" at bounding box center [195, 102] width 22 height 5
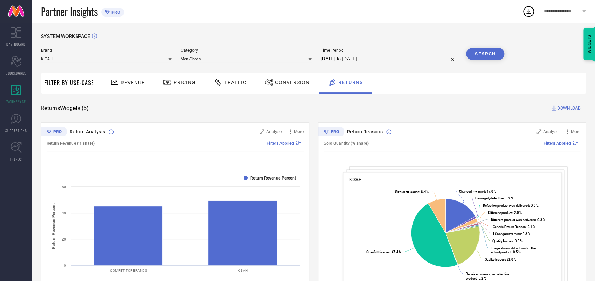
click at [488, 51] on button "Search" at bounding box center [485, 54] width 38 height 12
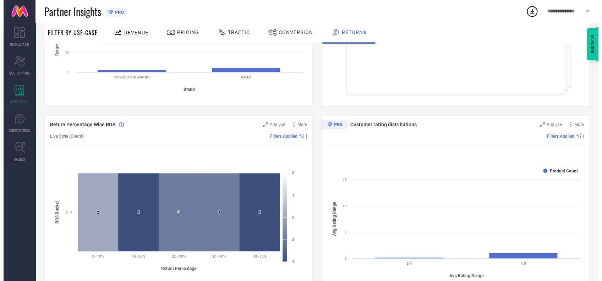
scroll to position [402, 0]
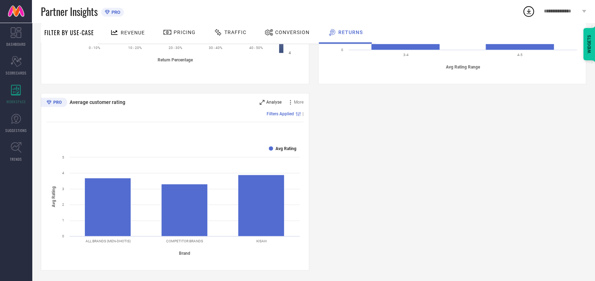
click at [270, 102] on span "Analyse" at bounding box center [273, 102] width 15 height 5
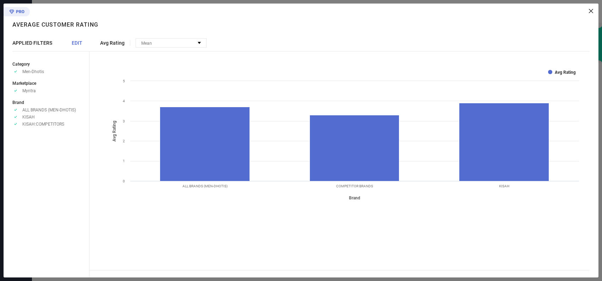
click at [72, 43] on span "EDIT" at bounding box center [77, 43] width 11 height 6
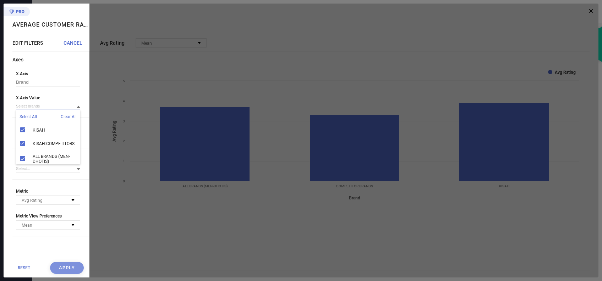
click at [46, 105] on input at bounding box center [48, 106] width 64 height 7
click at [49, 110] on input at bounding box center [48, 106] width 64 height 7
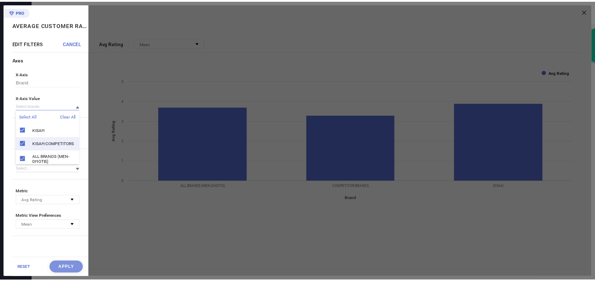
scroll to position [11, 0]
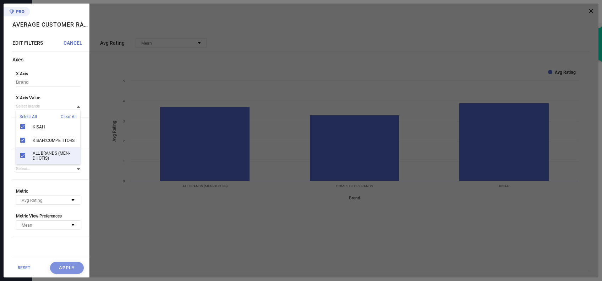
click at [20, 147] on div "ALL BRANDS (MEN-DHOTIS)" at bounding box center [48, 155] width 64 height 17
click at [57, 264] on button "Apply" at bounding box center [67, 268] width 34 height 12
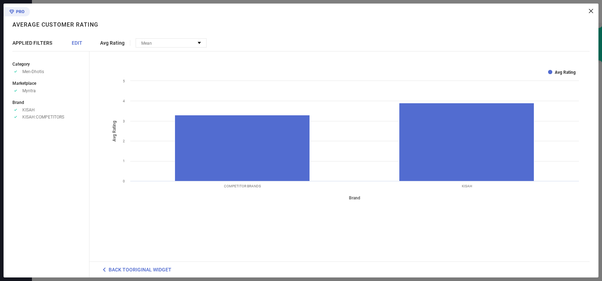
click at [591, 12] on icon at bounding box center [591, 11] width 4 height 4
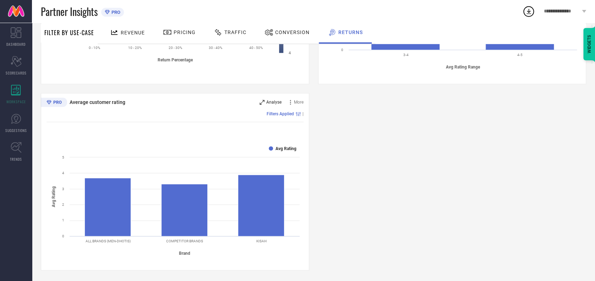
click at [272, 103] on span "Analyse" at bounding box center [273, 102] width 15 height 5
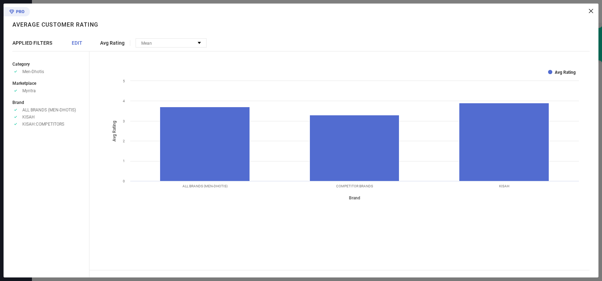
click at [73, 41] on span "EDIT" at bounding box center [77, 43] width 11 height 6
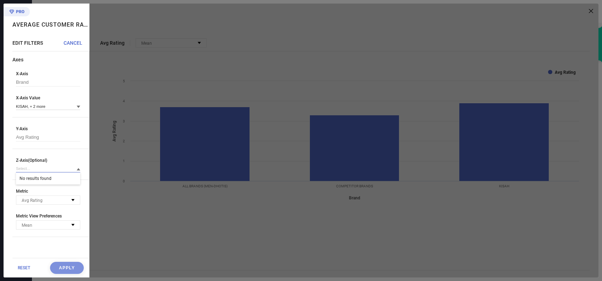
click at [30, 170] on input at bounding box center [48, 168] width 64 height 7
click at [72, 44] on span "CANCEL" at bounding box center [73, 43] width 19 height 6
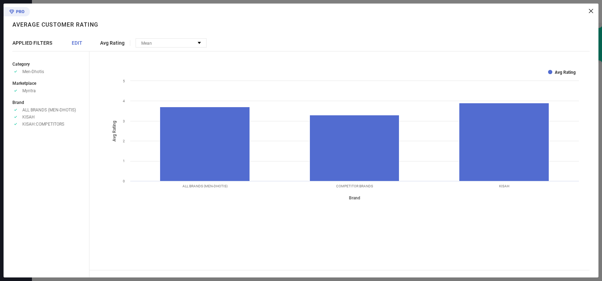
click at [591, 13] on icon at bounding box center [591, 11] width 4 height 4
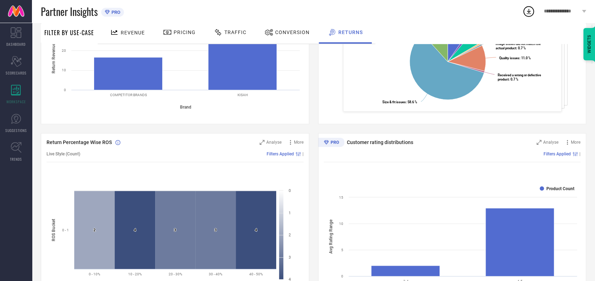
scroll to position [0, 0]
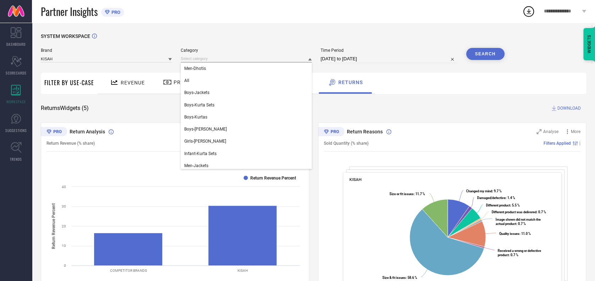
click at [245, 56] on input at bounding box center [246, 58] width 131 height 7
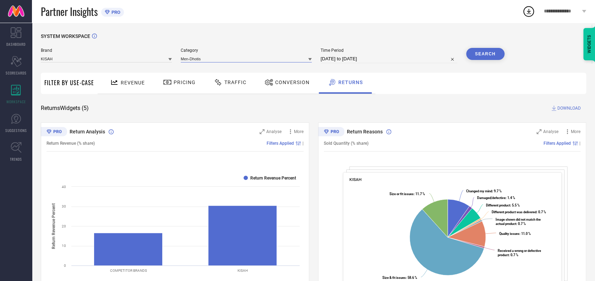
click at [245, 56] on input at bounding box center [246, 58] width 131 height 7
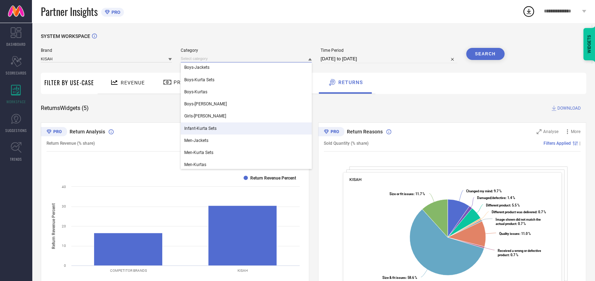
scroll to position [24, 0]
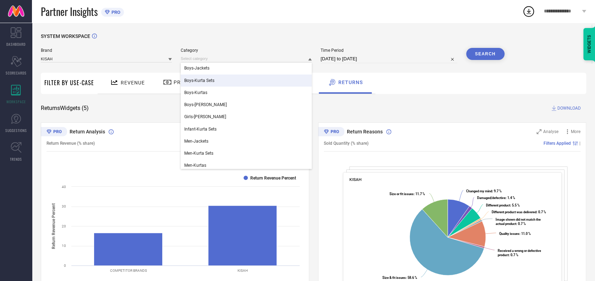
click at [209, 84] on div "Boys-Kurta Sets" at bounding box center [246, 81] width 131 height 12
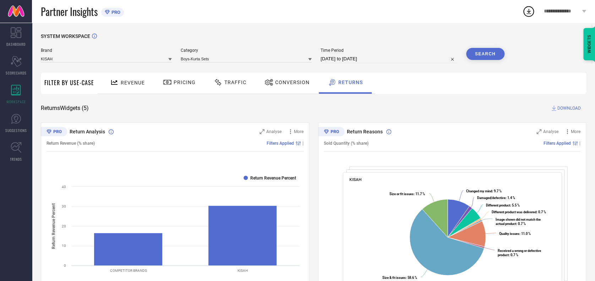
click at [478, 56] on button "Search" at bounding box center [485, 54] width 38 height 12
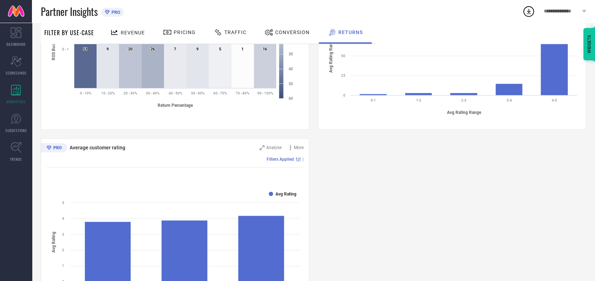
scroll to position [402, 0]
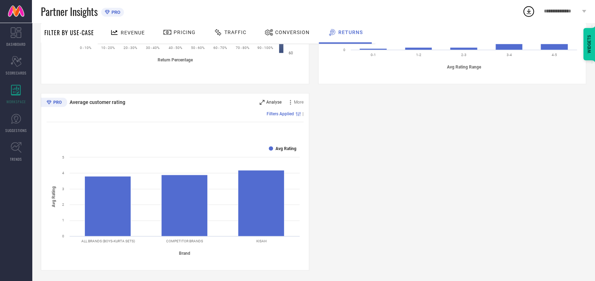
click at [273, 101] on span "Analyse" at bounding box center [273, 102] width 15 height 5
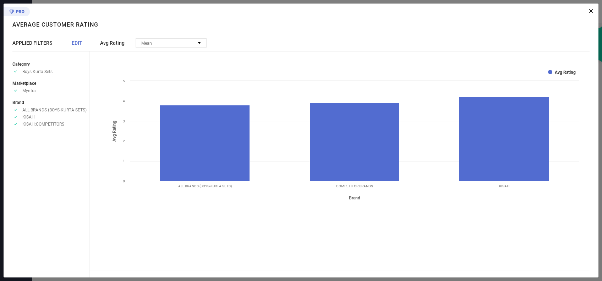
click at [590, 10] on icon at bounding box center [591, 11] width 4 height 4
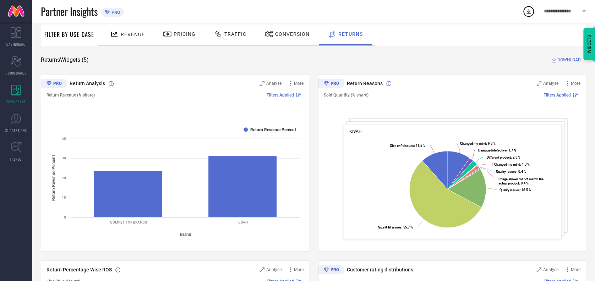
scroll to position [0, 0]
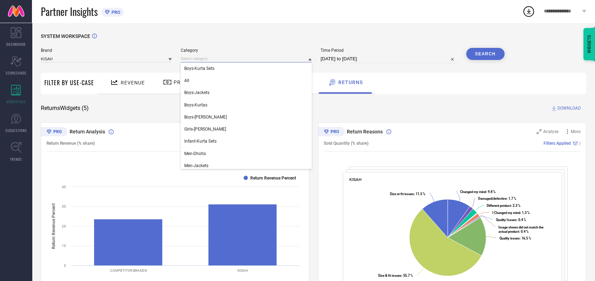
click at [219, 57] on input at bounding box center [246, 58] width 131 height 7
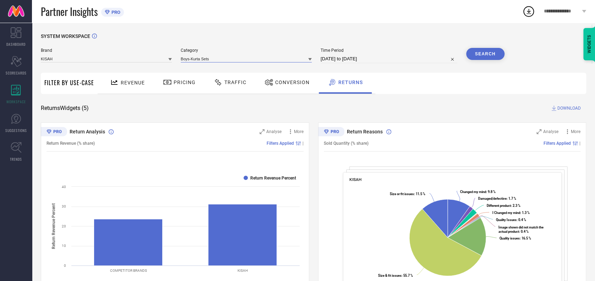
click at [226, 60] on input at bounding box center [246, 58] width 131 height 7
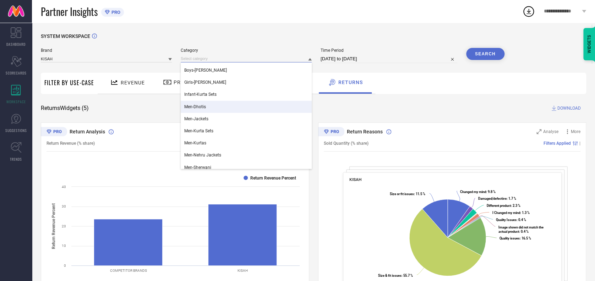
scroll to position [47, 0]
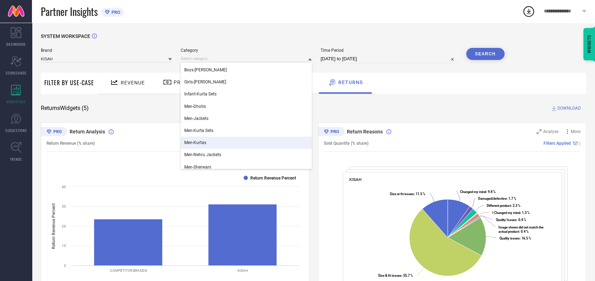
click at [202, 140] on div "Men-Kurtas" at bounding box center [246, 143] width 131 height 12
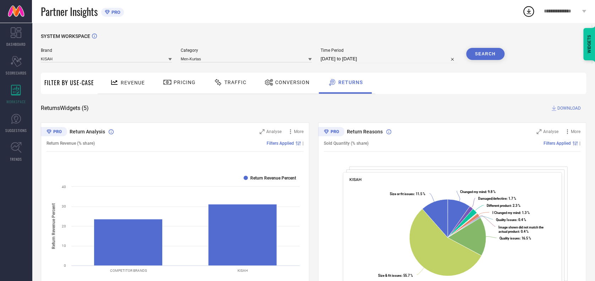
click at [486, 53] on button "Search" at bounding box center [485, 54] width 38 height 12
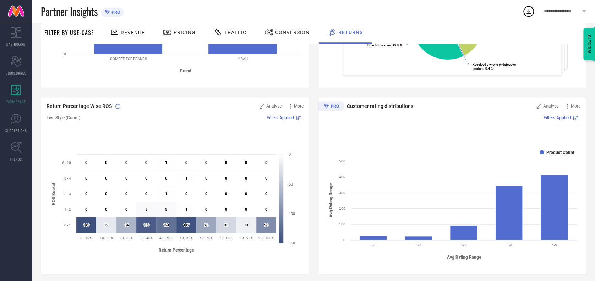
scroll to position [0, 0]
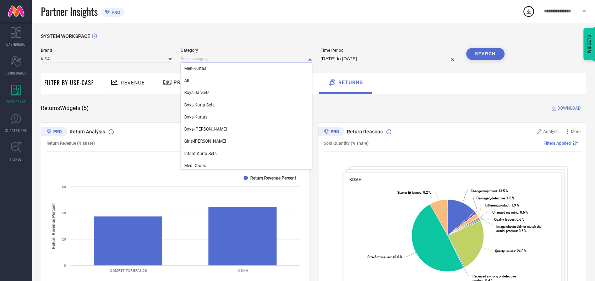
click at [255, 60] on input at bounding box center [246, 58] width 131 height 7
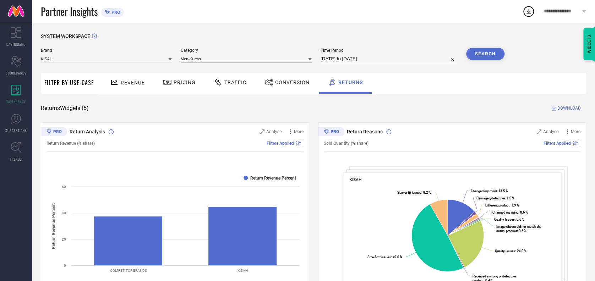
click at [253, 60] on input at bounding box center [246, 58] width 131 height 7
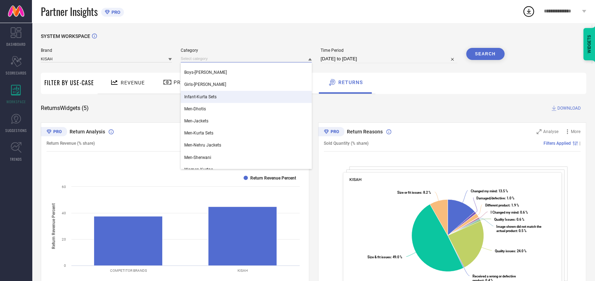
scroll to position [63, 0]
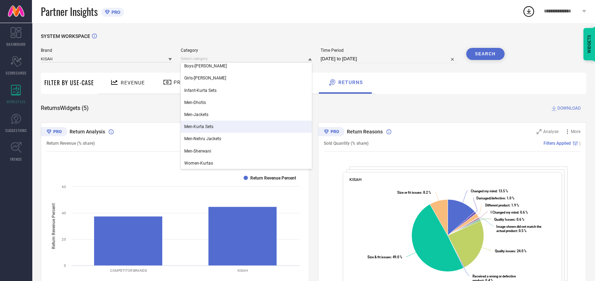
click at [204, 124] on div "Men-Kurta Sets" at bounding box center [246, 127] width 131 height 12
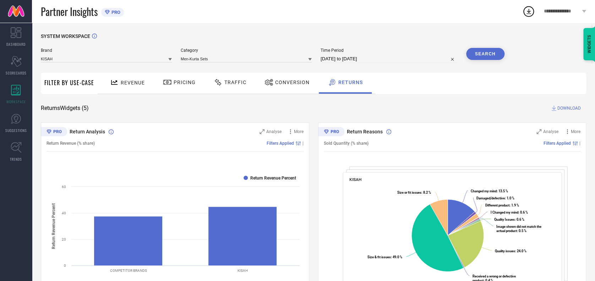
click at [479, 50] on button "Search" at bounding box center [485, 54] width 38 height 12
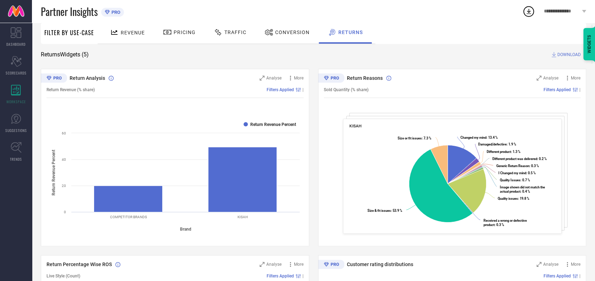
scroll to position [0, 0]
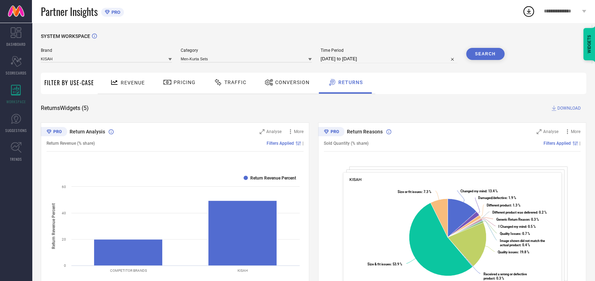
click at [254, 54] on div "Category Men-Kurta Sets" at bounding box center [246, 55] width 131 height 15
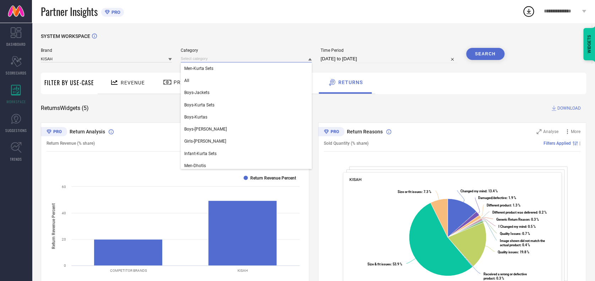
click at [238, 56] on input at bounding box center [246, 58] width 131 height 7
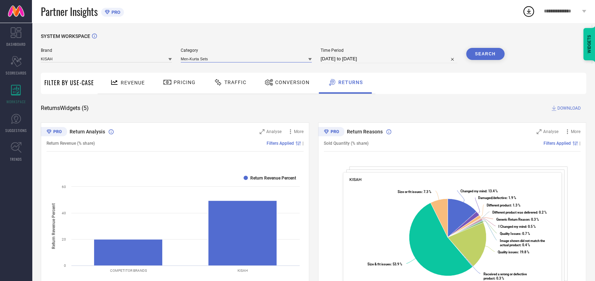
click at [238, 56] on input at bounding box center [246, 58] width 131 height 7
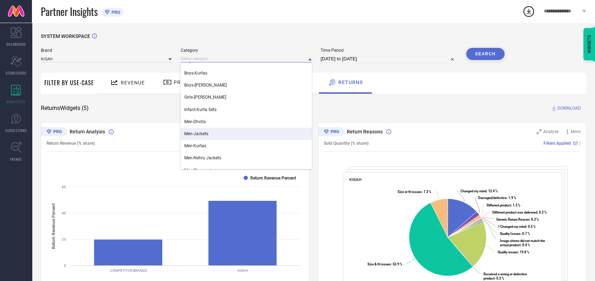
scroll to position [44, 0]
drag, startPoint x: 202, startPoint y: 139, endPoint x: 201, endPoint y: 144, distance: 5.1
click at [201, 144] on div "Men-Kurta Sets All Boys-Jackets Boys-Kurta Sets Boys-Kurtas Boys-Nehru Jackets …" at bounding box center [246, 103] width 131 height 170
click at [201, 144] on span "Men-Kurtas" at bounding box center [195, 145] width 22 height 5
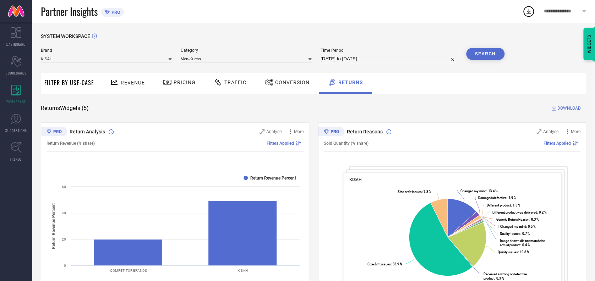
click at [494, 58] on button "Search" at bounding box center [485, 54] width 38 height 12
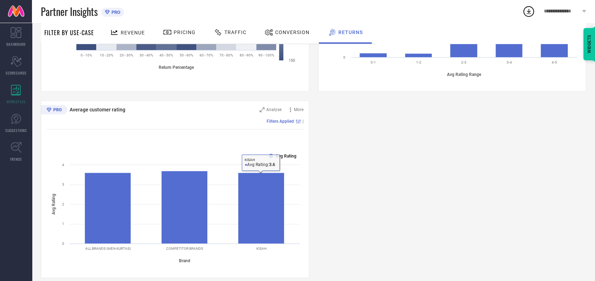
scroll to position [0, 0]
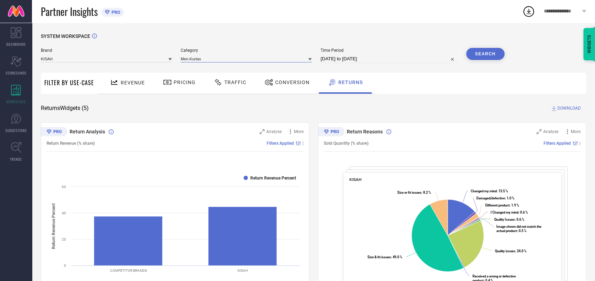
click at [246, 60] on input at bounding box center [246, 58] width 131 height 7
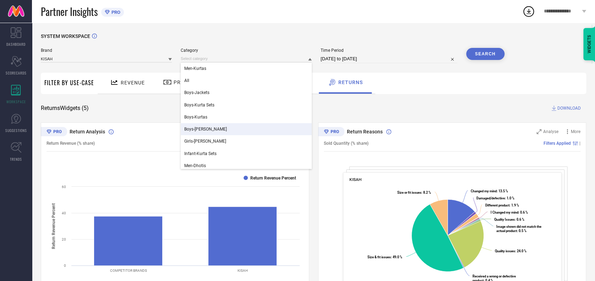
click at [208, 135] on div "Boys-[PERSON_NAME]" at bounding box center [246, 129] width 131 height 12
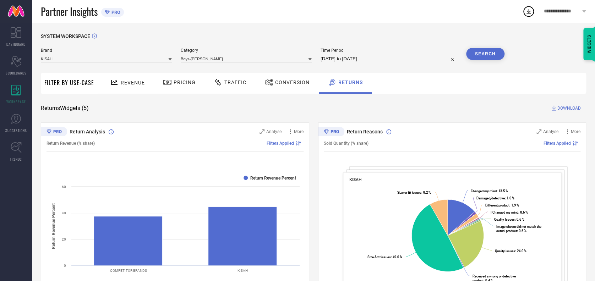
click at [476, 55] on button "Search" at bounding box center [485, 54] width 38 height 12
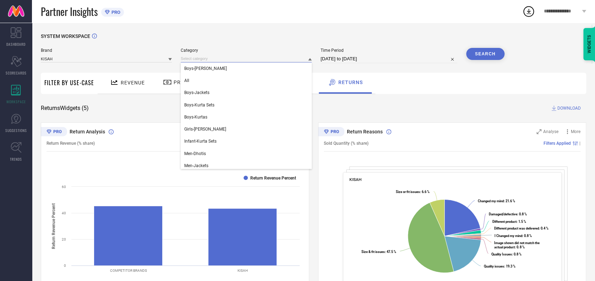
click at [232, 59] on input at bounding box center [246, 58] width 131 height 7
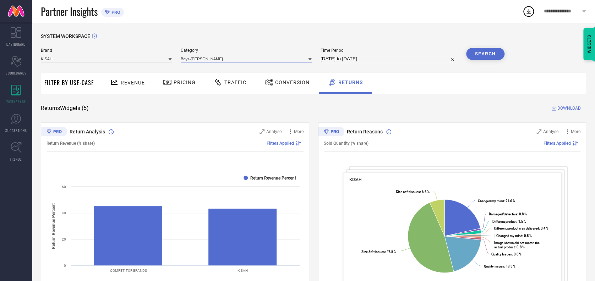
click at [232, 59] on input at bounding box center [246, 58] width 131 height 7
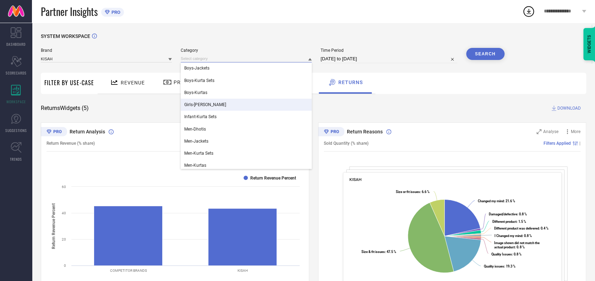
scroll to position [25, 0]
click at [200, 139] on span "Men-Jackets" at bounding box center [196, 140] width 24 height 5
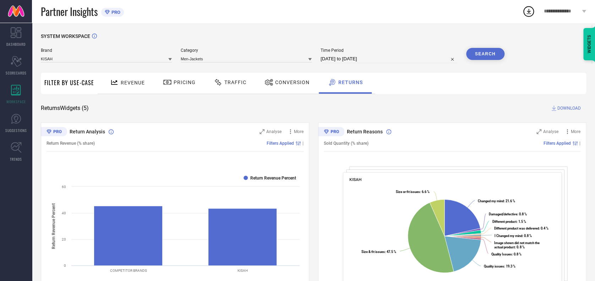
click at [480, 46] on div "SYSTEM WORKSPACE" at bounding box center [313, 40] width 545 height 15
click at [480, 51] on button "Search" at bounding box center [485, 54] width 38 height 12
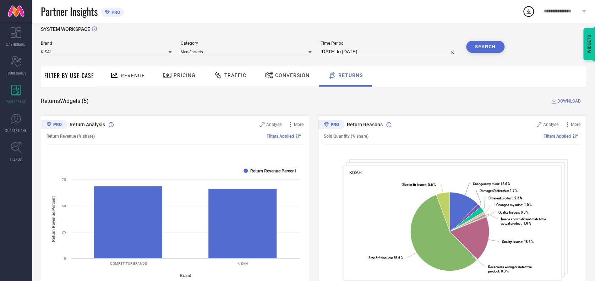
scroll to position [0, 0]
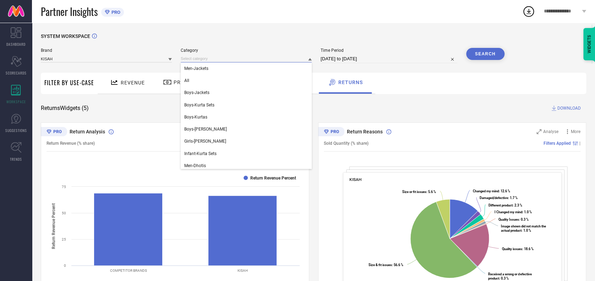
click at [235, 59] on input at bounding box center [246, 58] width 131 height 7
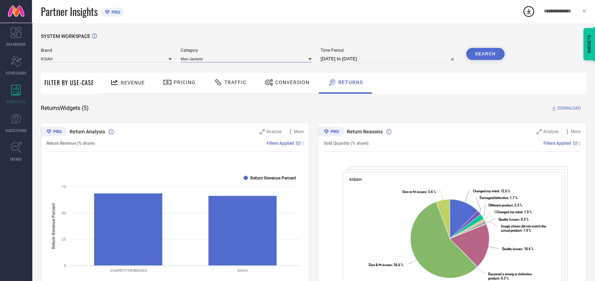
click at [235, 59] on input at bounding box center [246, 58] width 131 height 7
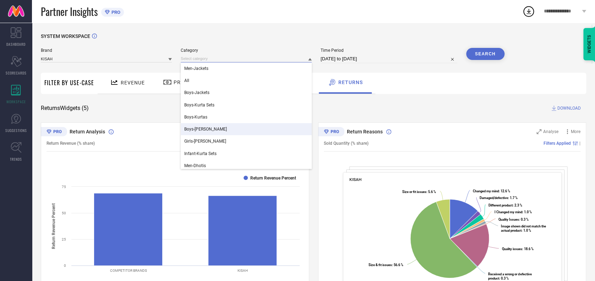
scroll to position [63, 0]
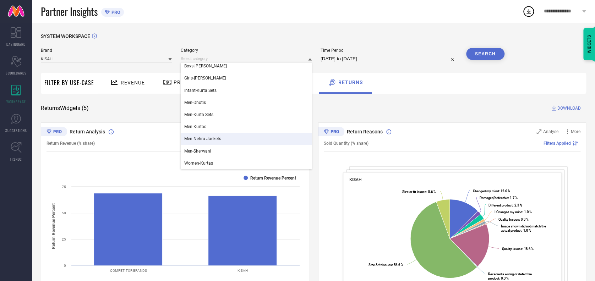
click at [216, 144] on div "Men-Nehru Jackets" at bounding box center [246, 139] width 131 height 12
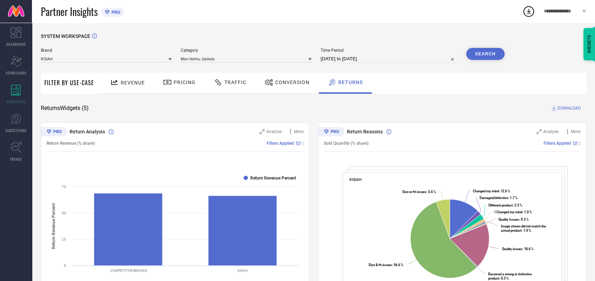
click at [488, 54] on button "Search" at bounding box center [485, 54] width 38 height 12
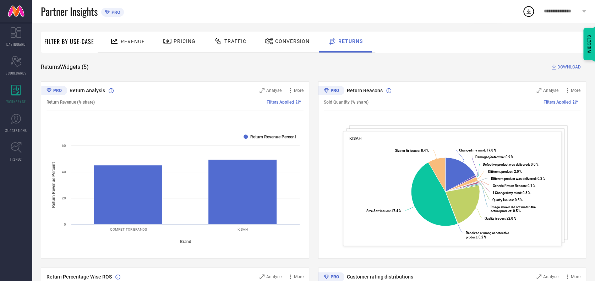
scroll to position [0, 0]
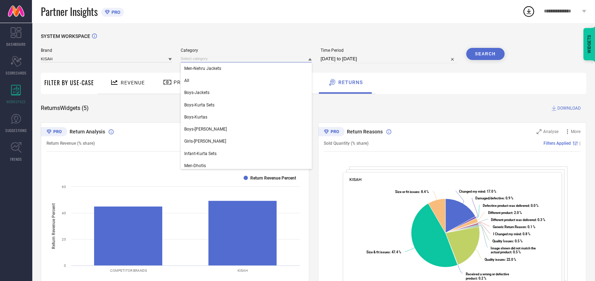
click at [234, 56] on input at bounding box center [246, 58] width 131 height 7
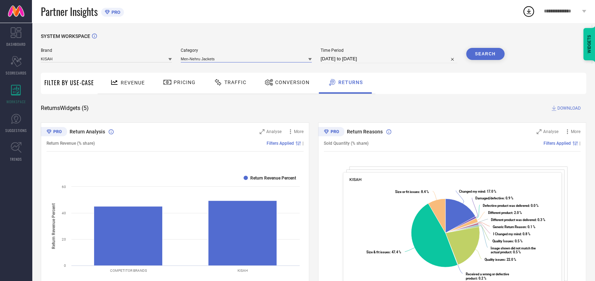
click at [234, 56] on input at bounding box center [246, 58] width 131 height 7
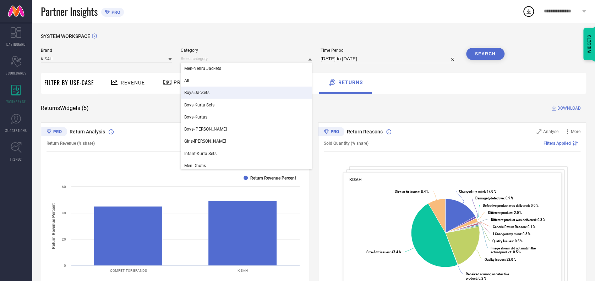
click at [212, 92] on div "Boys-Jackets" at bounding box center [246, 93] width 131 height 12
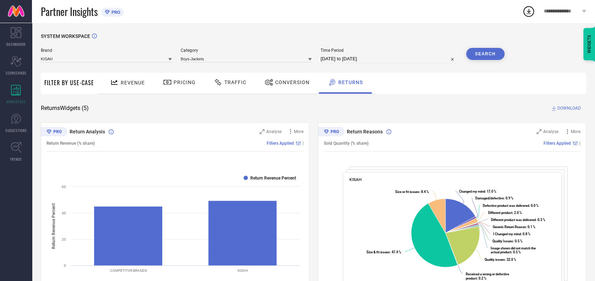
click at [484, 60] on button "Search" at bounding box center [485, 54] width 38 height 12
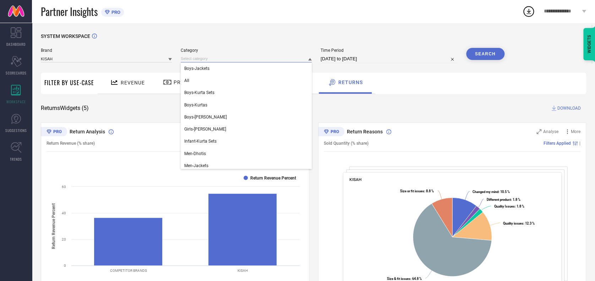
click at [231, 60] on input at bounding box center [246, 58] width 131 height 7
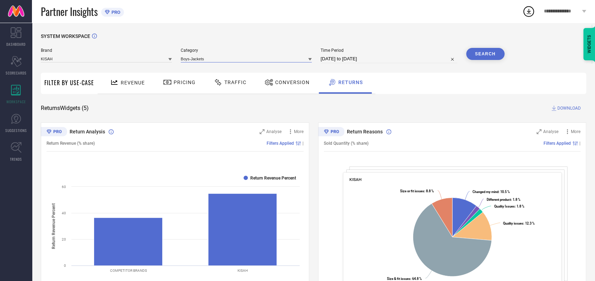
click at [231, 60] on input at bounding box center [246, 58] width 131 height 7
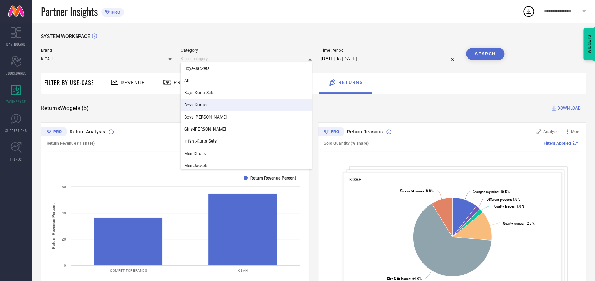
click at [198, 110] on div "Boys-Kurtas" at bounding box center [246, 105] width 131 height 12
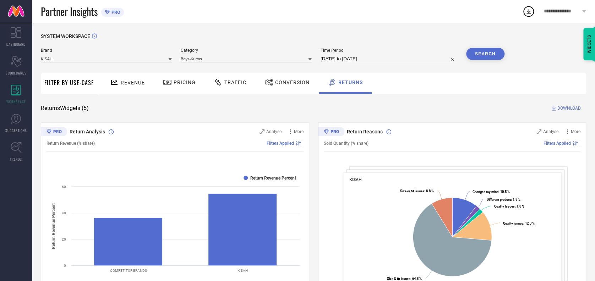
click at [481, 54] on button "Search" at bounding box center [485, 54] width 38 height 12
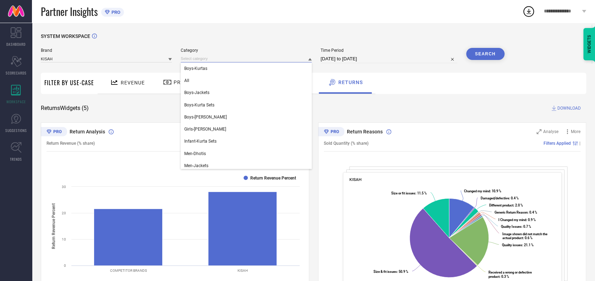
click at [297, 60] on input at bounding box center [246, 58] width 131 height 7
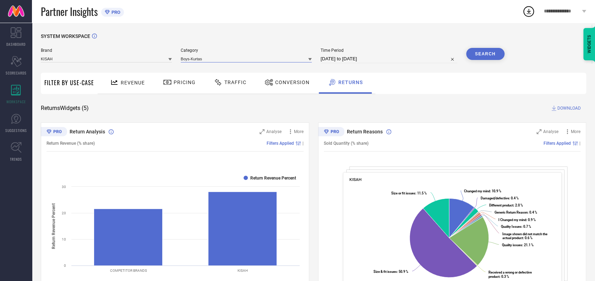
click at [297, 60] on input at bounding box center [246, 58] width 131 height 7
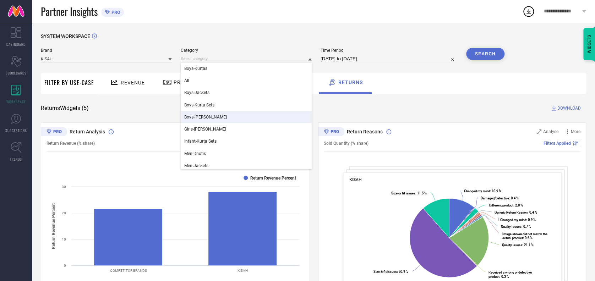
click at [212, 117] on span "Boys-[PERSON_NAME]" at bounding box center [205, 117] width 43 height 5
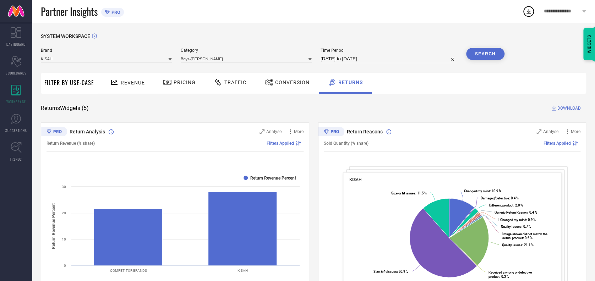
click at [474, 60] on div "Search" at bounding box center [485, 55] width 38 height 15
click at [486, 55] on button "Search" at bounding box center [485, 54] width 38 height 12
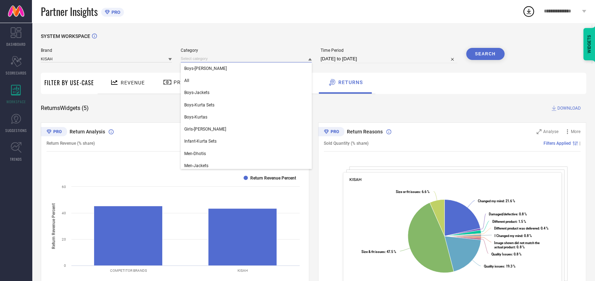
click at [224, 57] on input at bounding box center [246, 58] width 131 height 7
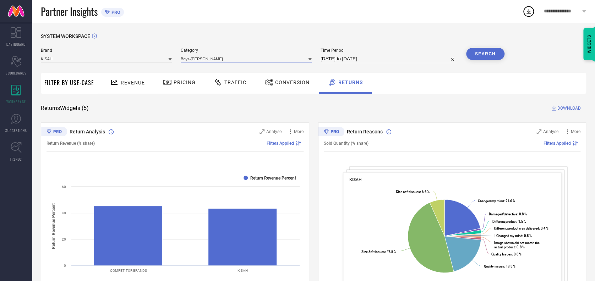
click at [224, 57] on input at bounding box center [246, 58] width 131 height 7
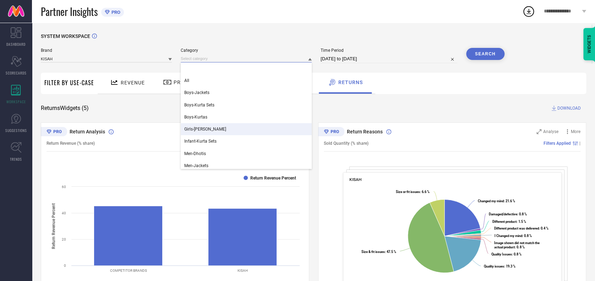
scroll to position [63, 0]
click at [203, 121] on div "Men-Kurtas" at bounding box center [246, 127] width 131 height 12
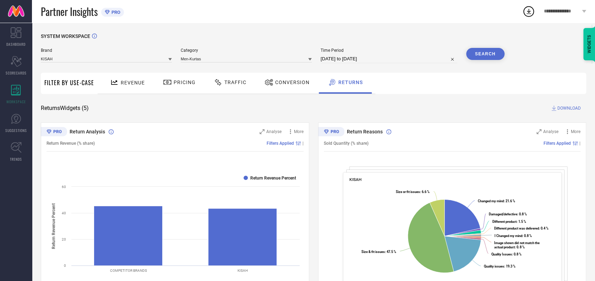
click at [481, 51] on button "Search" at bounding box center [485, 54] width 38 height 12
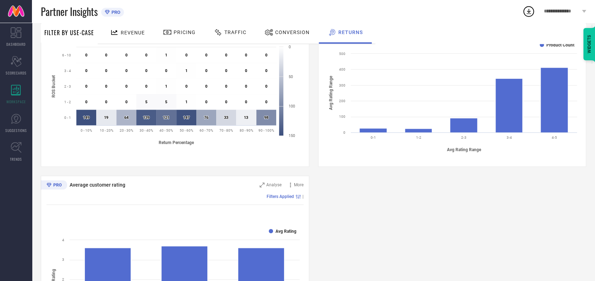
scroll to position [402, 0]
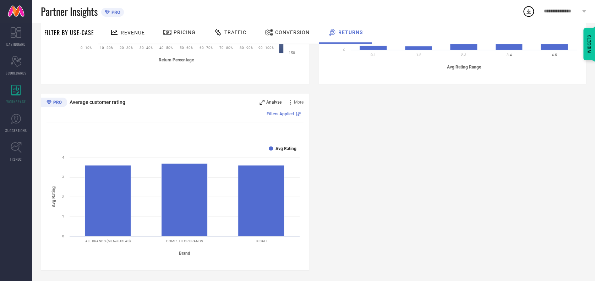
click at [275, 103] on span "Analyse" at bounding box center [273, 102] width 15 height 5
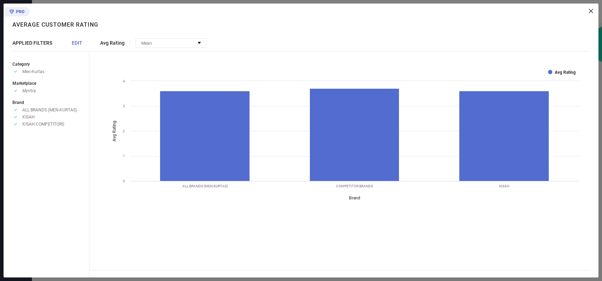
click at [590, 10] on icon at bounding box center [591, 11] width 4 height 4
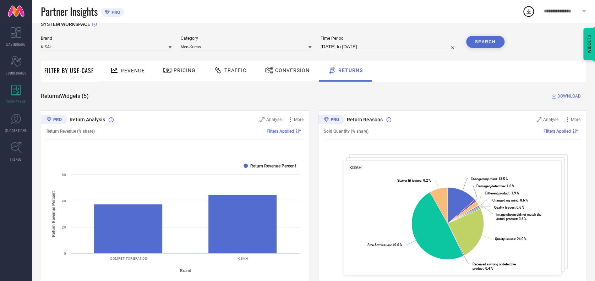
scroll to position [0, 0]
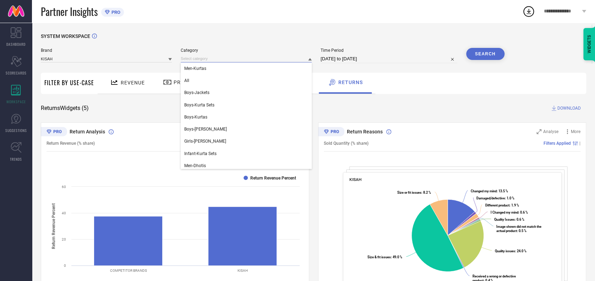
click at [204, 60] on input at bounding box center [246, 58] width 131 height 7
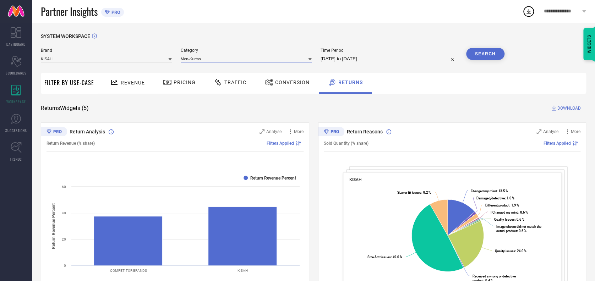
click at [204, 60] on input at bounding box center [246, 58] width 131 height 7
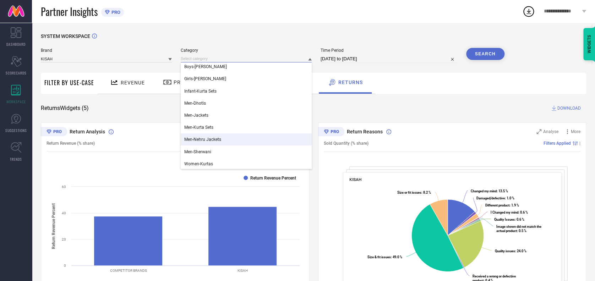
scroll to position [63, 0]
click at [208, 127] on span "Men-Kurta Sets" at bounding box center [198, 126] width 29 height 5
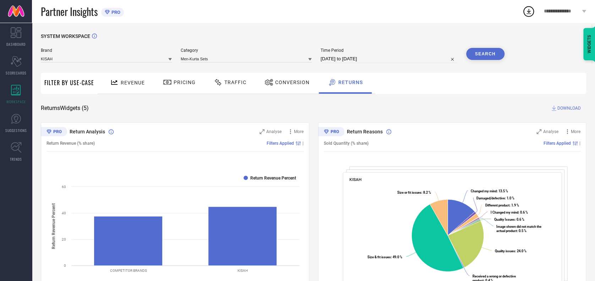
click at [488, 55] on button "Search" at bounding box center [485, 54] width 38 height 12
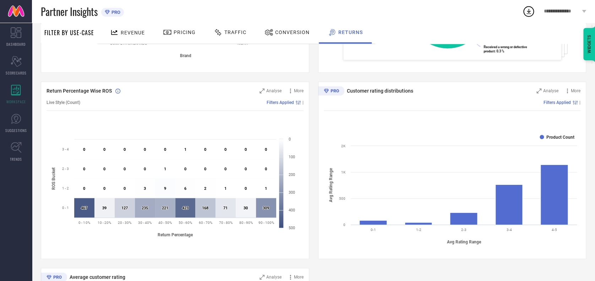
scroll to position [402, 0]
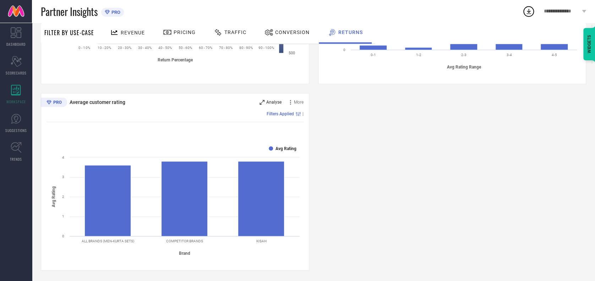
click at [274, 102] on span "Analyse" at bounding box center [273, 102] width 15 height 5
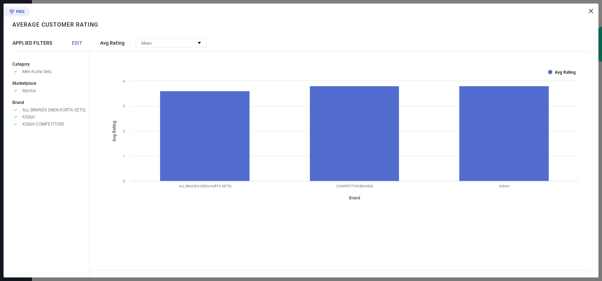
click at [591, 11] on icon at bounding box center [591, 11] width 4 height 4
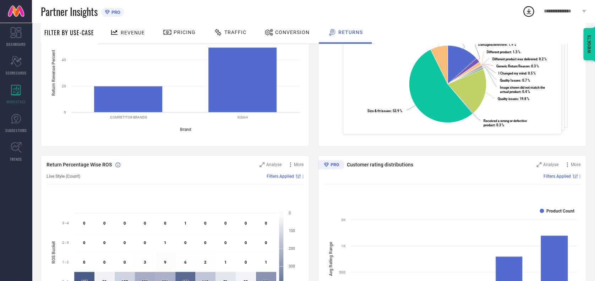
scroll to position [0, 0]
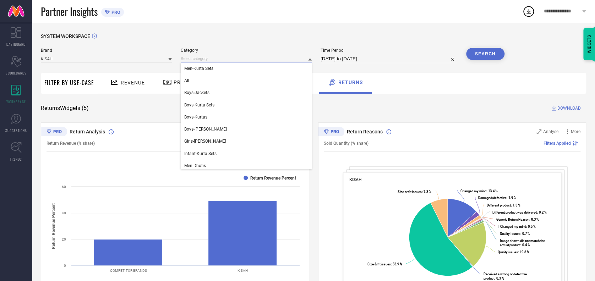
click at [229, 56] on input at bounding box center [246, 58] width 131 height 7
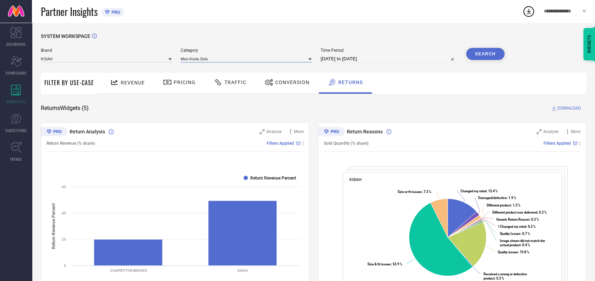
click at [229, 56] on input at bounding box center [246, 58] width 131 height 7
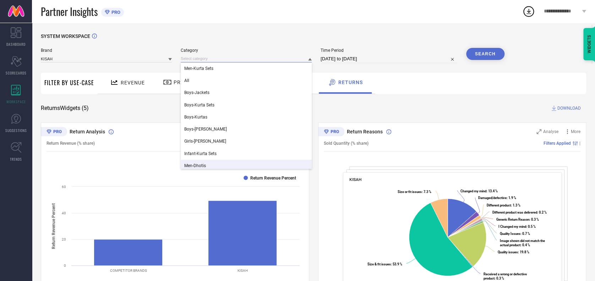
scroll to position [60, 0]
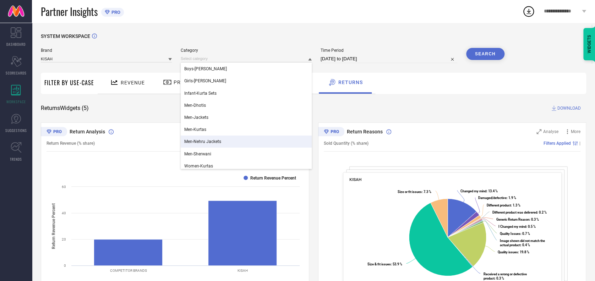
click at [207, 143] on span "Men-Nehru Jackets" at bounding box center [202, 141] width 37 height 5
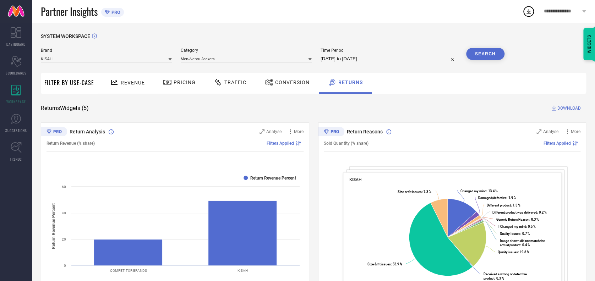
click at [482, 50] on button "Search" at bounding box center [485, 54] width 38 height 12
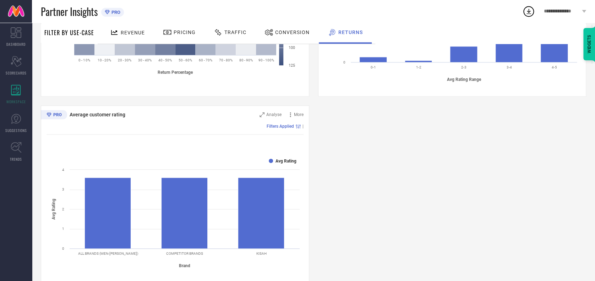
scroll to position [402, 0]
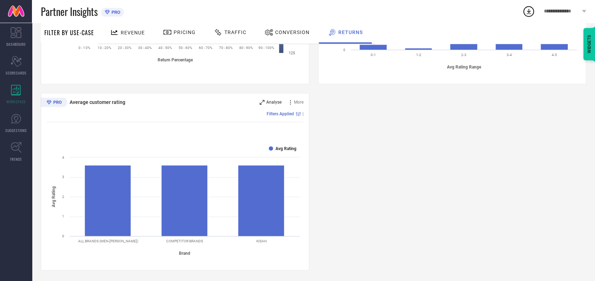
click at [276, 103] on span "Analyse" at bounding box center [273, 102] width 15 height 5
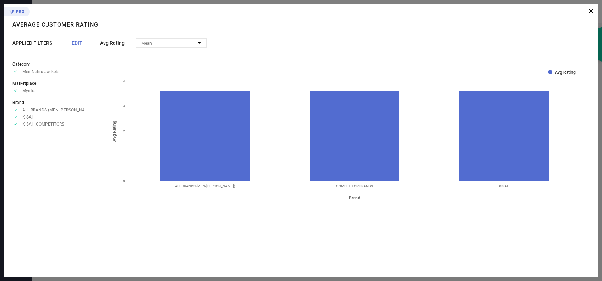
click at [589, 9] on div "Avg Rating Mean No options available Created with Highcharts 9.3.3 Brand Avg Ra…" at bounding box center [343, 141] width 509 height 274
click at [591, 11] on icon at bounding box center [591, 11] width 4 height 4
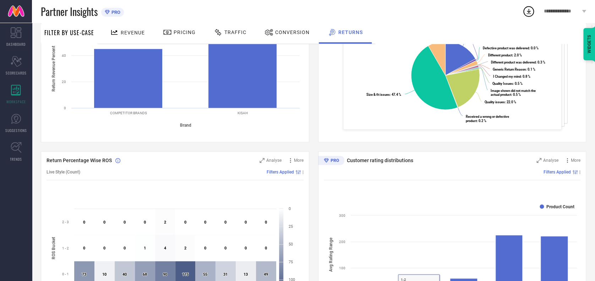
scroll to position [0, 0]
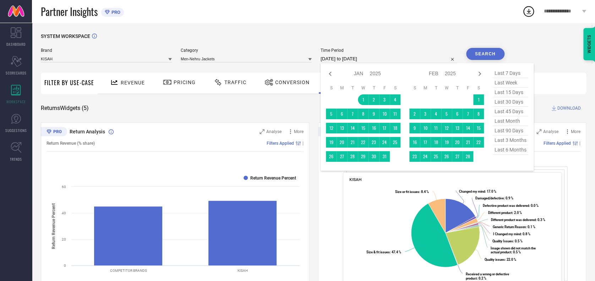
click at [372, 59] on input "[DATE] to [DATE]" at bounding box center [389, 59] width 137 height 9
click at [500, 150] on span "last 6 months" at bounding box center [510, 150] width 35 height 10
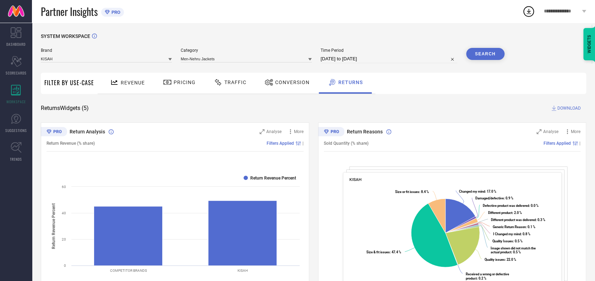
click at [488, 52] on button "Search" at bounding box center [485, 54] width 38 height 12
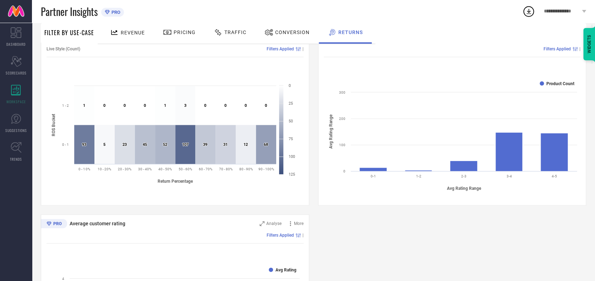
scroll to position [402, 0]
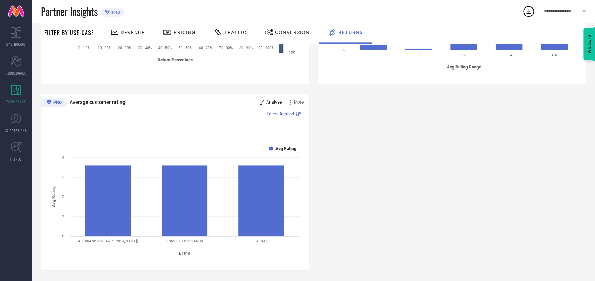
click at [274, 100] on span "Analyse" at bounding box center [273, 102] width 15 height 5
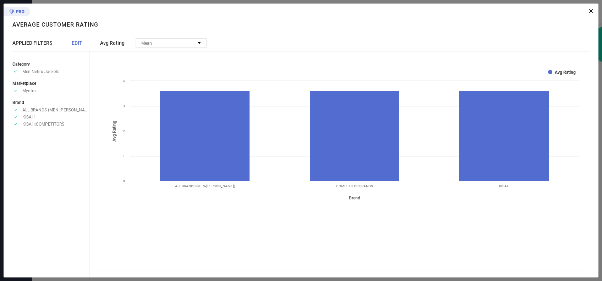
click at [594, 11] on div "Avg Rating Mean No options available Created with Highcharts 9.3.3 Brand Avg Ra…" at bounding box center [343, 141] width 509 height 274
click at [592, 11] on icon at bounding box center [591, 11] width 4 height 4
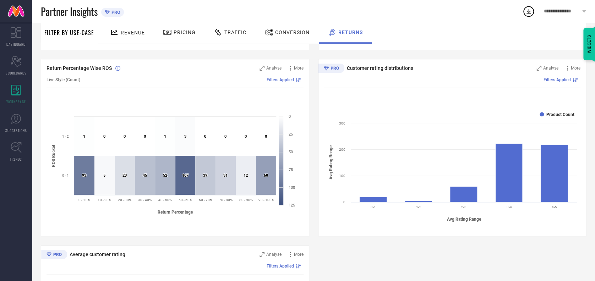
scroll to position [250, 0]
click at [557, 113] on text "Product Count" at bounding box center [560, 114] width 28 height 5
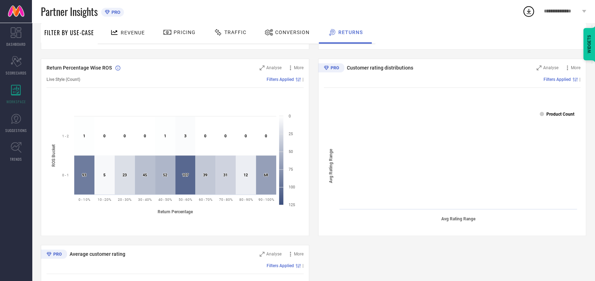
click at [554, 114] on text "Product Count" at bounding box center [560, 114] width 28 height 5
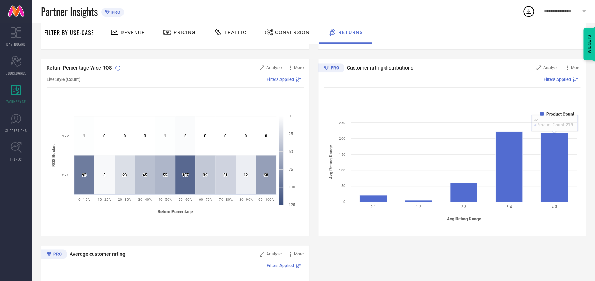
click at [539, 243] on div "Return Analysis Analyse More Return Revenue (% share) Filters Applied | Created…" at bounding box center [313, 147] width 545 height 550
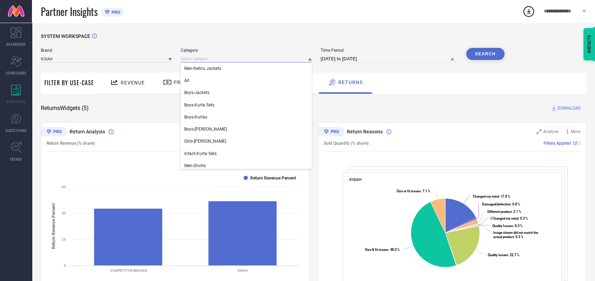
click at [229, 57] on input at bounding box center [246, 58] width 131 height 7
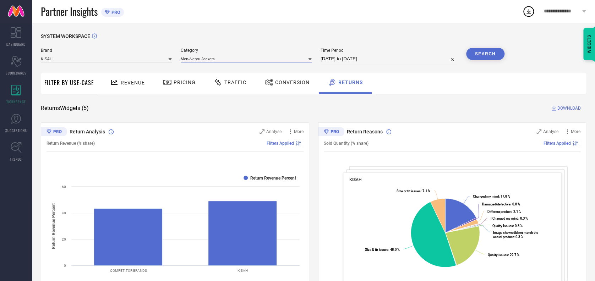
click at [230, 57] on input at bounding box center [246, 58] width 131 height 7
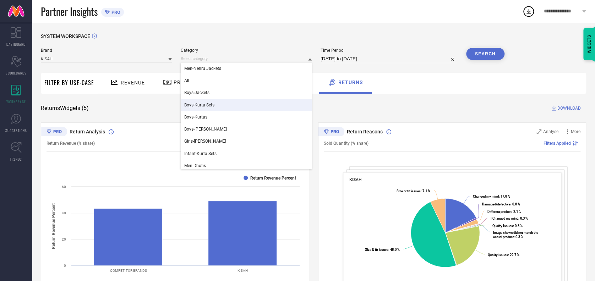
click at [210, 107] on span "Boys-Kurta Sets" at bounding box center [199, 105] width 30 height 5
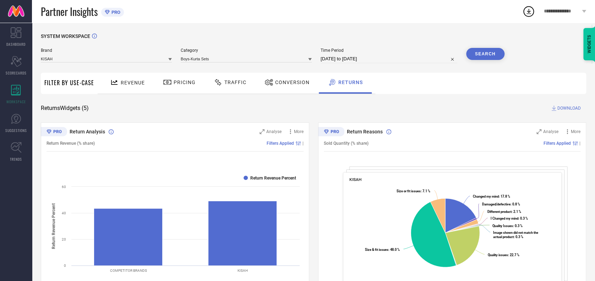
click at [491, 57] on button "Search" at bounding box center [485, 54] width 38 height 12
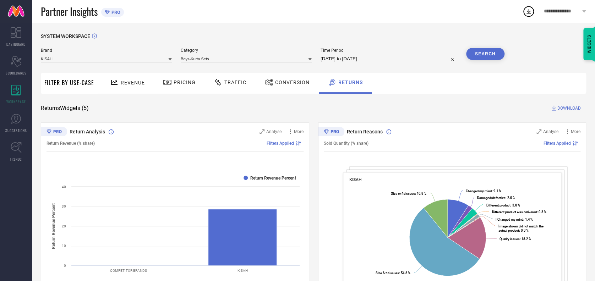
click at [308, 59] on icon at bounding box center [310, 59] width 4 height 2
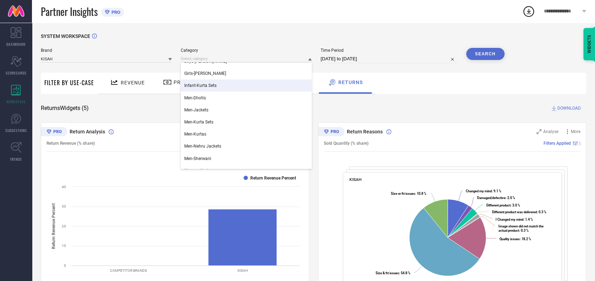
scroll to position [60, 0]
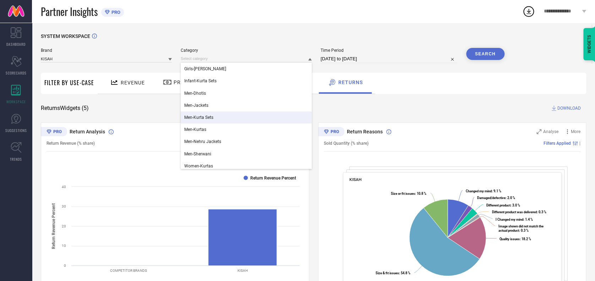
click at [211, 116] on span "Men-Kurta Sets" at bounding box center [198, 117] width 29 height 5
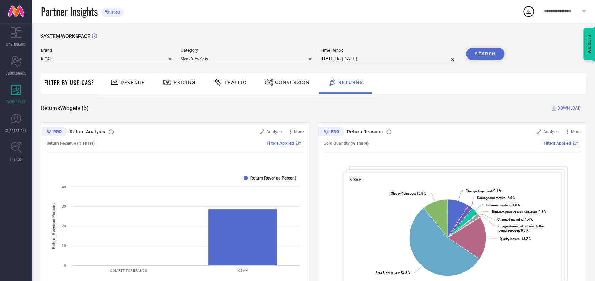
click at [490, 51] on button "Search" at bounding box center [485, 54] width 38 height 12
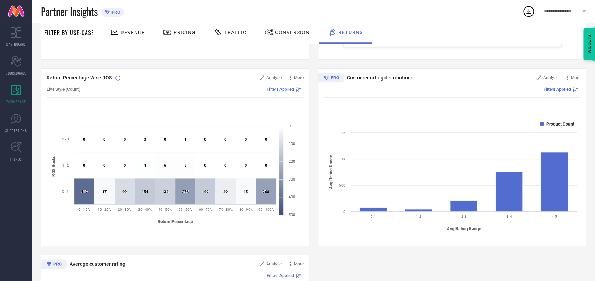
scroll to position [240, 0]
click at [542, 77] on div "Analyse" at bounding box center [547, 78] width 22 height 7
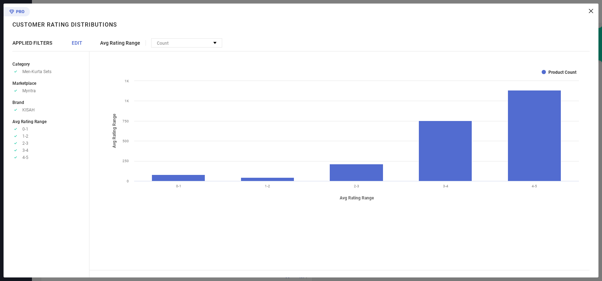
click at [588, 12] on div at bounding box center [341, 11] width 504 height 4
click at [592, 11] on icon at bounding box center [591, 11] width 4 height 4
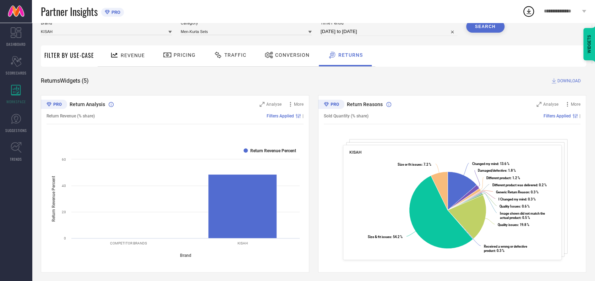
scroll to position [0, 0]
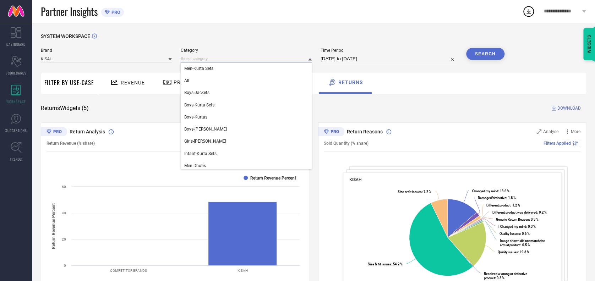
click at [230, 57] on input at bounding box center [246, 58] width 131 height 7
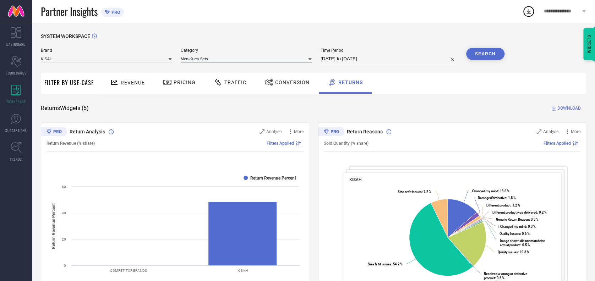
click at [230, 57] on input at bounding box center [246, 58] width 131 height 7
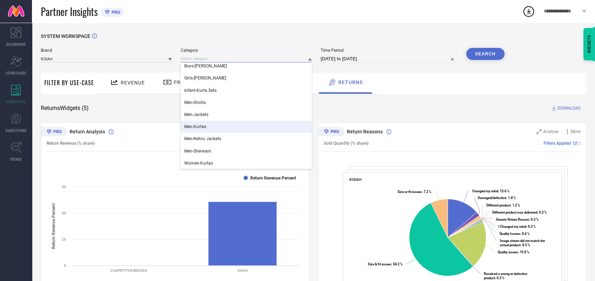
scroll to position [63, 0]
click at [207, 128] on div "Men-Kurtas" at bounding box center [246, 127] width 131 height 12
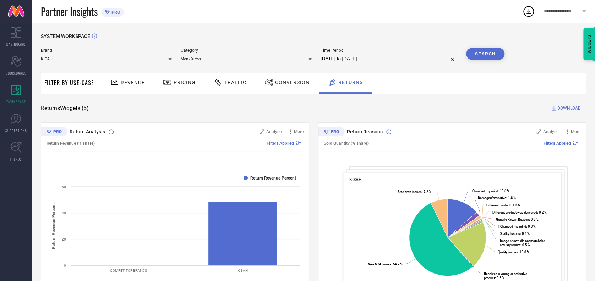
click at [487, 50] on button "Search" at bounding box center [485, 54] width 38 height 12
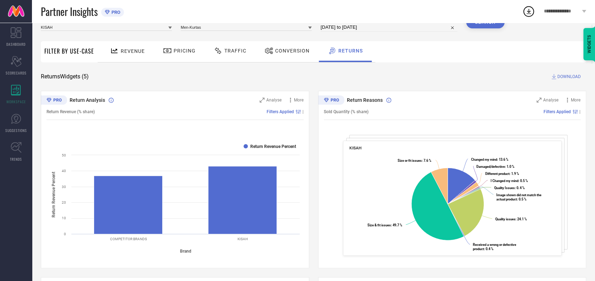
scroll to position [0, 0]
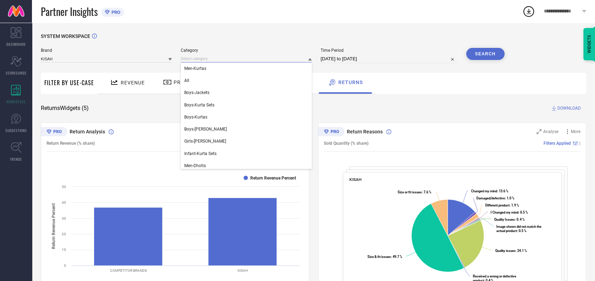
click at [224, 60] on input at bounding box center [246, 58] width 131 height 7
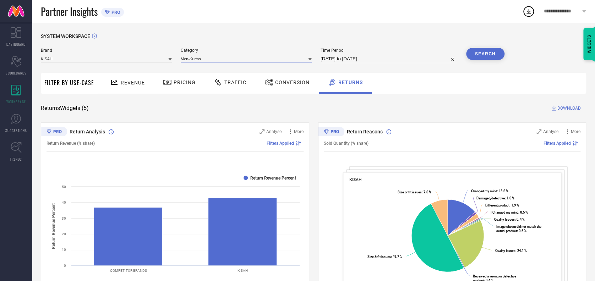
click at [224, 60] on input at bounding box center [246, 58] width 131 height 7
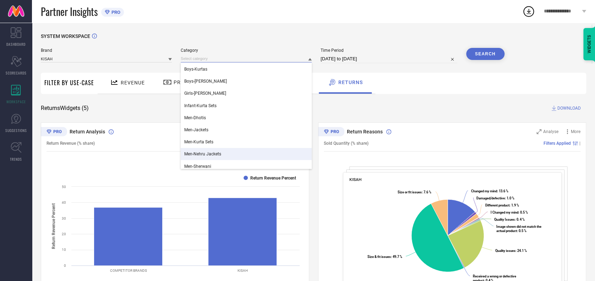
scroll to position [47, 0]
click at [206, 156] on span "Men-Nehru Jackets" at bounding box center [202, 154] width 37 height 5
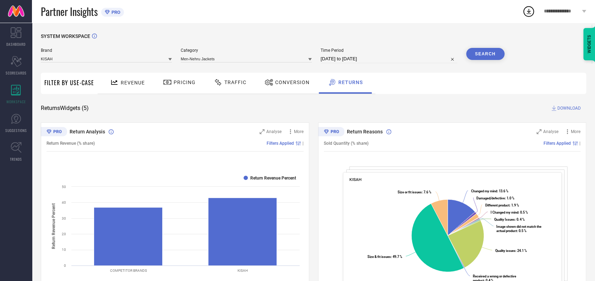
click at [480, 55] on button "Search" at bounding box center [485, 54] width 38 height 12
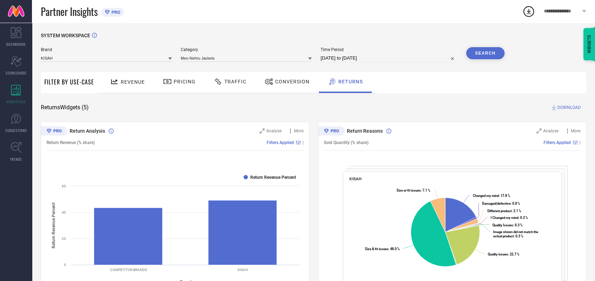
scroll to position [0, 0]
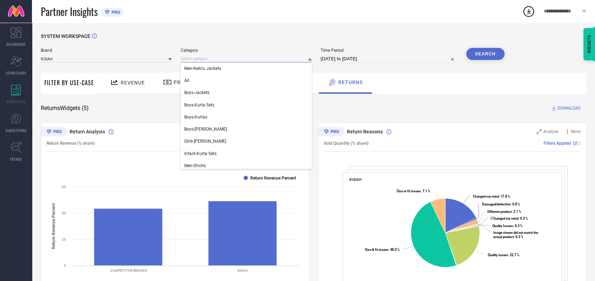
click at [221, 57] on input at bounding box center [246, 58] width 131 height 7
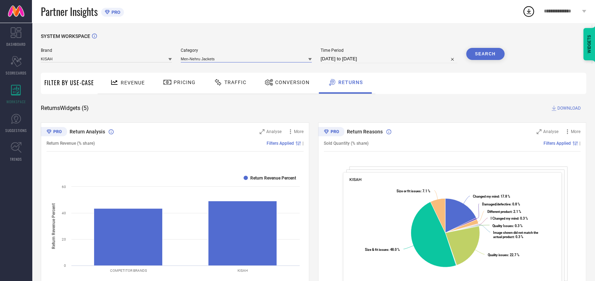
click at [222, 57] on input at bounding box center [246, 58] width 131 height 7
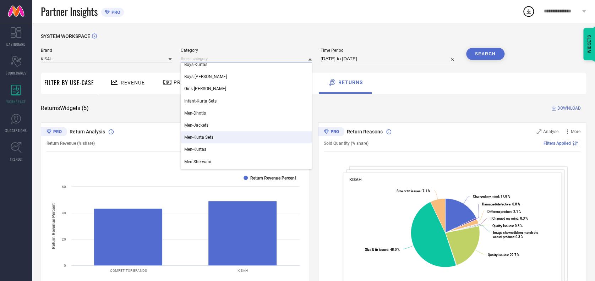
scroll to position [53, 0]
click at [204, 137] on span "Men-Kurta Sets" at bounding box center [198, 137] width 29 height 5
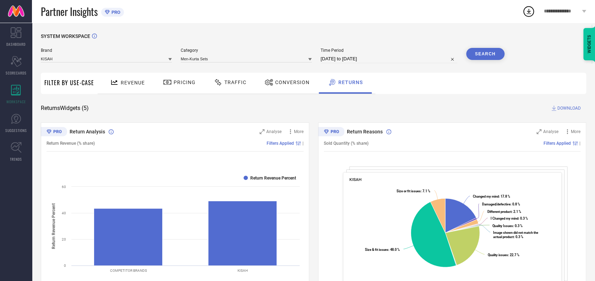
click at [479, 51] on button "Search" at bounding box center [485, 54] width 38 height 12
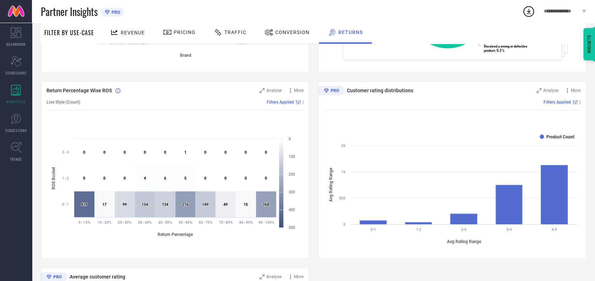
scroll to position [0, 0]
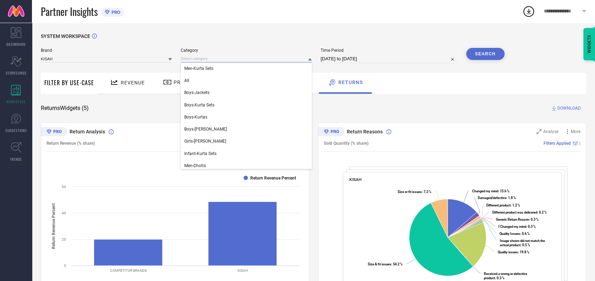
click at [225, 57] on input at bounding box center [246, 58] width 131 height 7
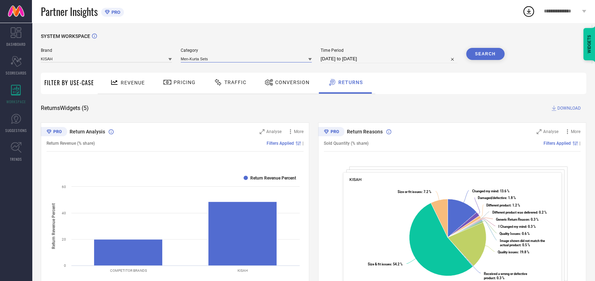
click at [225, 57] on input at bounding box center [246, 58] width 131 height 7
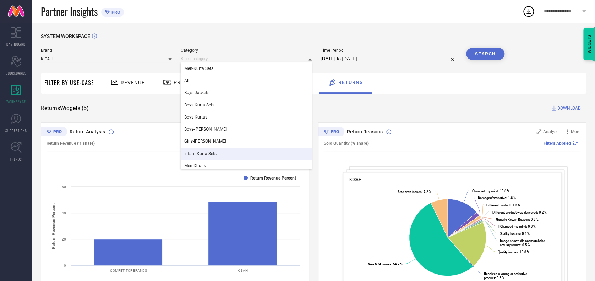
scroll to position [63, 0]
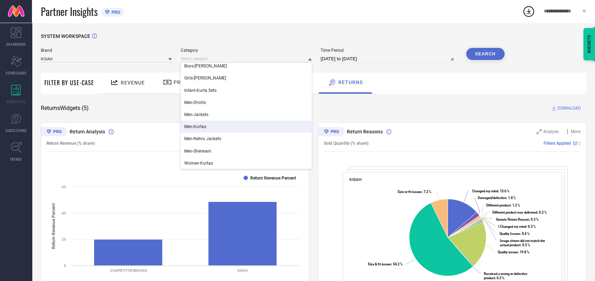
click at [203, 129] on span "Men-Kurtas" at bounding box center [195, 126] width 22 height 5
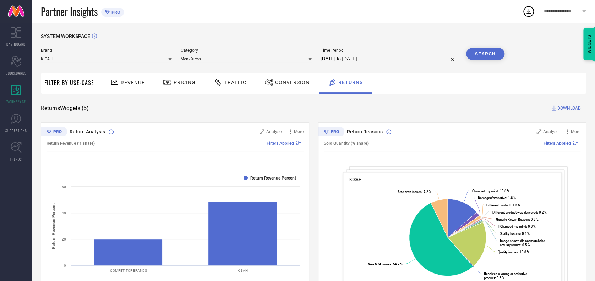
click at [474, 52] on button "Search" at bounding box center [485, 54] width 38 height 12
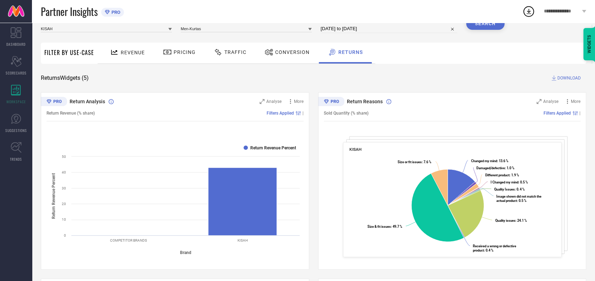
scroll to position [0, 0]
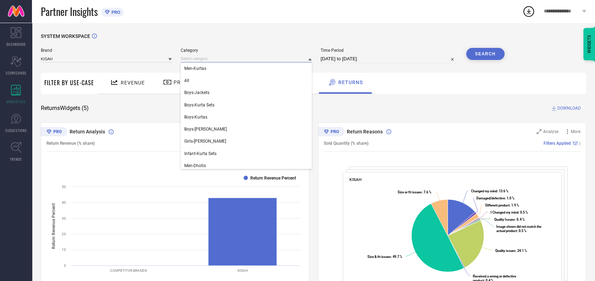
click at [221, 57] on input at bounding box center [246, 58] width 131 height 7
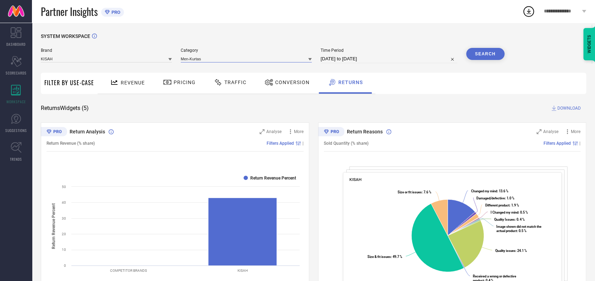
click at [221, 57] on input at bounding box center [246, 58] width 131 height 7
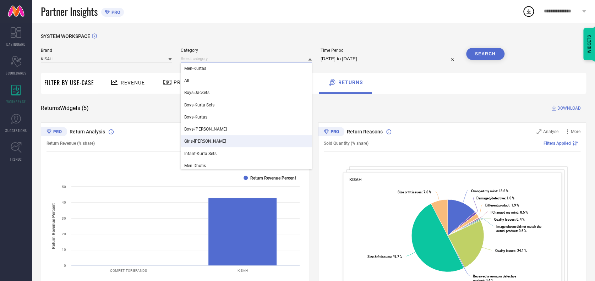
scroll to position [63, 0]
click at [212, 138] on span "Men-Nehru Jackets" at bounding box center [202, 138] width 37 height 5
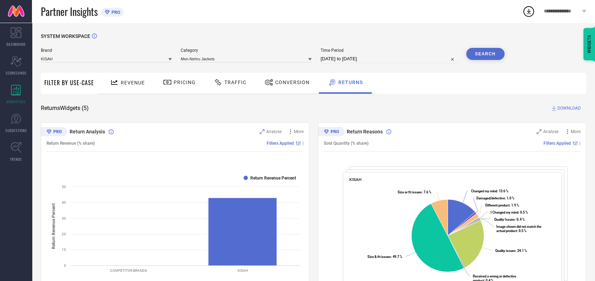
click at [486, 57] on button "Search" at bounding box center [485, 54] width 38 height 12
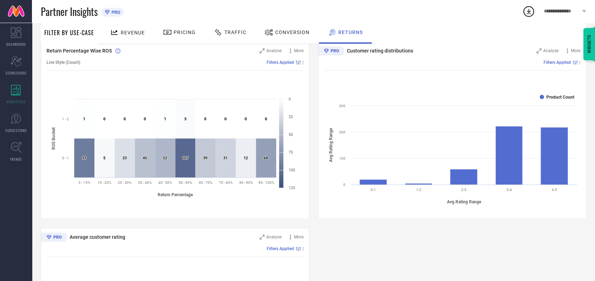
scroll to position [0, 0]
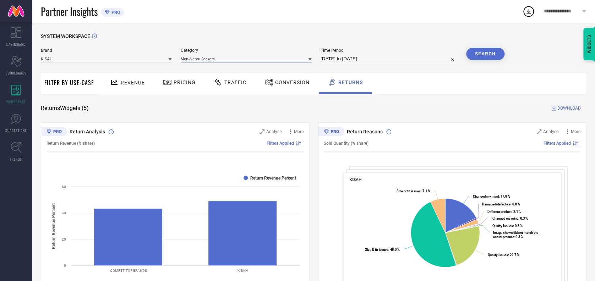
click at [220, 62] on input at bounding box center [246, 58] width 131 height 7
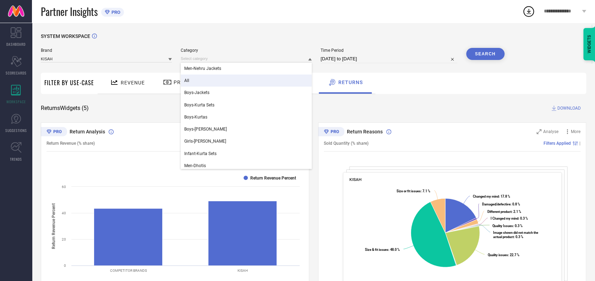
click at [197, 84] on div "All" at bounding box center [246, 81] width 131 height 12
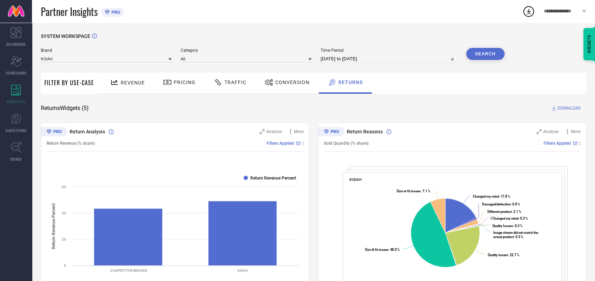
click at [495, 54] on button "Search" at bounding box center [485, 54] width 38 height 12
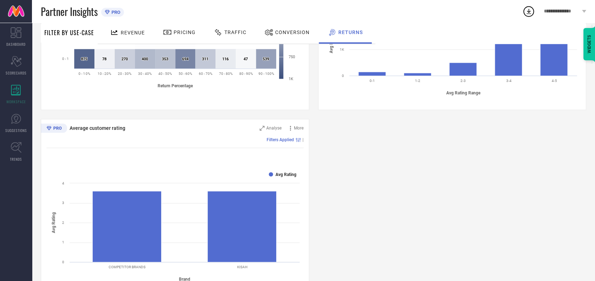
scroll to position [402, 0]
